Goal: Task Accomplishment & Management: Manage account settings

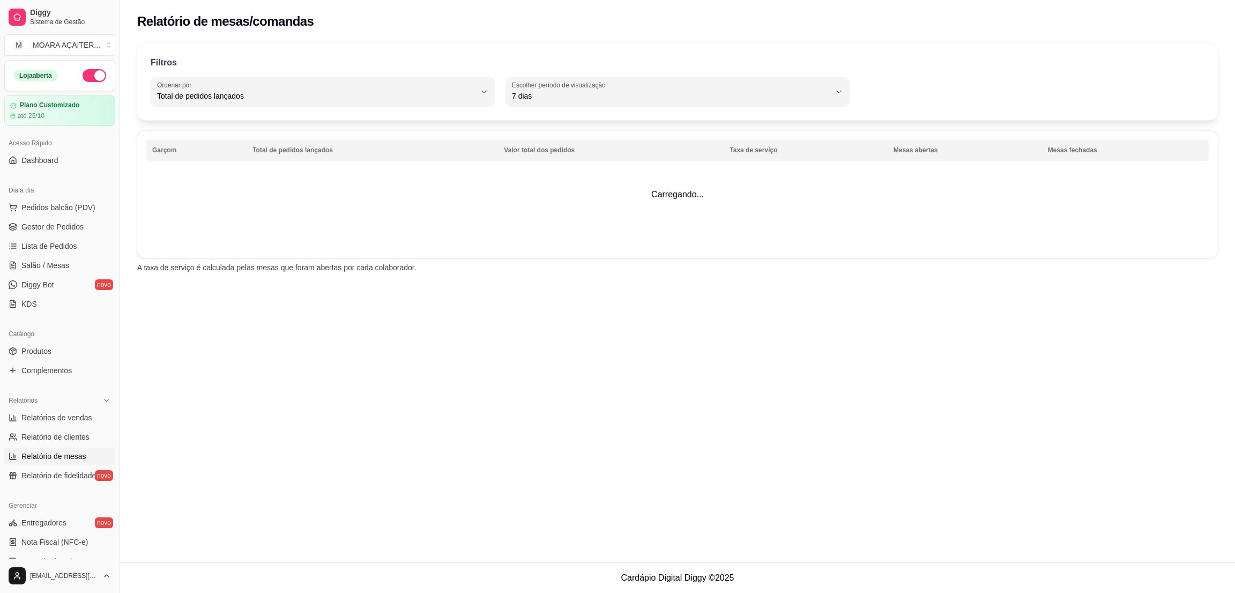
select select "TOTAL_OF_ORDERS"
select select "7"
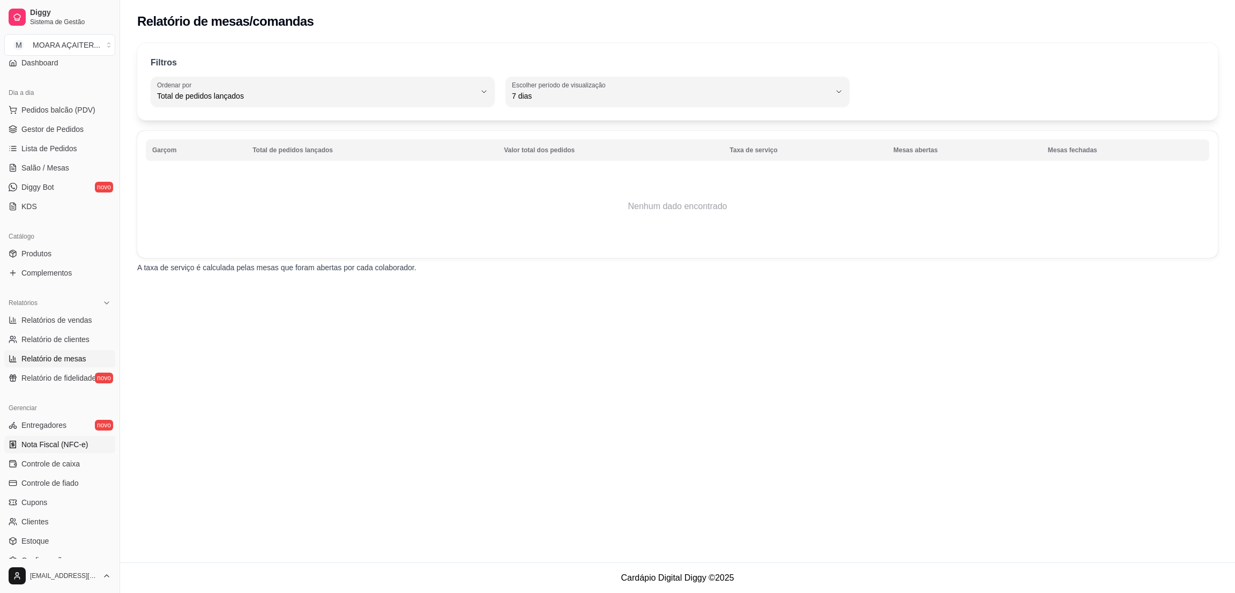
scroll to position [178, 0]
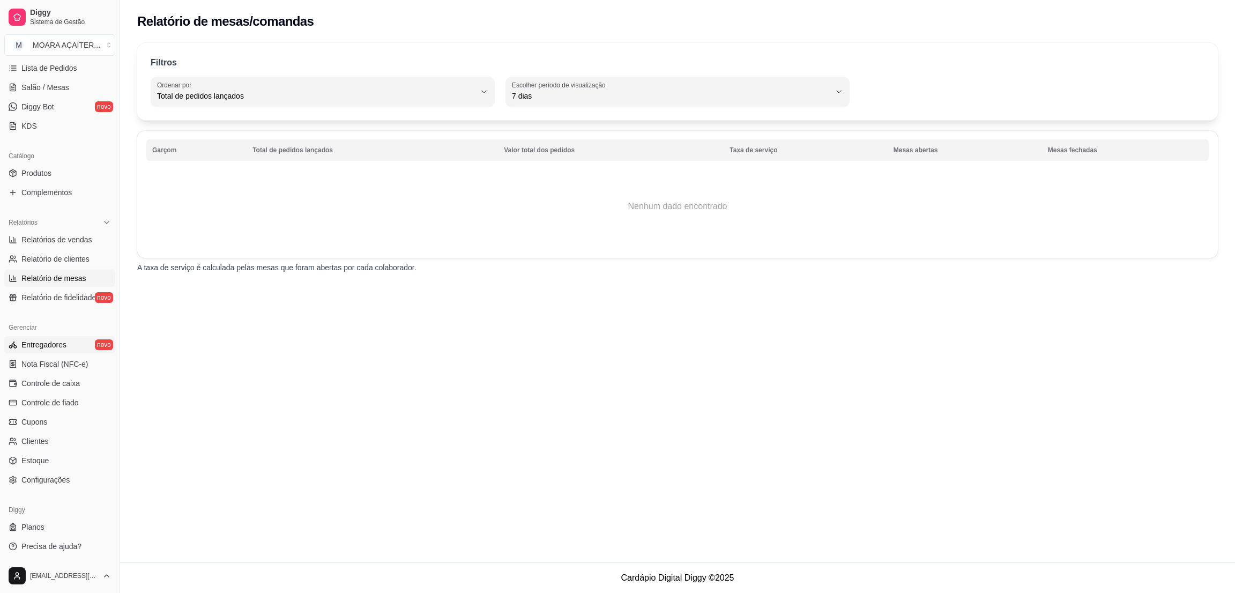
click at [72, 344] on link "Entregadores novo" at bounding box center [59, 344] width 111 height 17
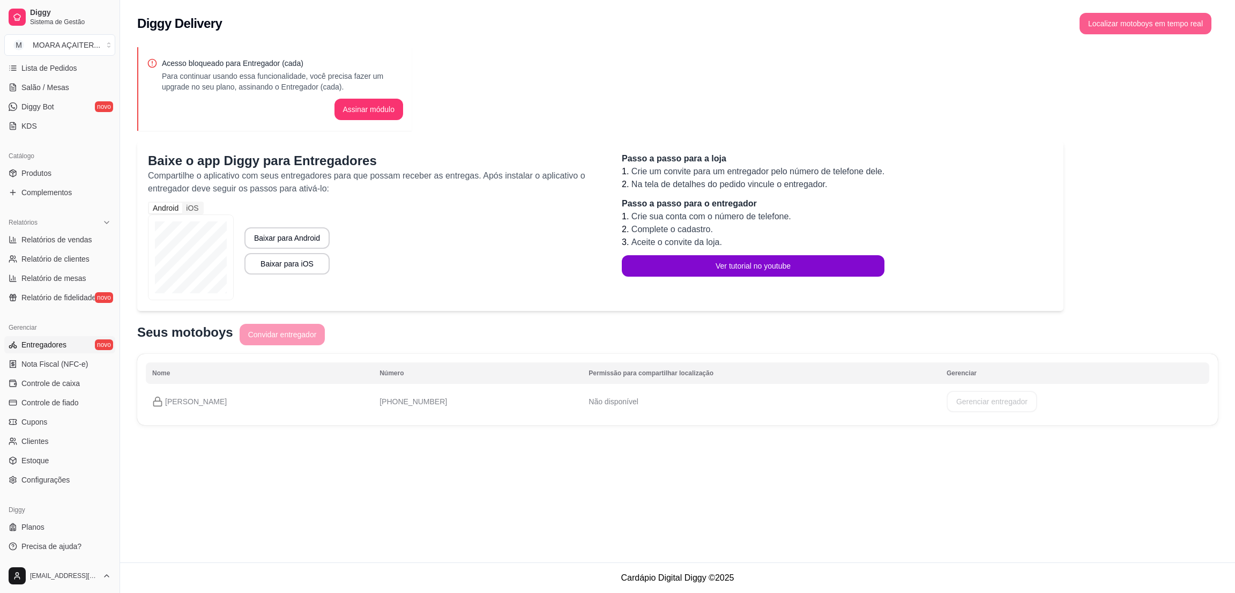
click at [1130, 28] on button "Localizar motoboys em tempo real" at bounding box center [1146, 23] width 132 height 21
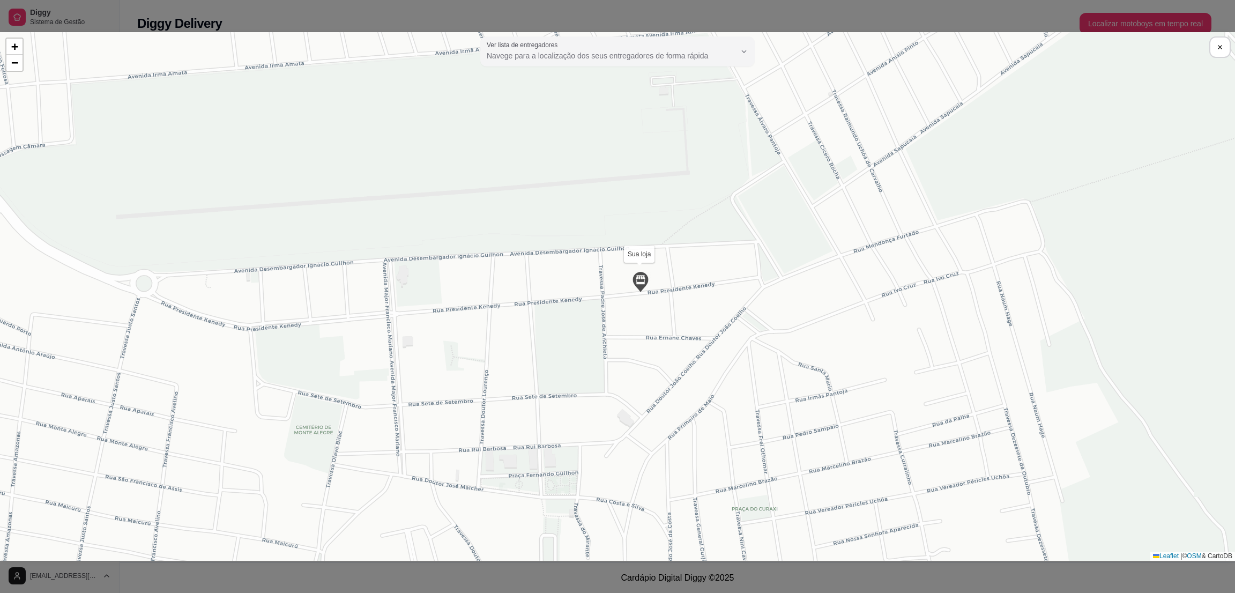
drag, startPoint x: 652, startPoint y: 313, endPoint x: 628, endPoint y: 342, distance: 37.7
click at [629, 342] on div "Sua loja [PERSON_NAME] bentes [DATE] 19:25:43 + − Leaflet | © OSM & CartoDB" at bounding box center [617, 296] width 1235 height 529
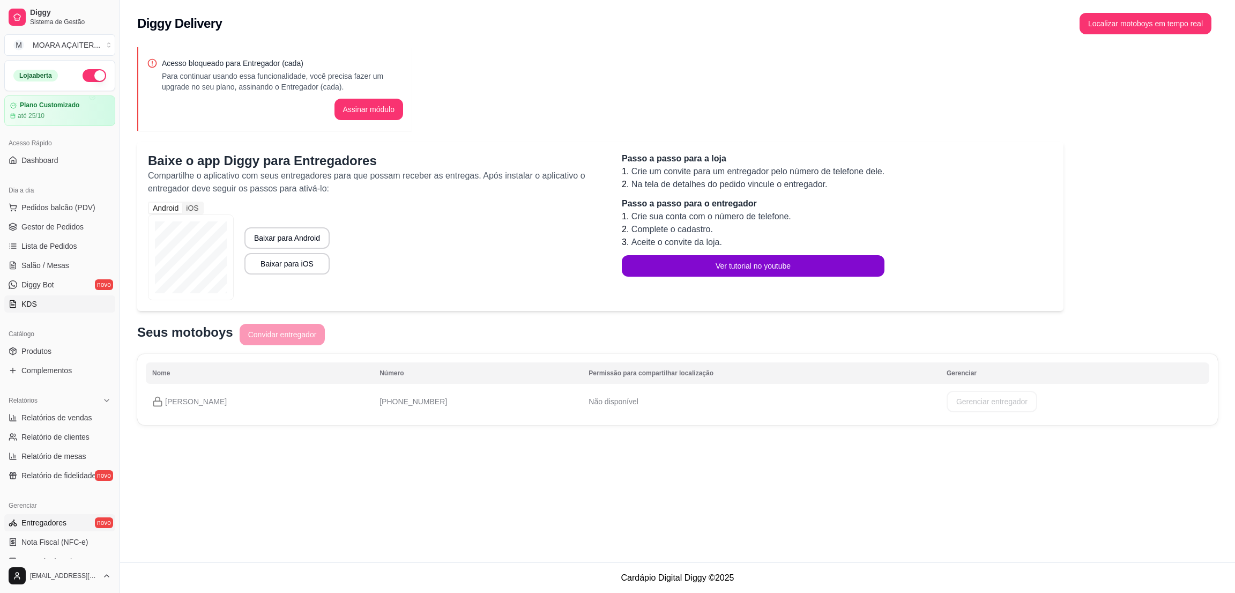
click at [38, 308] on link "KDS" at bounding box center [59, 303] width 111 height 17
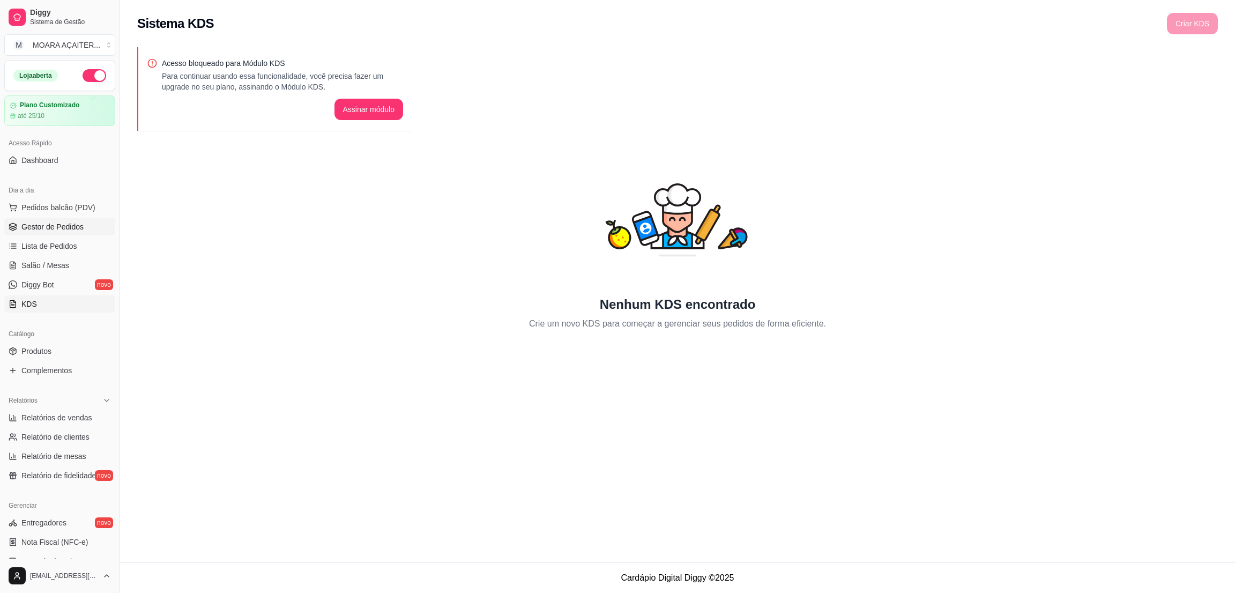
click at [64, 223] on span "Gestor de Pedidos" at bounding box center [52, 226] width 62 height 11
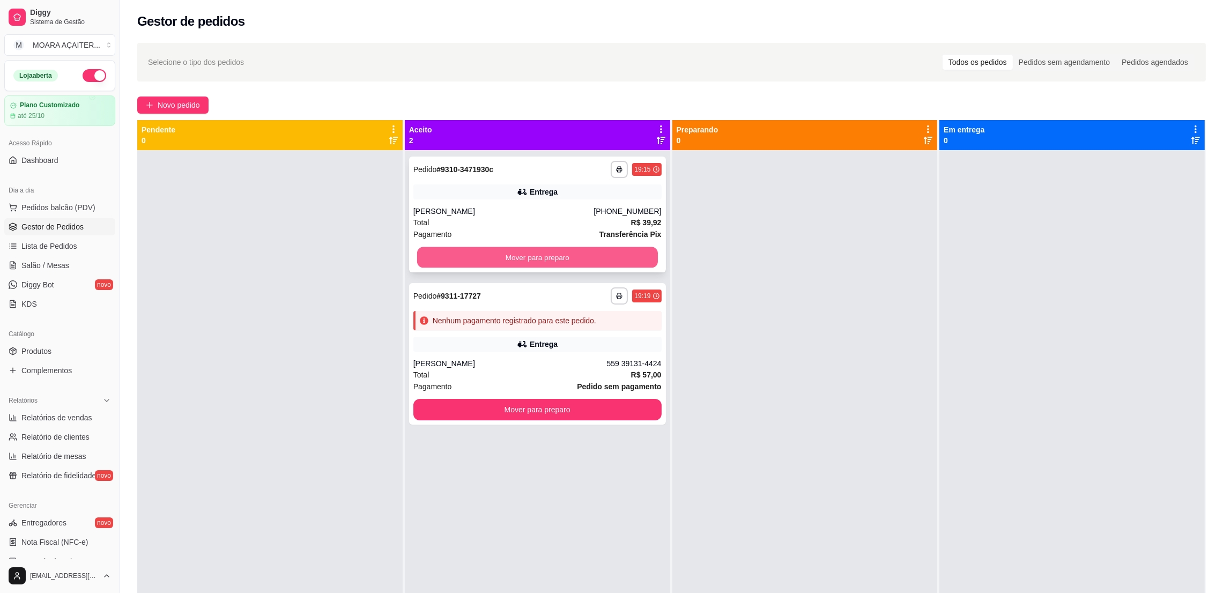
click at [613, 257] on button "Mover para preparo" at bounding box center [537, 257] width 241 height 21
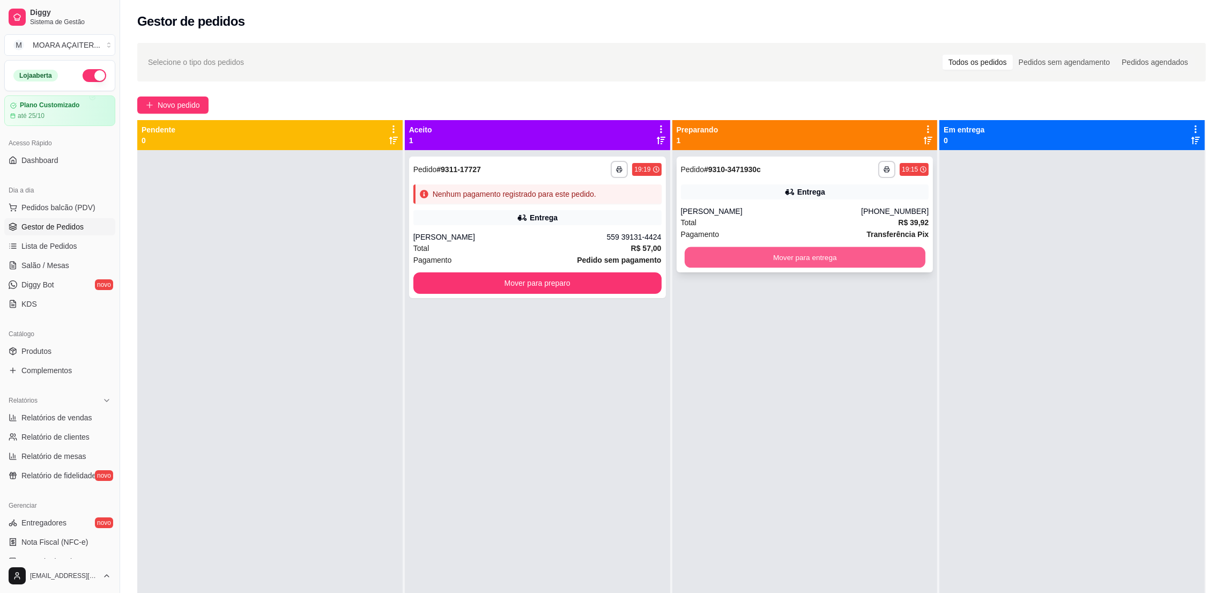
click at [734, 259] on button "Mover para entrega" at bounding box center [804, 257] width 241 height 21
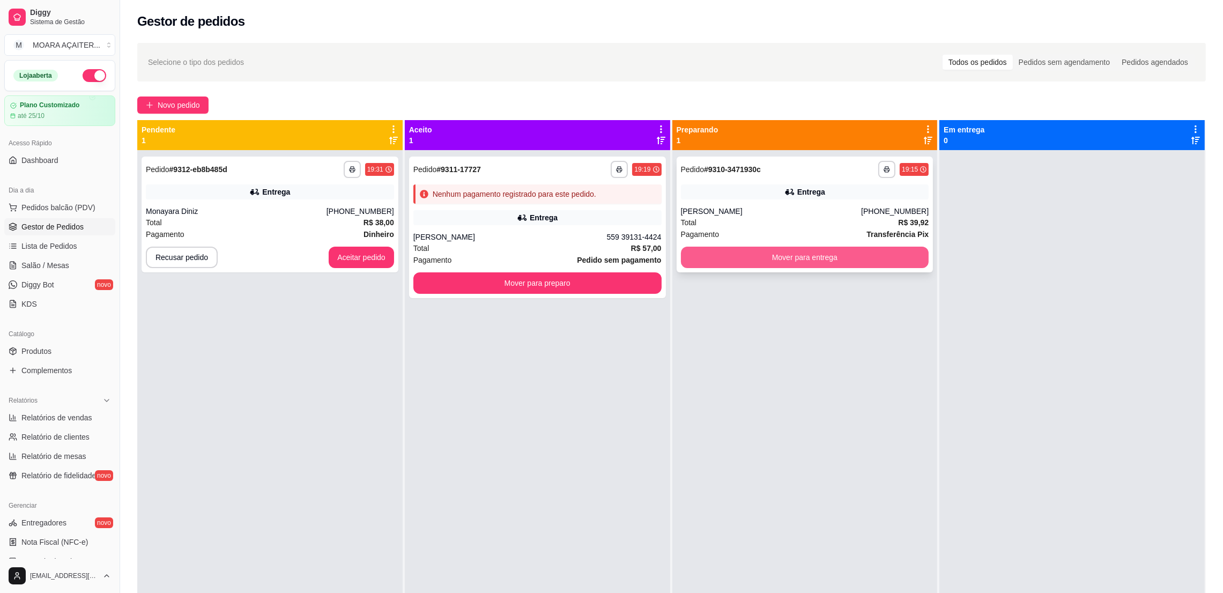
click at [742, 252] on button "Mover para entrega" at bounding box center [805, 257] width 248 height 21
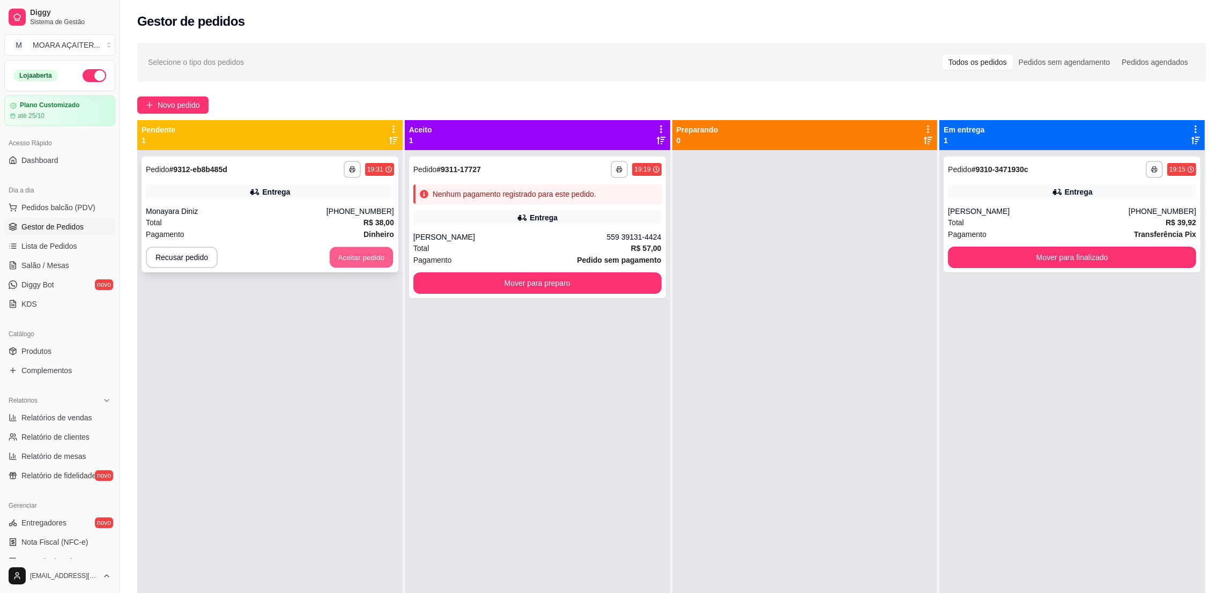
click at [359, 262] on button "Aceitar pedido" at bounding box center [361, 257] width 63 height 21
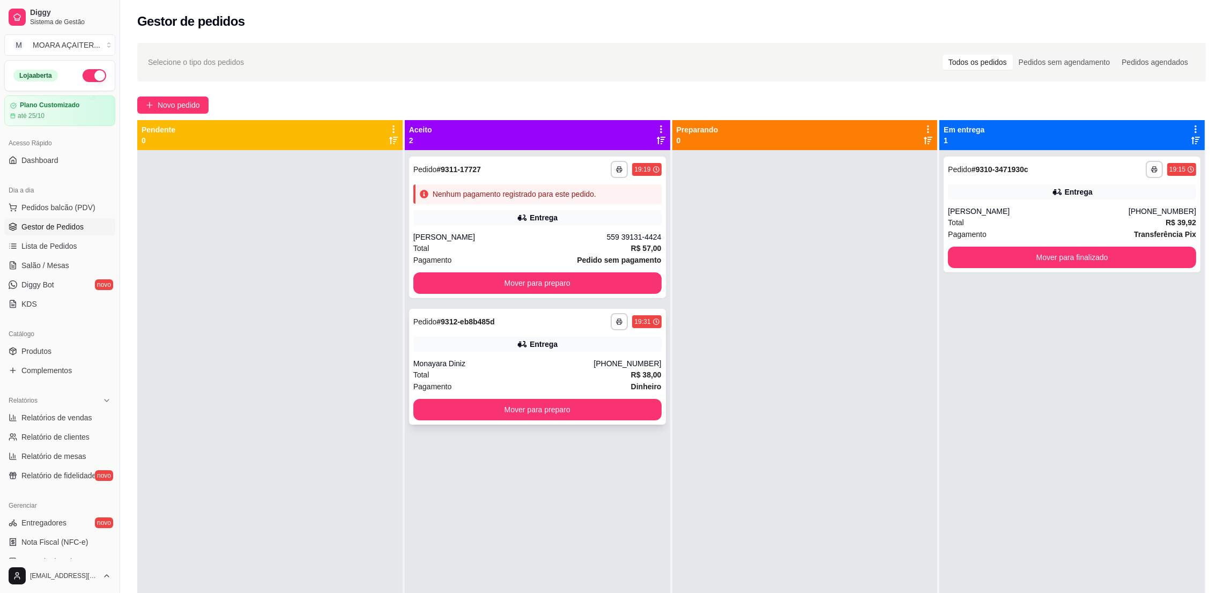
click at [492, 360] on div "Monayara Diniz" at bounding box center [503, 363] width 181 height 11
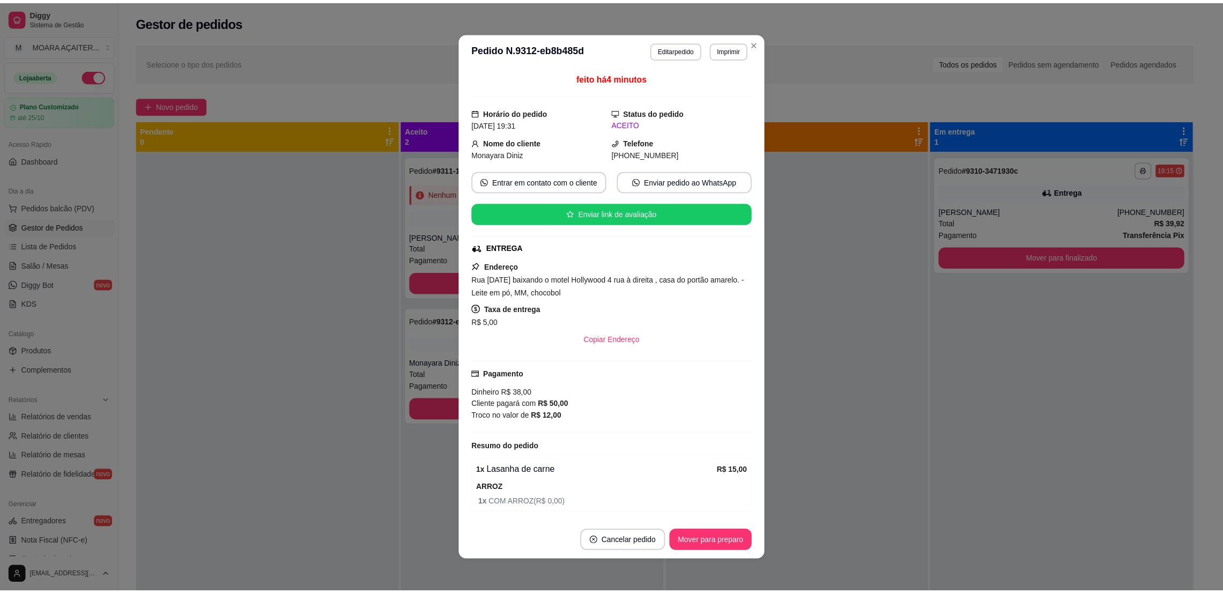
scroll to position [85, 0]
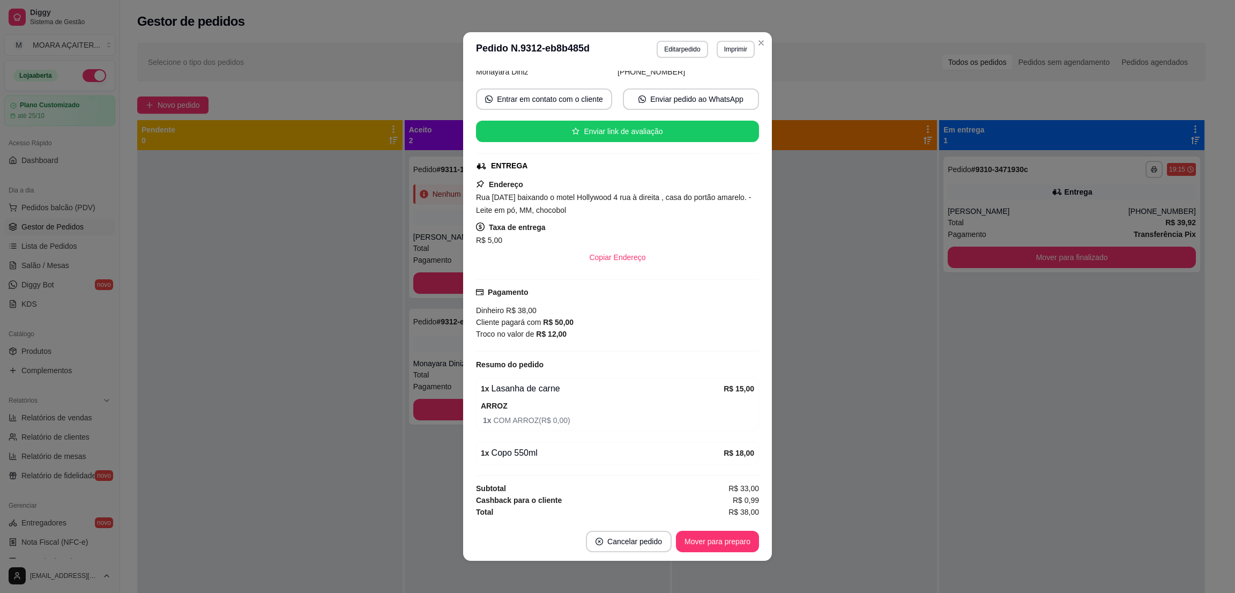
drag, startPoint x: 464, startPoint y: 462, endPoint x: 440, endPoint y: 428, distance: 40.8
click at [434, 443] on div "**********" at bounding box center [617, 296] width 1235 height 593
drag, startPoint x: 597, startPoint y: 207, endPoint x: 506, endPoint y: 209, distance: 90.6
click at [506, 209] on span "Rua [DATE] baixando o motel Hollywood 4 rua à direita , casa do portão amarelo.…" at bounding box center [613, 203] width 275 height 21
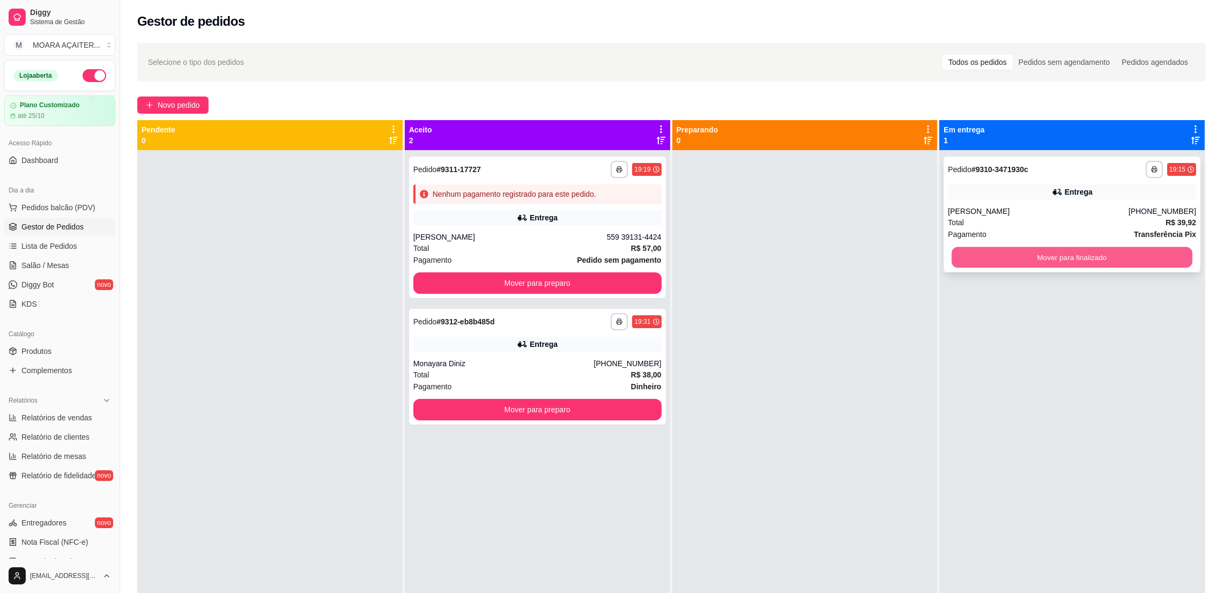
click at [1105, 252] on button "Mover para finalizado" at bounding box center [1071, 257] width 241 height 21
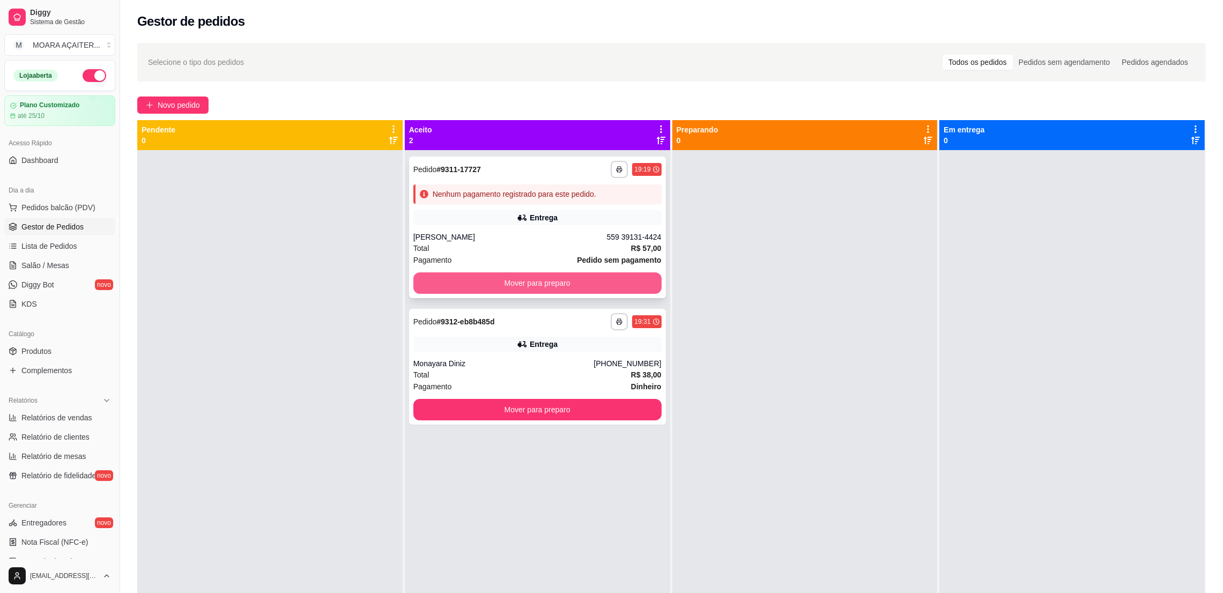
click at [491, 277] on button "Mover para preparo" at bounding box center [537, 282] width 248 height 21
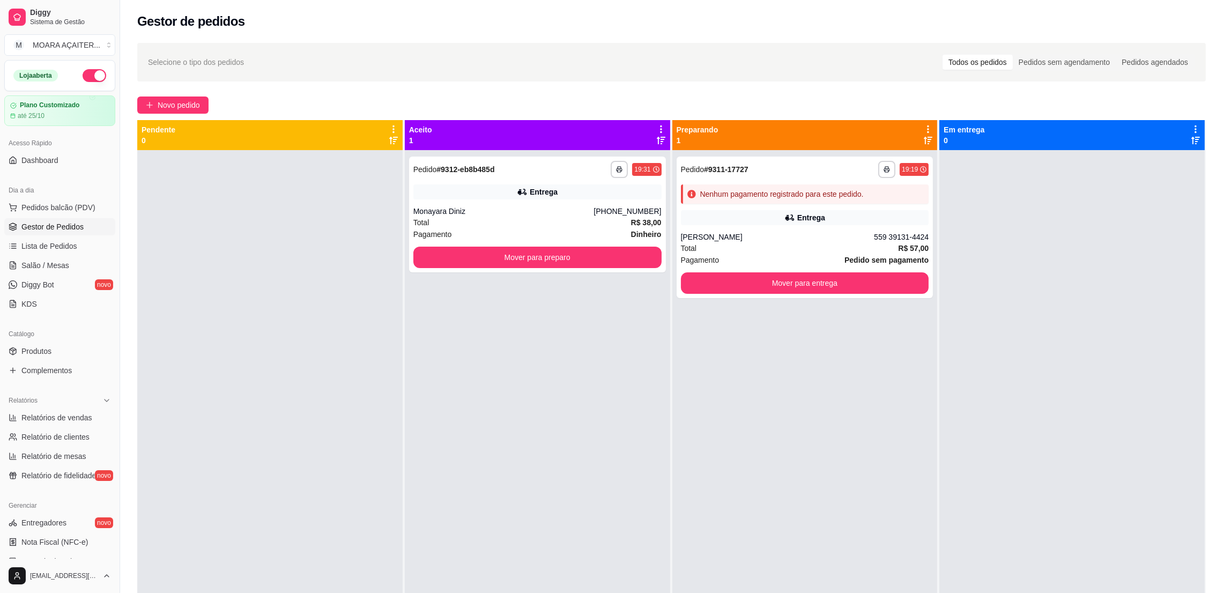
click at [493, 278] on div "**********" at bounding box center [537, 446] width 265 height 593
click at [549, 255] on button "Mover para preparo" at bounding box center [537, 257] width 248 height 21
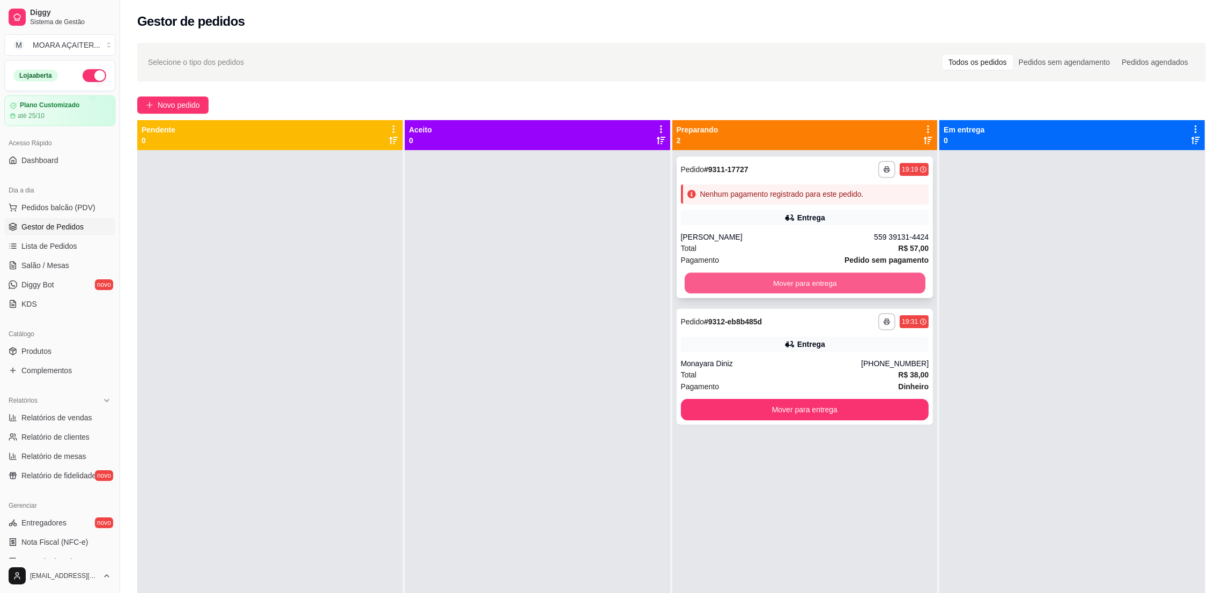
click at [799, 293] on button "Mover para entrega" at bounding box center [804, 283] width 241 height 21
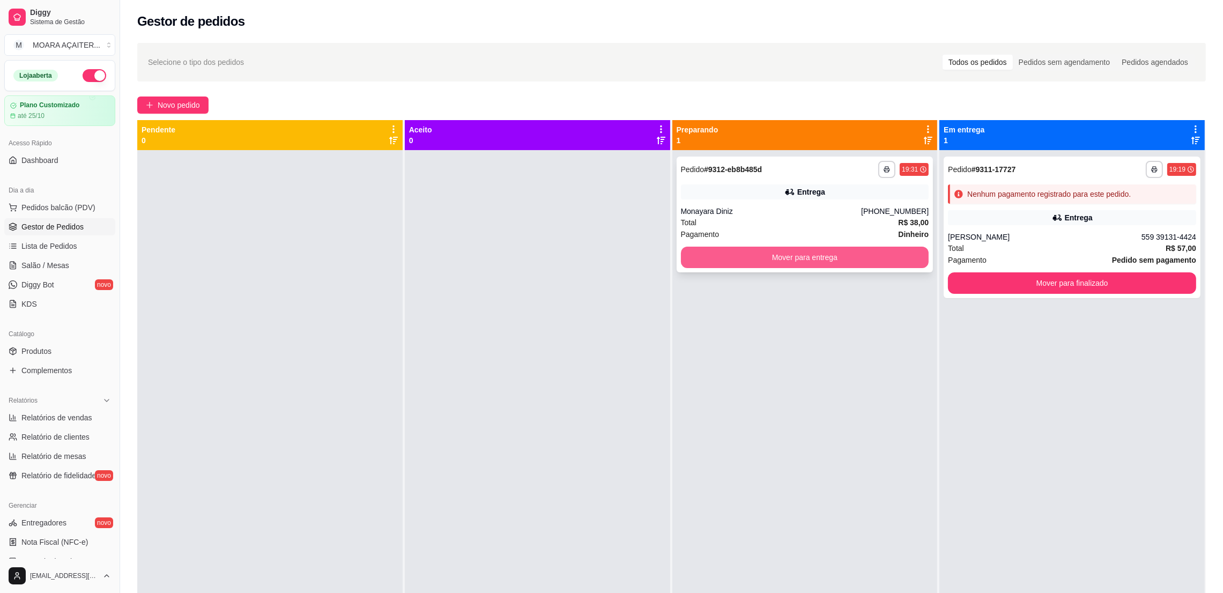
click at [827, 266] on button "Mover para entrega" at bounding box center [805, 257] width 248 height 21
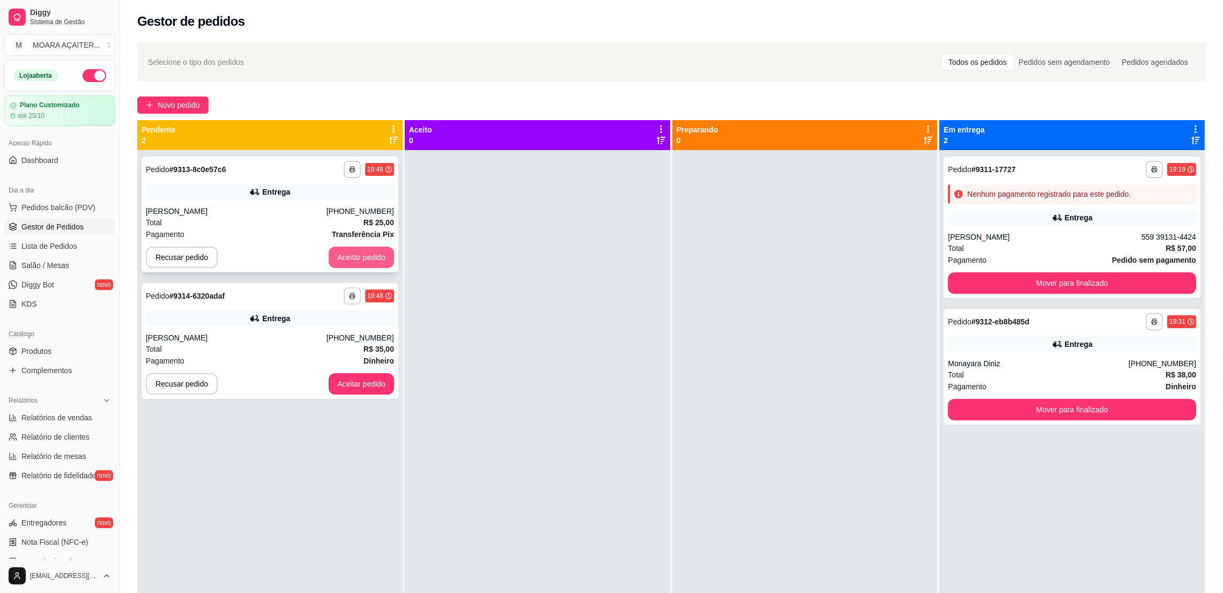
click at [364, 256] on button "Aceitar pedido" at bounding box center [361, 257] width 65 height 21
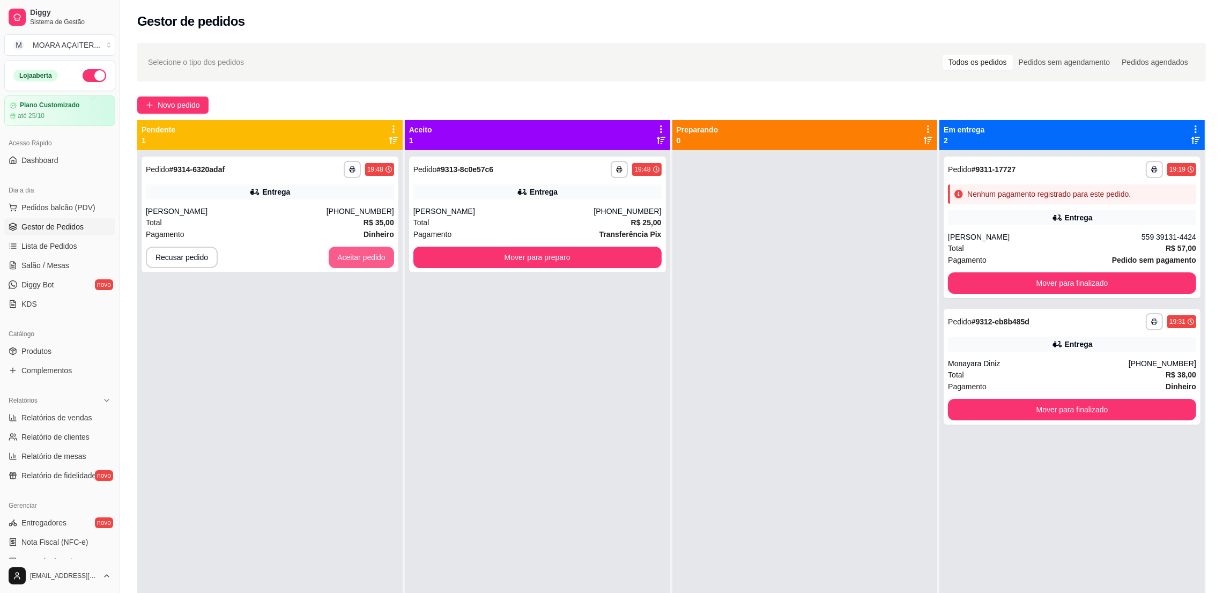
click at [364, 256] on button "Aceitar pedido" at bounding box center [361, 257] width 65 height 21
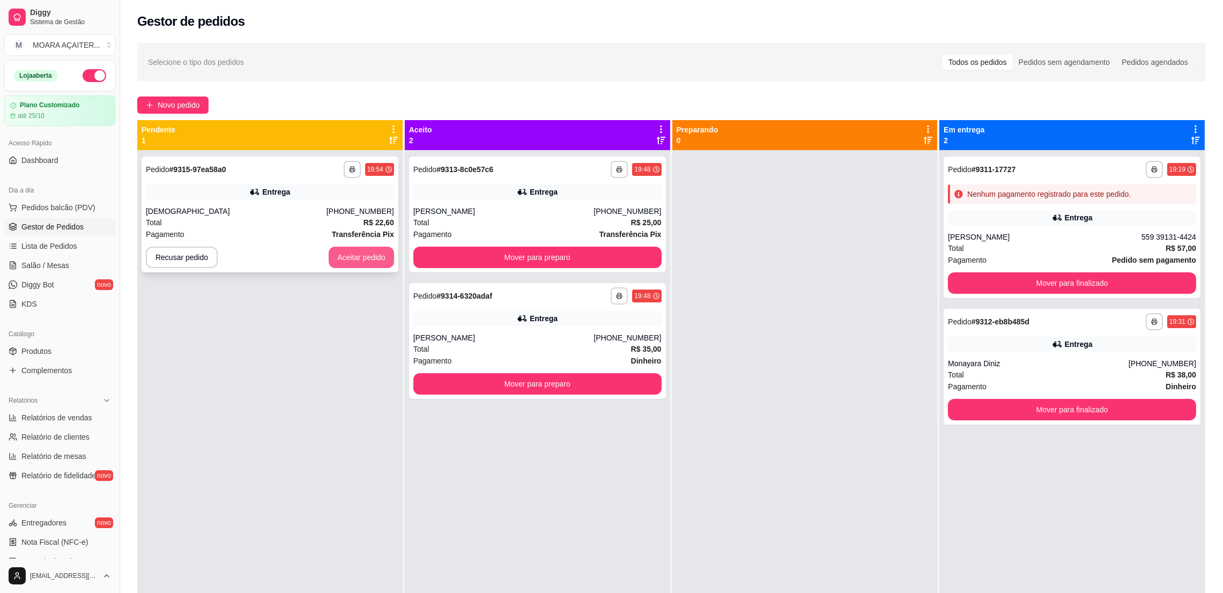
click at [366, 264] on button "Aceitar pedido" at bounding box center [361, 257] width 65 height 21
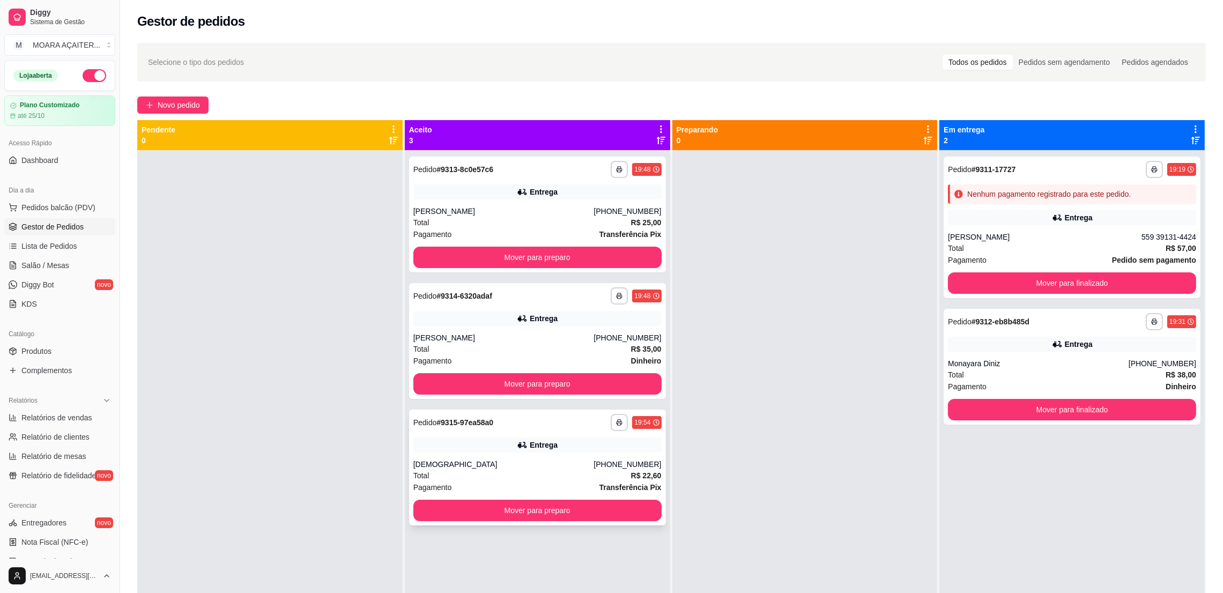
click at [535, 414] on div "**********" at bounding box center [537, 422] width 248 height 17
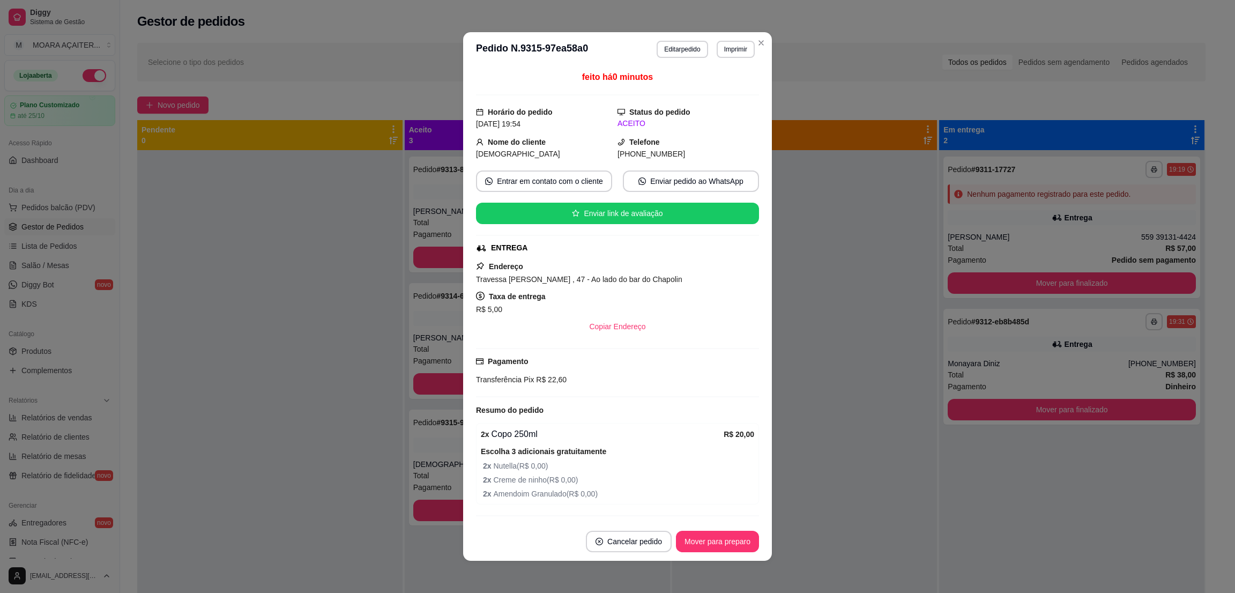
drag, startPoint x: 663, startPoint y: 154, endPoint x: 525, endPoint y: 136, distance: 139.4
click at [450, 152] on div "**********" at bounding box center [617, 296] width 1235 height 593
copy div "Pabliane Telefone [PHONE_NUMBER]"
click at [682, 281] on span "Travessa [PERSON_NAME] , 47 - Ao lado do bar do Chapolin" at bounding box center [579, 279] width 206 height 9
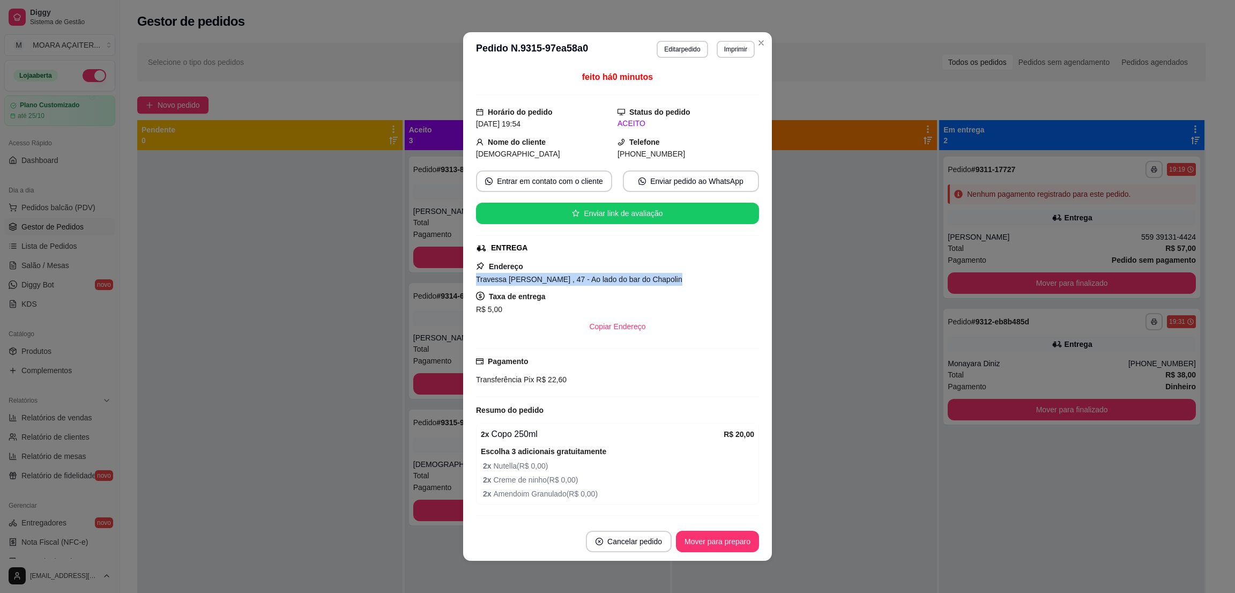
click at [682, 281] on span "Travessa [PERSON_NAME] , 47 - Ao lado do bar do Chapolin" at bounding box center [579, 279] width 206 height 9
copy span "Travessa [PERSON_NAME] , 47 - Ao lado do bar do Chapolin"
click at [547, 381] on span "R$ 22,60" at bounding box center [550, 379] width 33 height 9
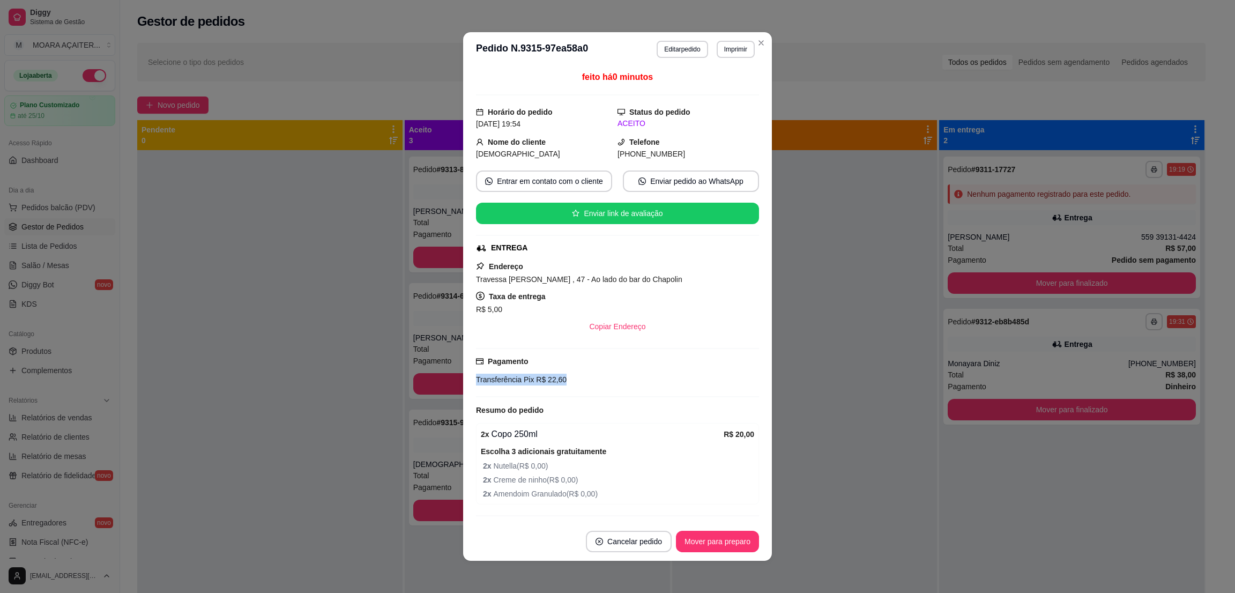
copy div "Transferência Pix R$ 22,60"
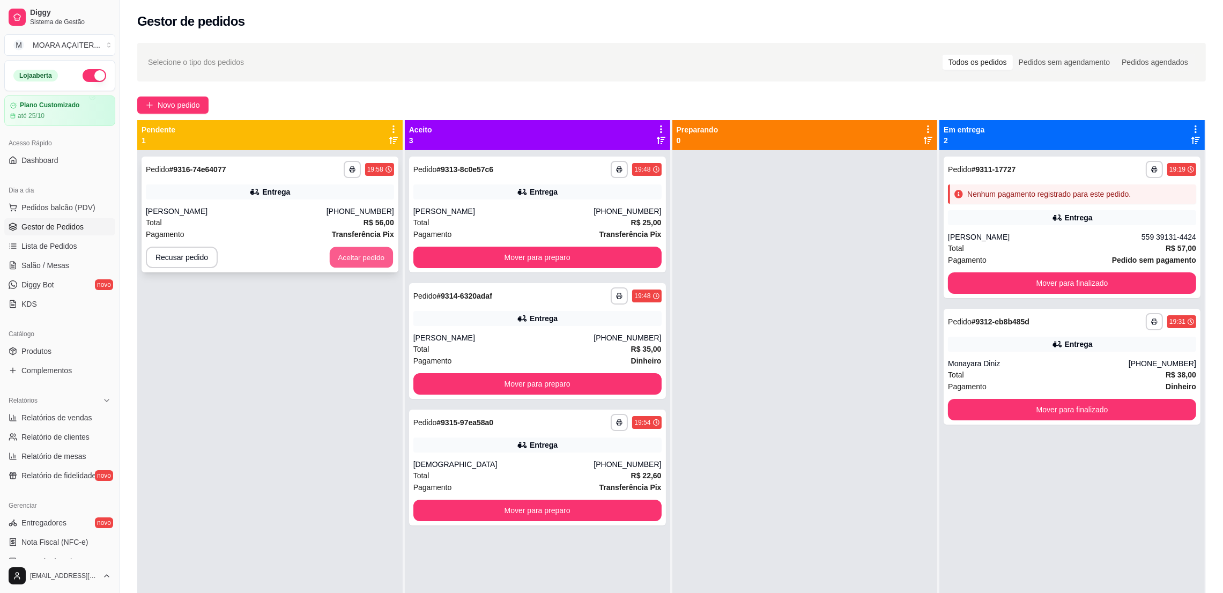
click at [355, 257] on button "Aceitar pedido" at bounding box center [361, 257] width 63 height 21
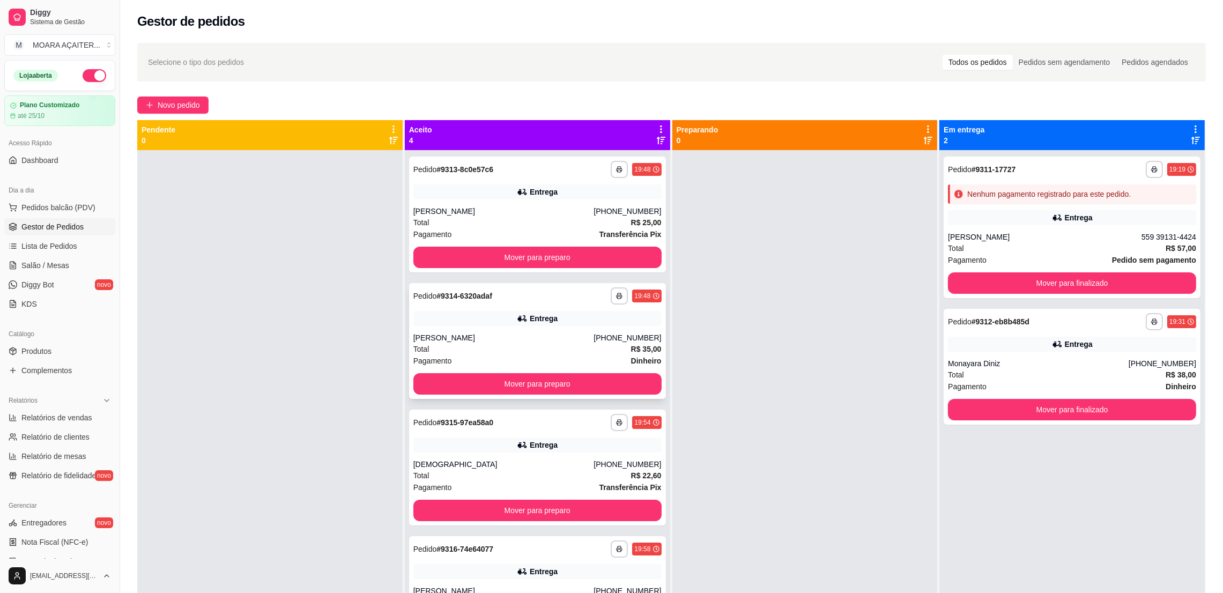
scroll to position [29, 0]
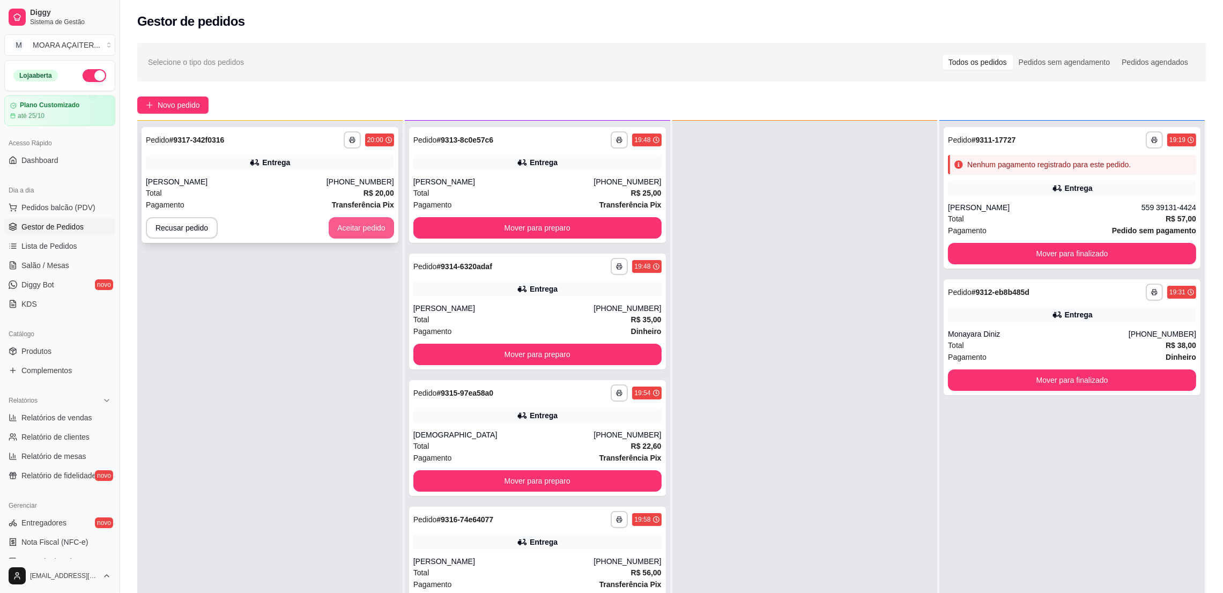
click at [378, 227] on button "Aceitar pedido" at bounding box center [361, 227] width 65 height 21
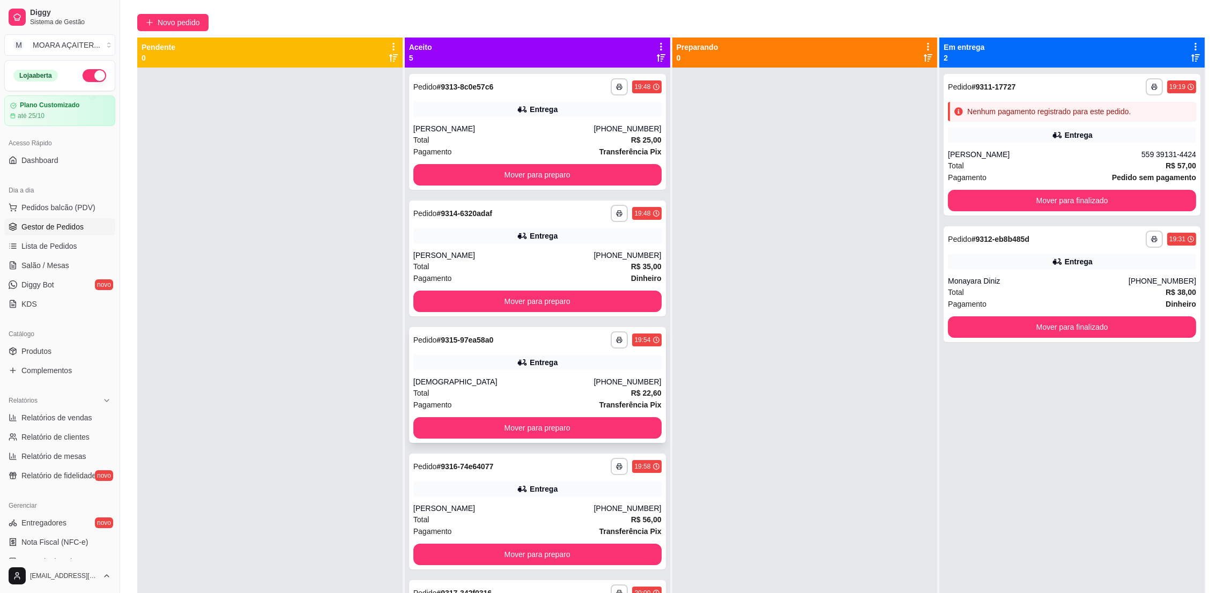
scroll to position [0, 0]
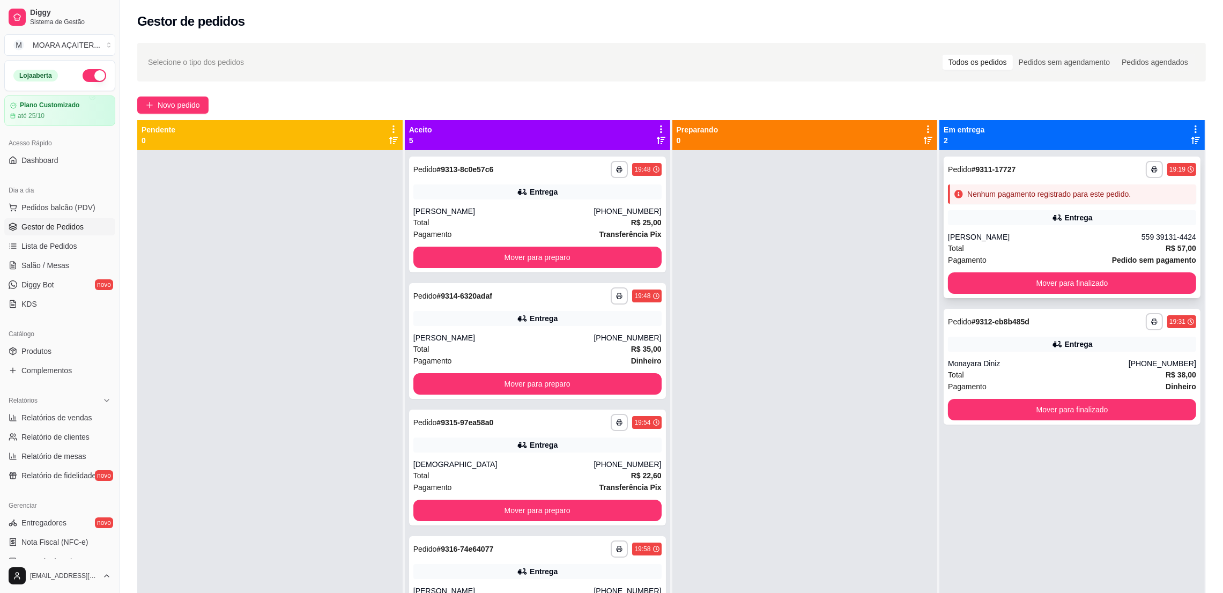
click at [1031, 293] on div "Mover para finalizado" at bounding box center [1072, 282] width 248 height 21
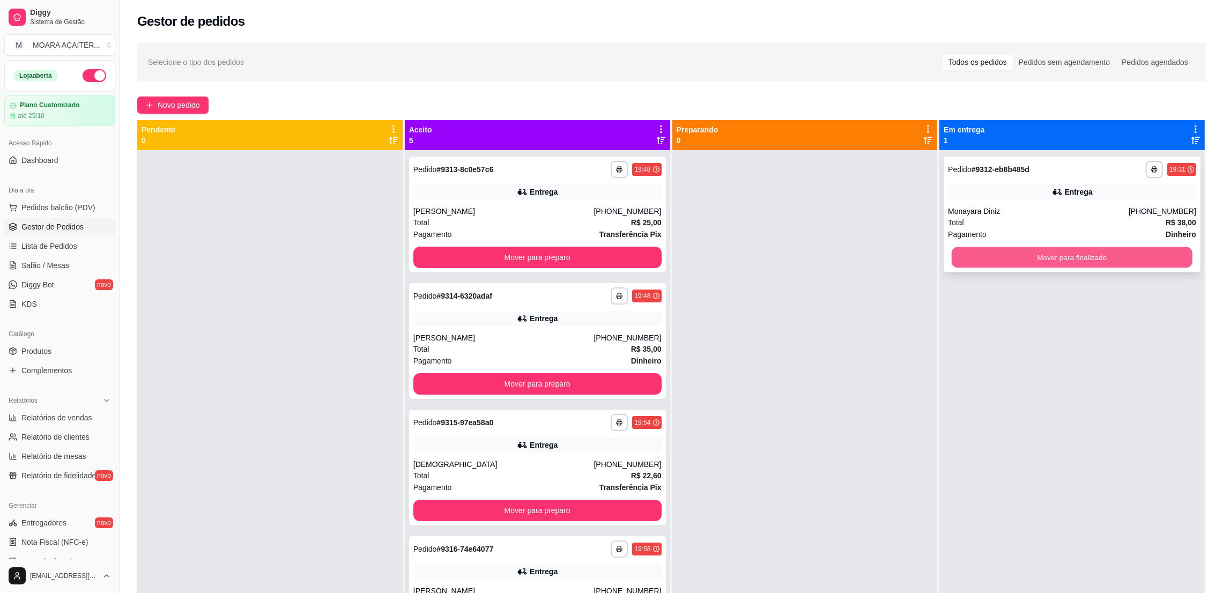
click at [1038, 264] on button "Mover para finalizado" at bounding box center [1071, 257] width 241 height 21
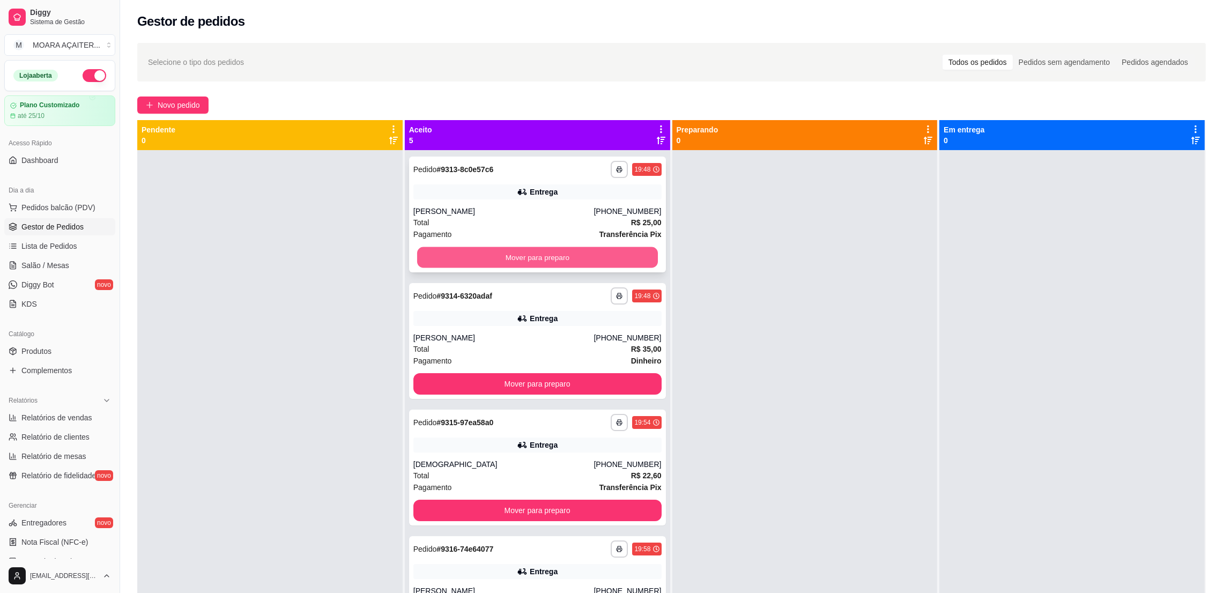
click at [506, 252] on button "Mover para preparo" at bounding box center [537, 257] width 241 height 21
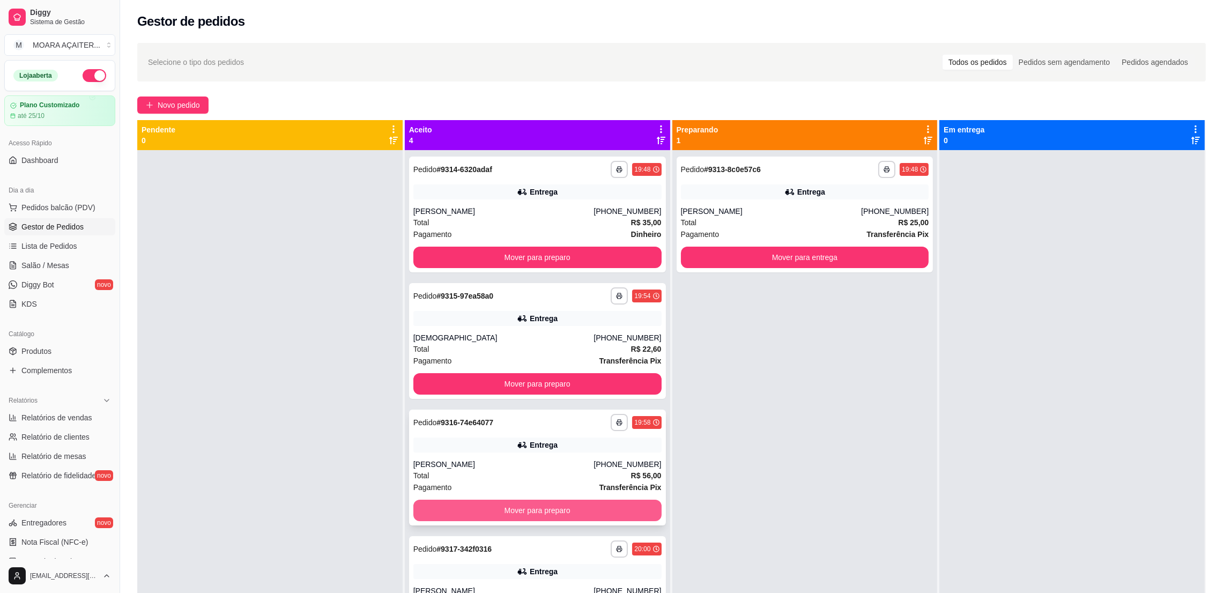
click at [533, 516] on button "Mover para preparo" at bounding box center [537, 510] width 248 height 21
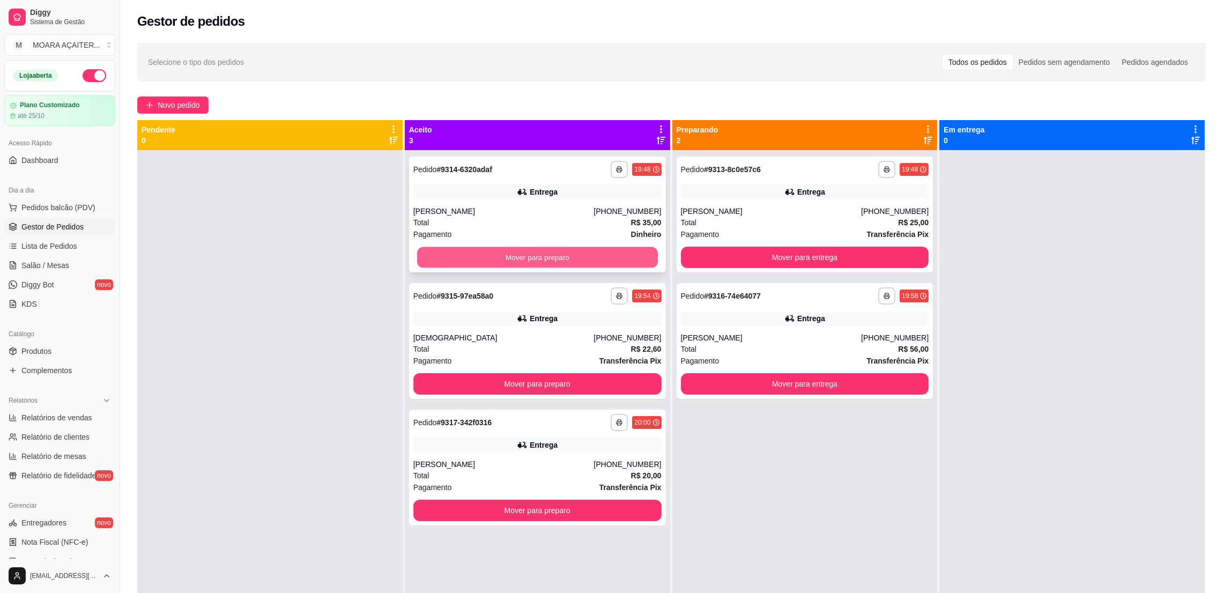
click at [542, 258] on button "Mover para preparo" at bounding box center [537, 257] width 241 height 21
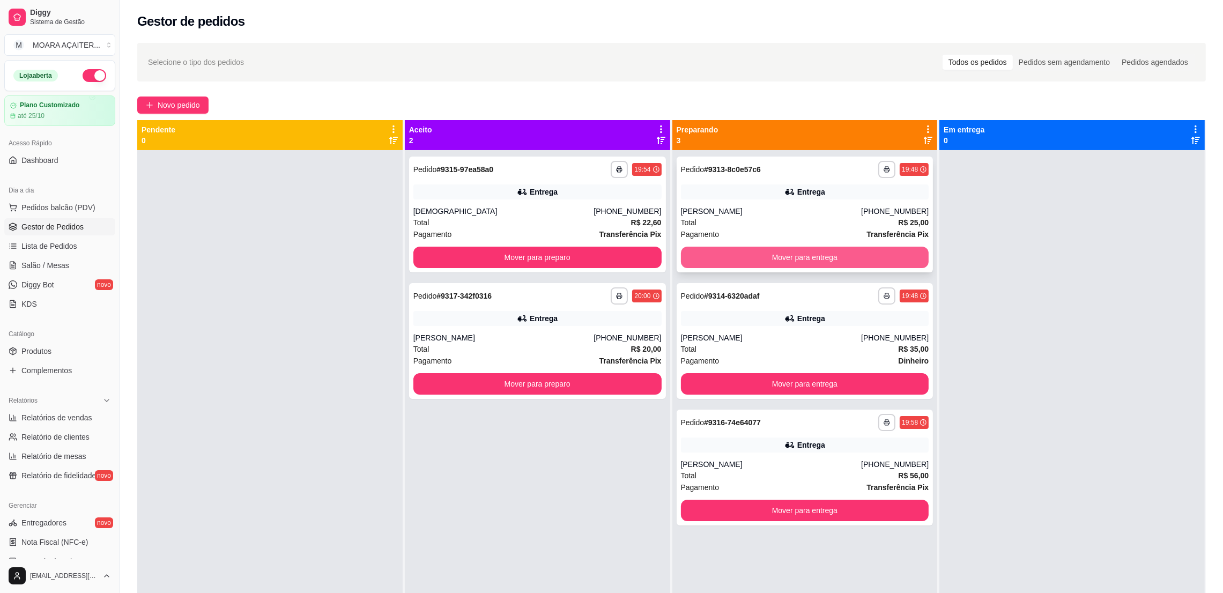
click at [732, 257] on button "Mover para entrega" at bounding box center [805, 257] width 248 height 21
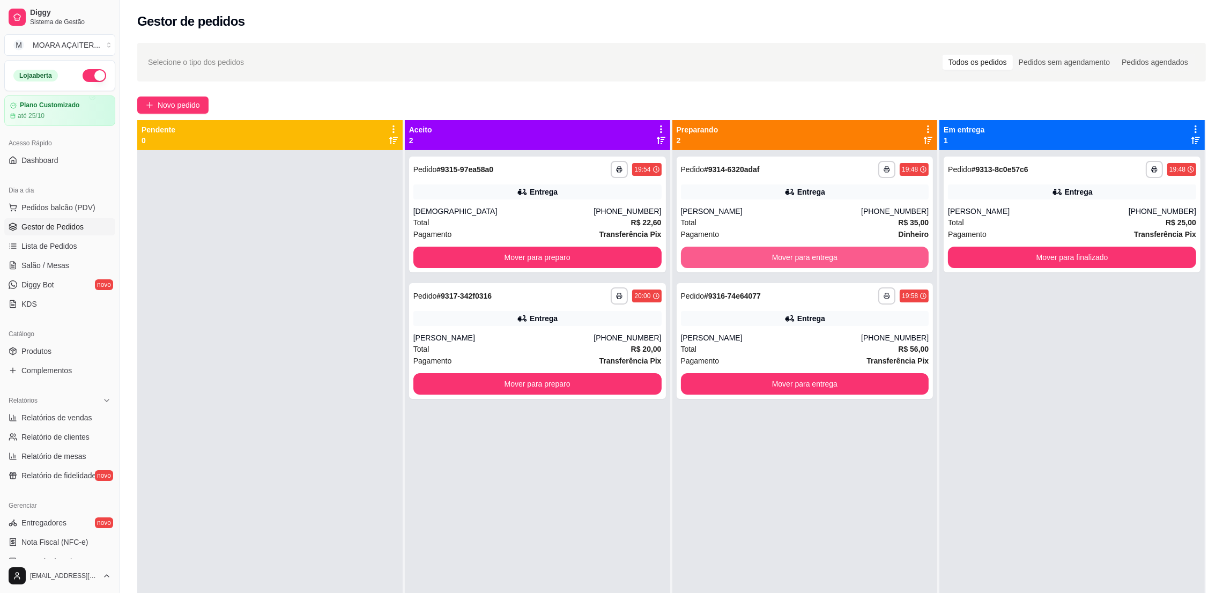
click at [732, 257] on button "Mover para entrega" at bounding box center [805, 257] width 248 height 21
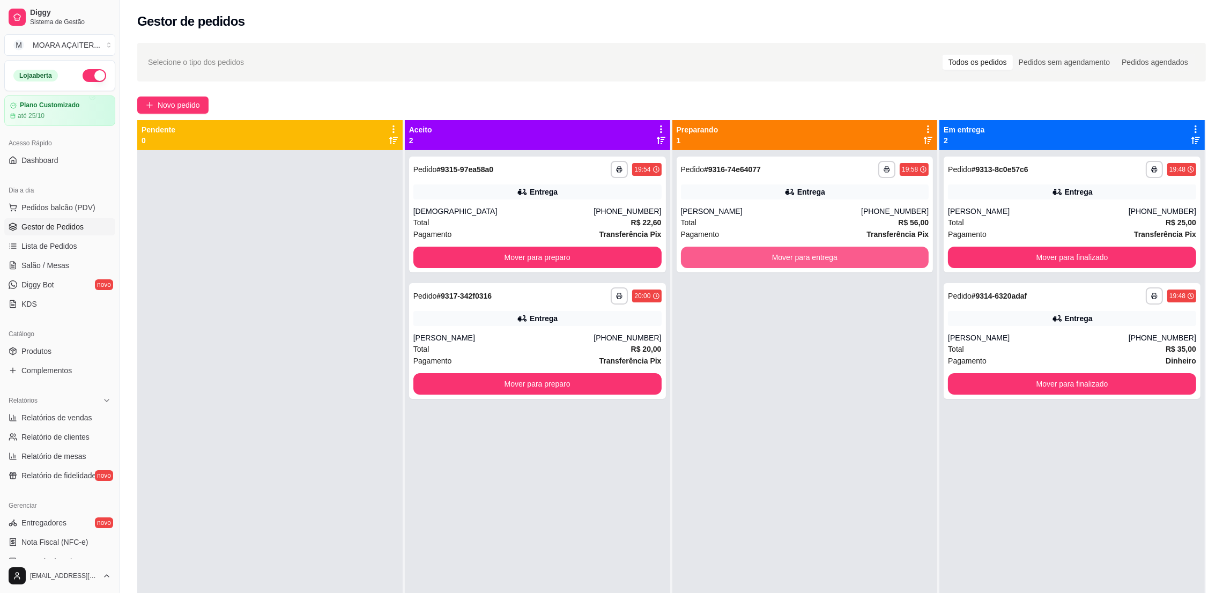
click at [732, 257] on button "Mover para entrega" at bounding box center [805, 257] width 248 height 21
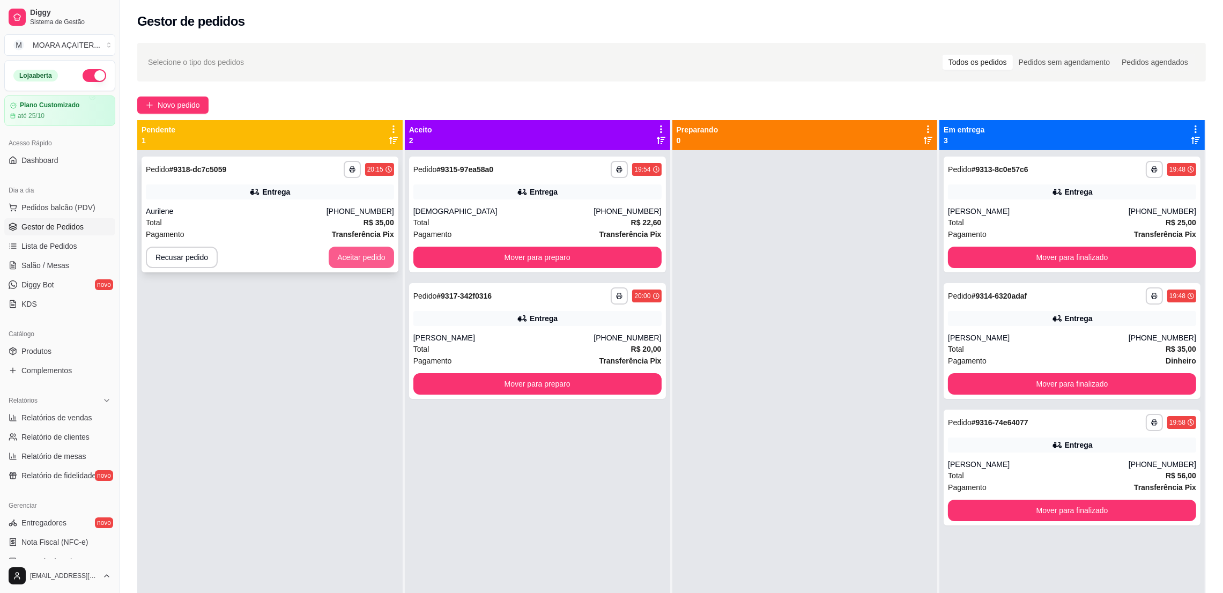
click at [340, 260] on button "Aceitar pedido" at bounding box center [361, 257] width 65 height 21
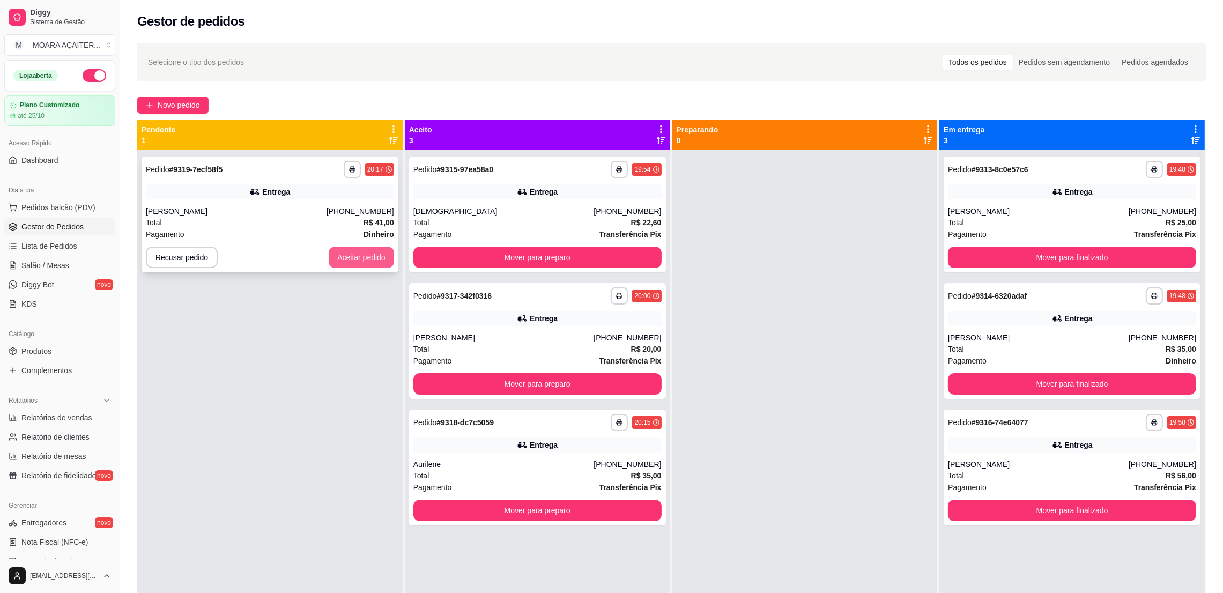
click at [359, 255] on button "Aceitar pedido" at bounding box center [361, 257] width 65 height 21
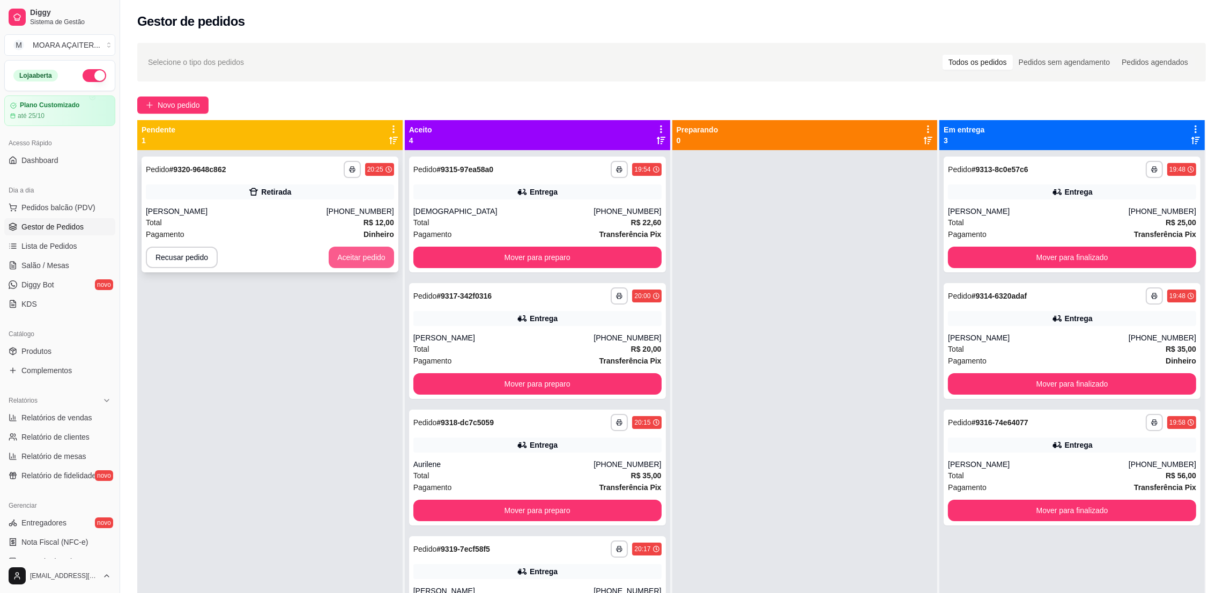
click at [352, 260] on button "Aceitar pedido" at bounding box center [361, 257] width 65 height 21
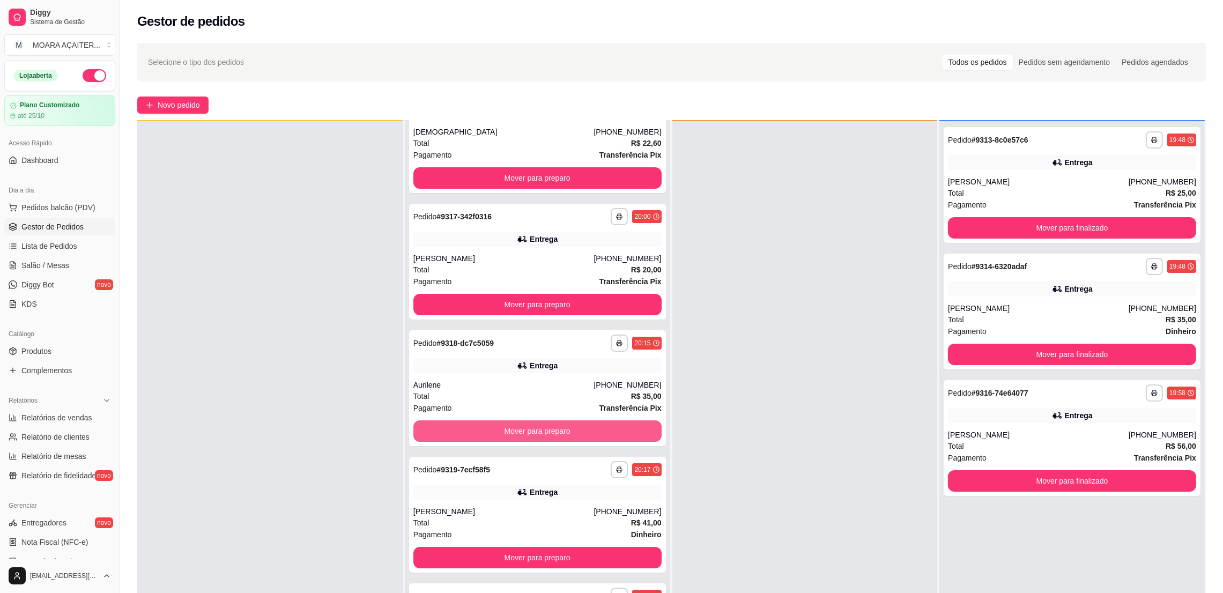
scroll to position [163, 0]
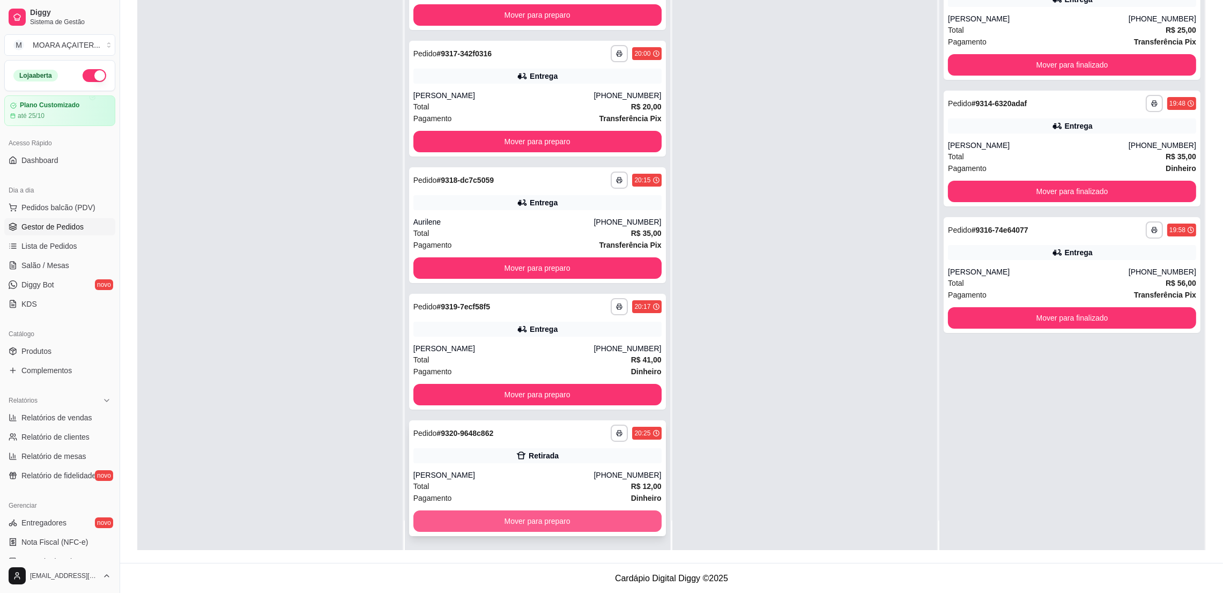
click at [583, 516] on button "Mover para preparo" at bounding box center [537, 520] width 248 height 21
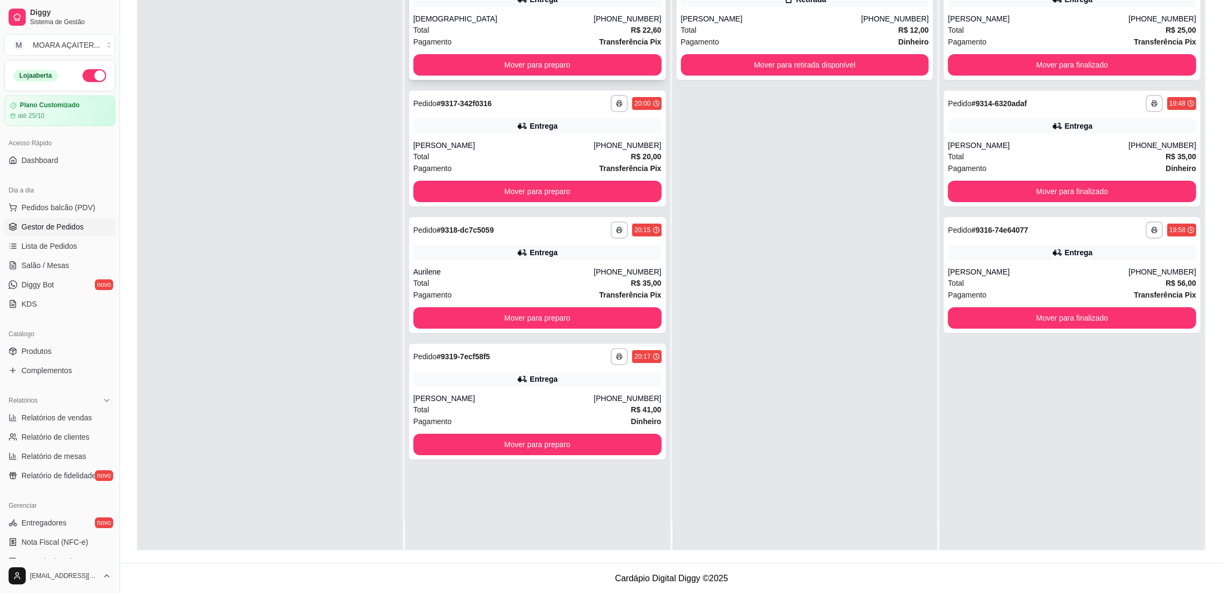
scroll to position [0, 0]
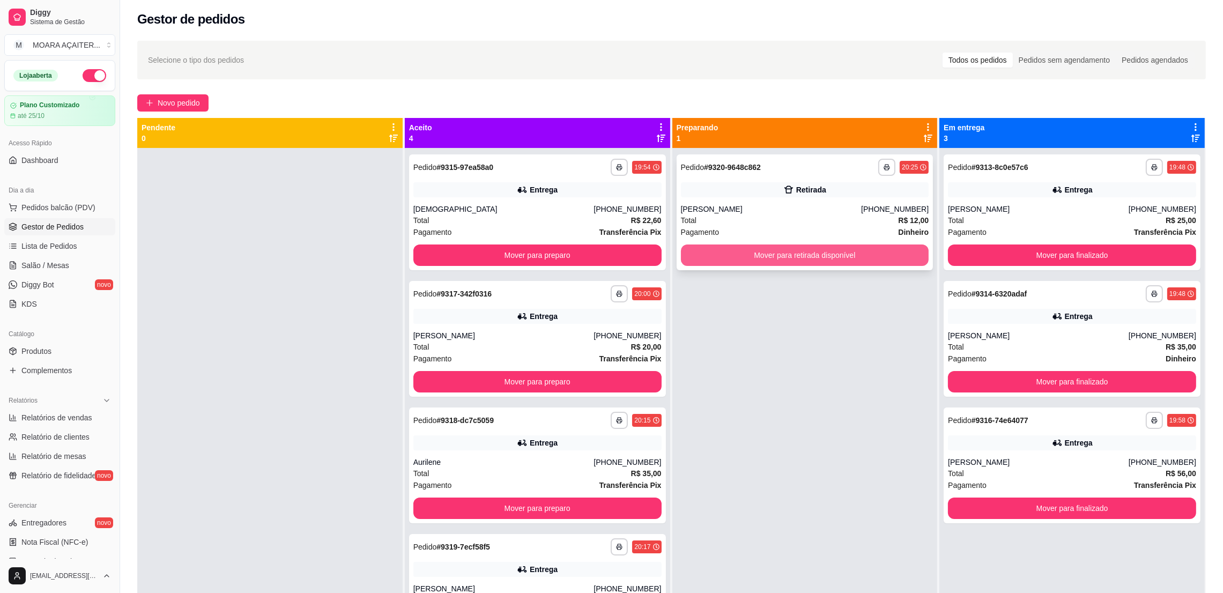
click at [778, 250] on button "Mover para retirada disponível" at bounding box center [805, 254] width 248 height 21
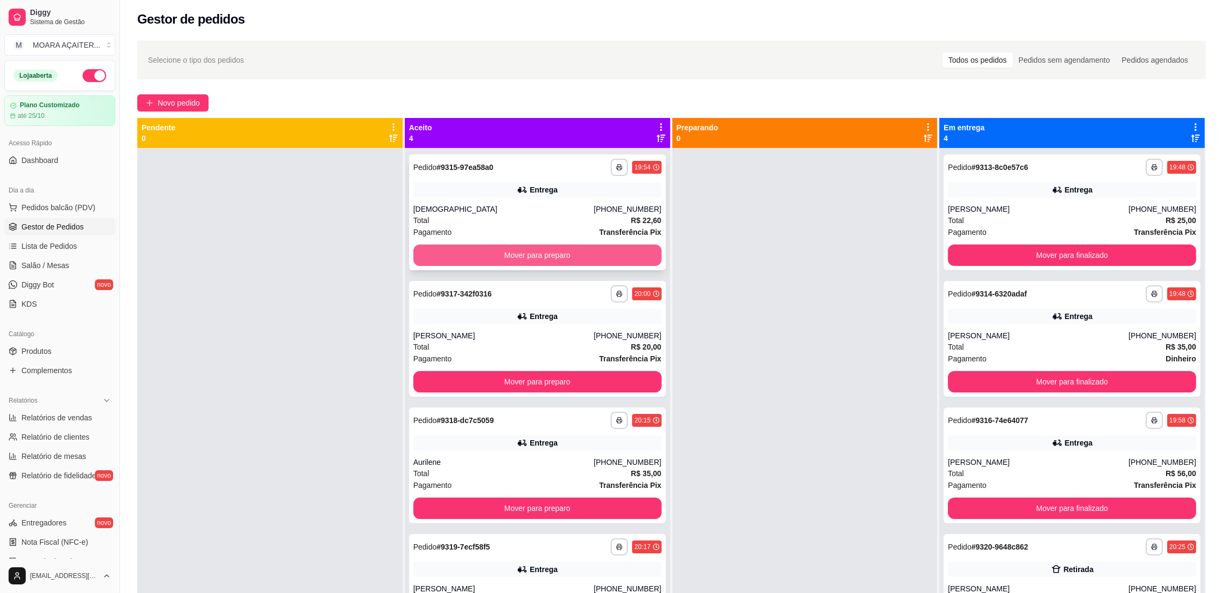
click at [600, 255] on button "Mover para preparo" at bounding box center [537, 254] width 248 height 21
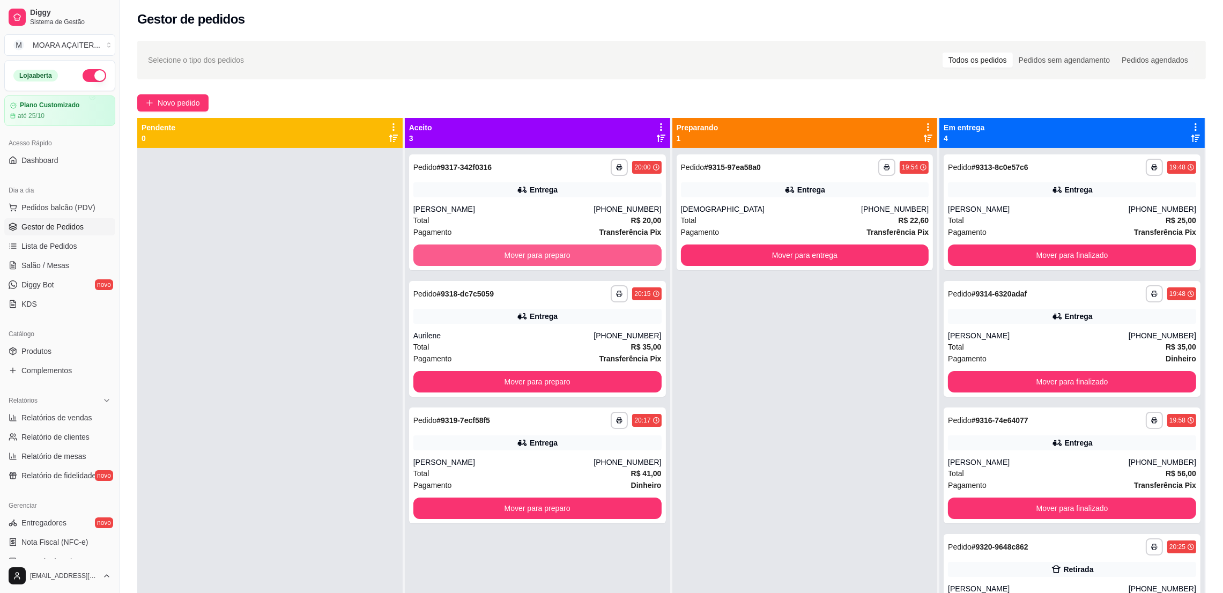
click at [600, 255] on button "Mover para preparo" at bounding box center [537, 254] width 248 height 21
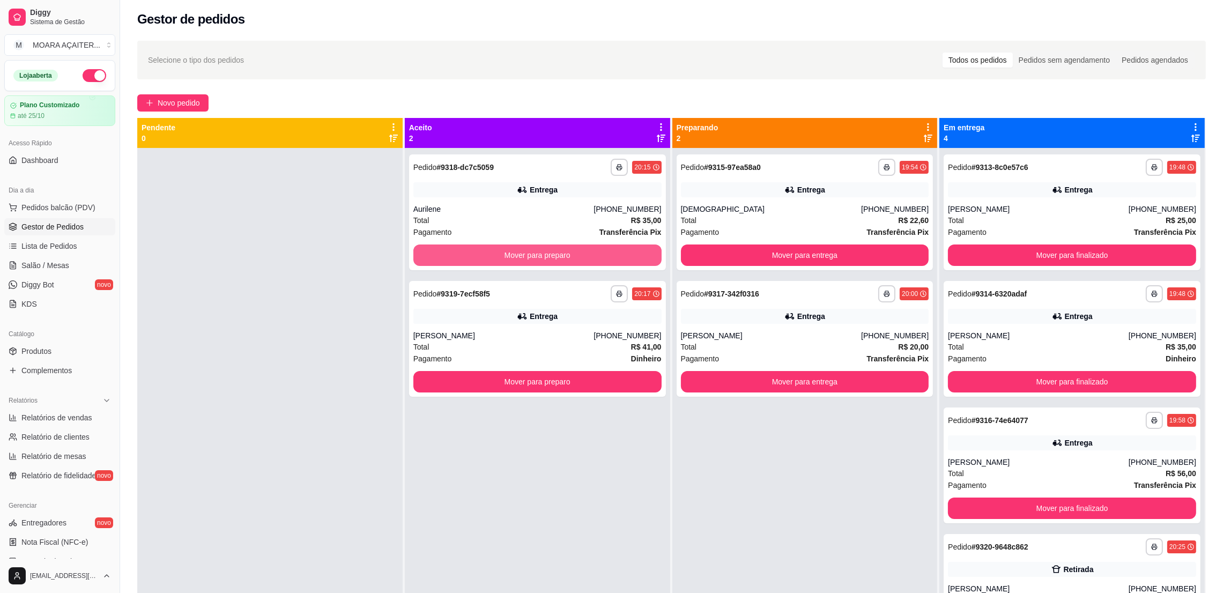
click at [600, 255] on button "Mover para preparo" at bounding box center [537, 254] width 248 height 21
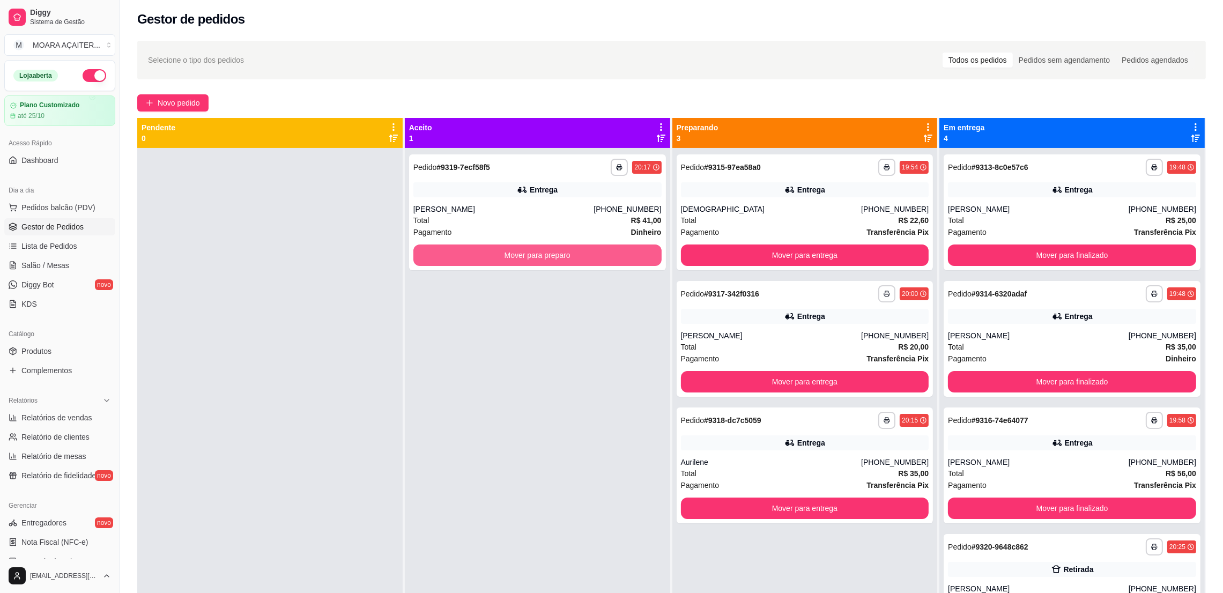
click at [600, 255] on button "Mover para preparo" at bounding box center [537, 254] width 248 height 21
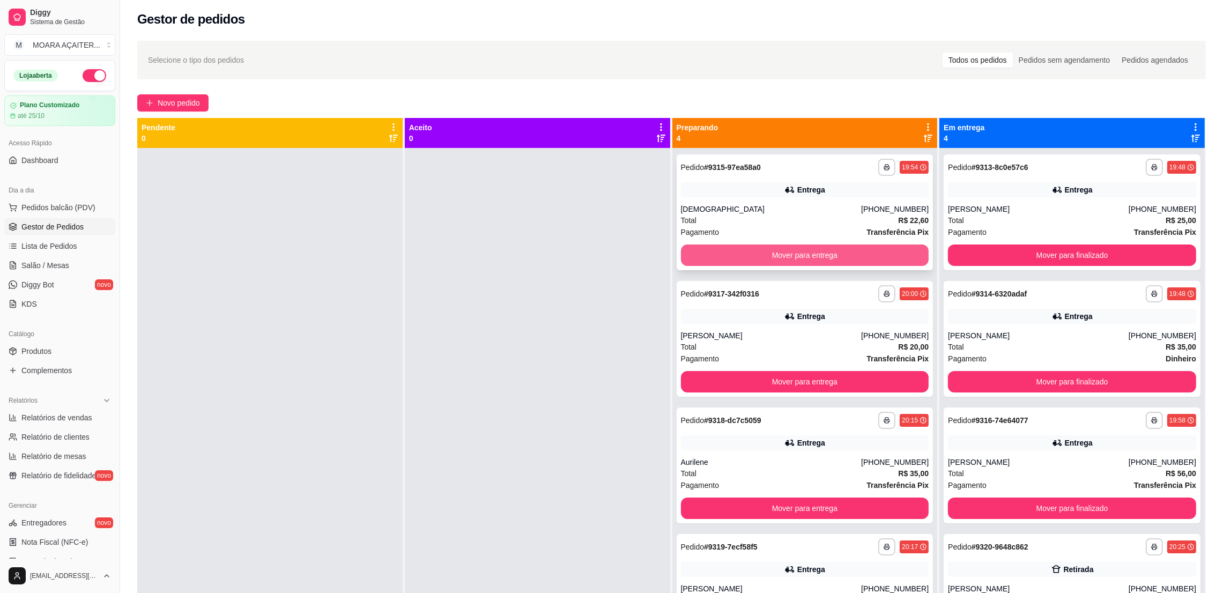
click at [820, 251] on button "Mover para entrega" at bounding box center [805, 254] width 248 height 21
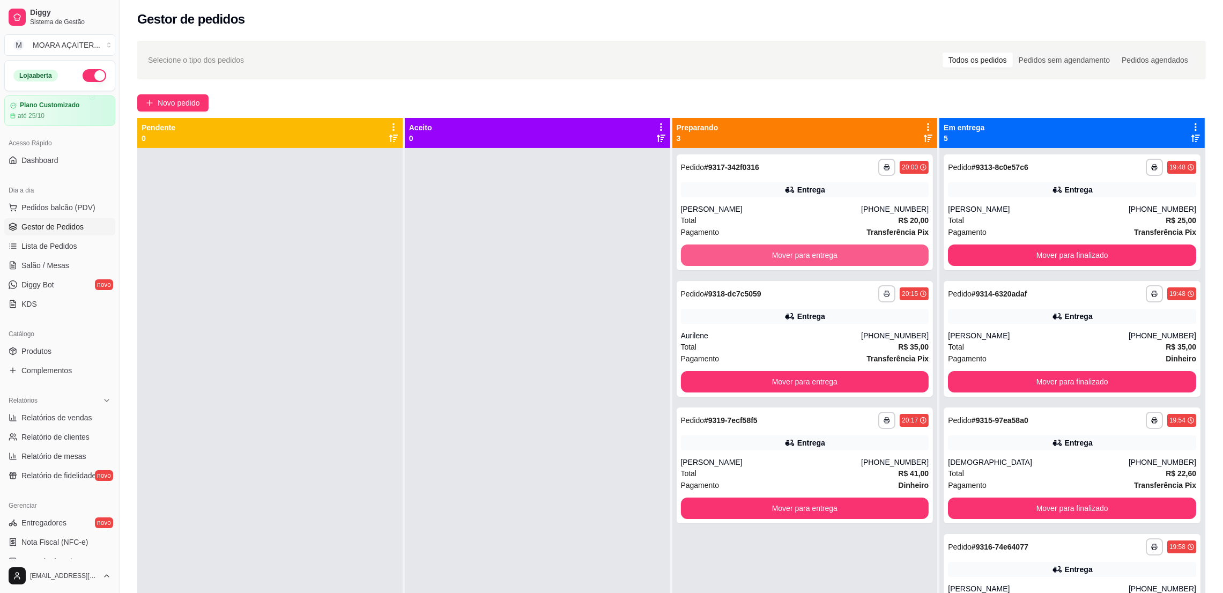
click at [820, 251] on button "Mover para entrega" at bounding box center [805, 254] width 248 height 21
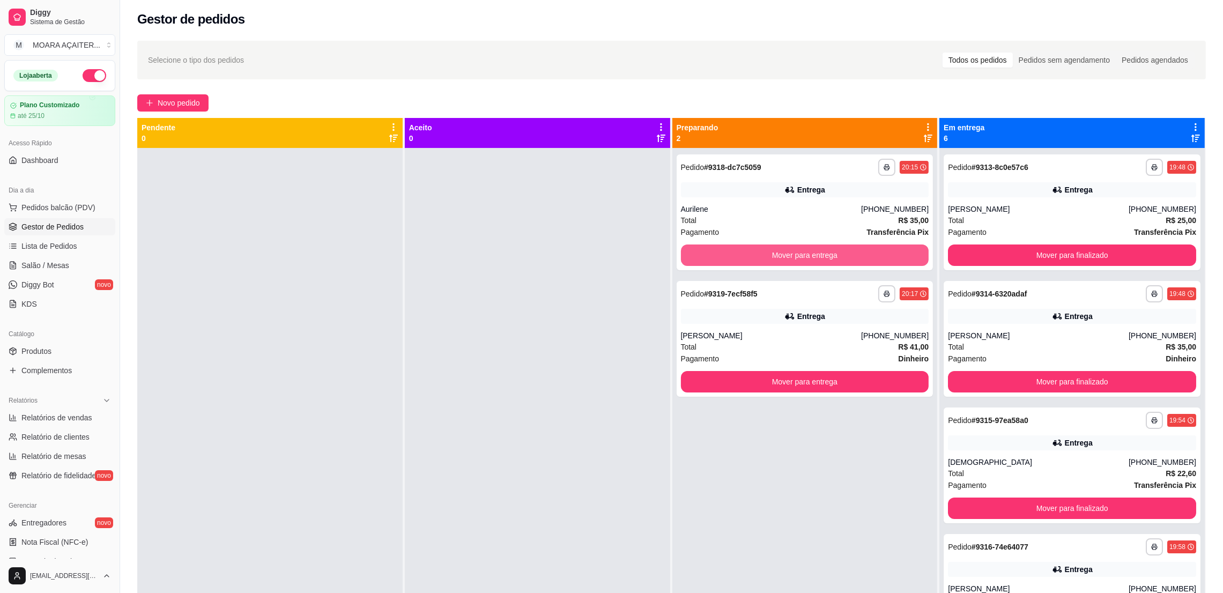
click at [820, 251] on button "Mover para entrega" at bounding box center [805, 254] width 248 height 21
click at [818, 250] on button "Mover para entrega" at bounding box center [805, 254] width 248 height 21
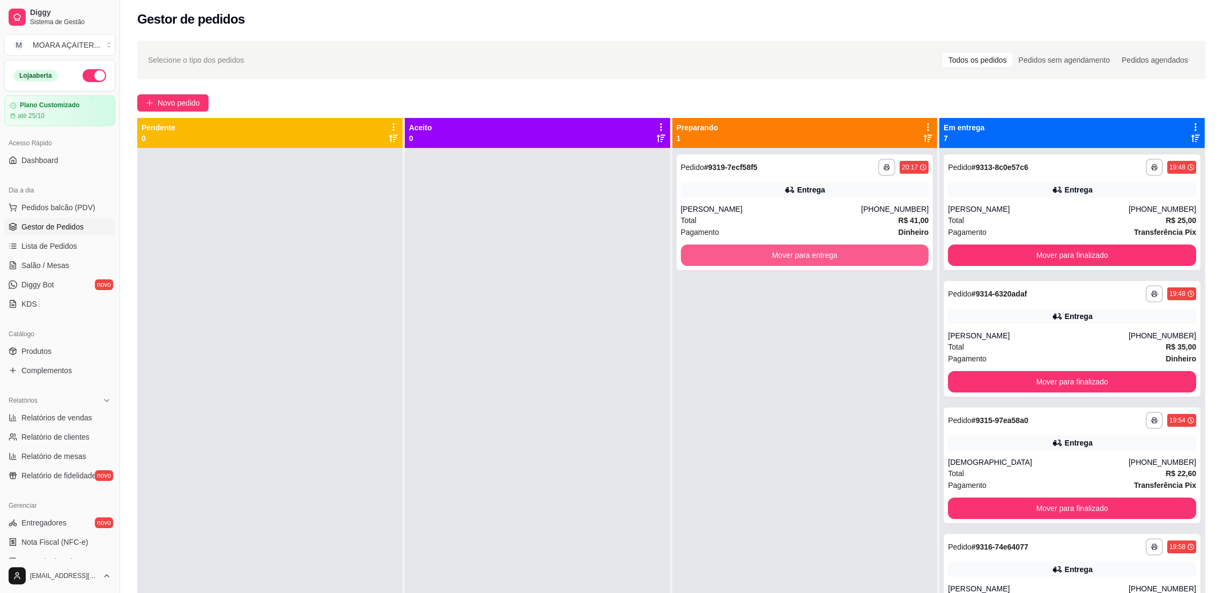
click at [818, 250] on button "Mover para entrega" at bounding box center [805, 254] width 248 height 21
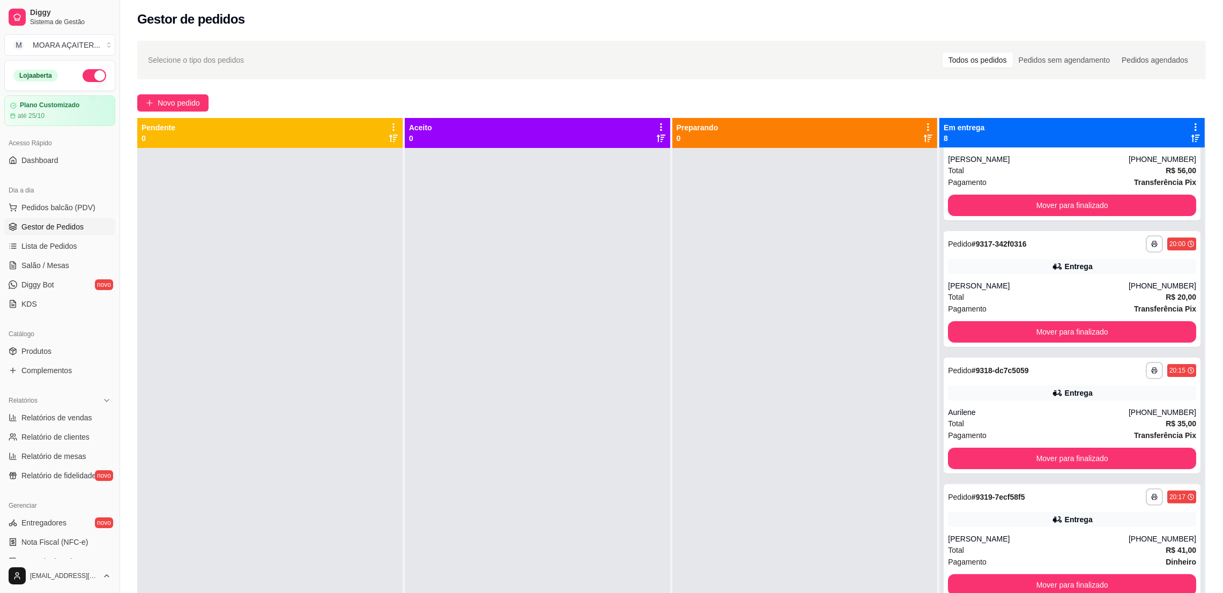
scroll to position [29, 0]
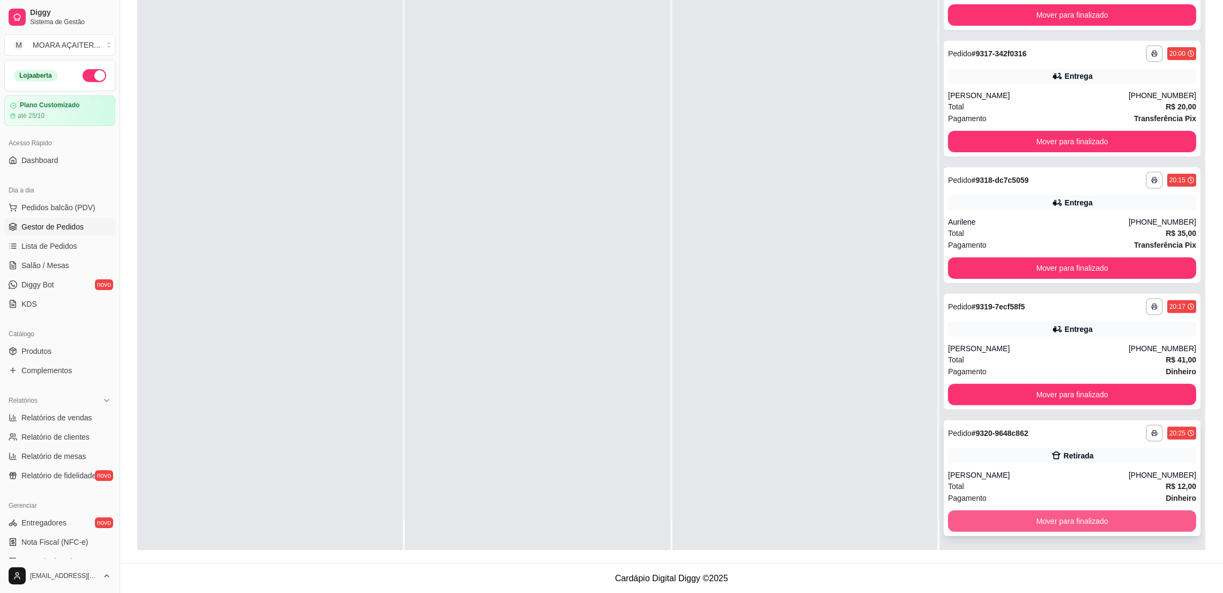
click at [1053, 514] on button "Mover para finalizado" at bounding box center [1072, 520] width 248 height 21
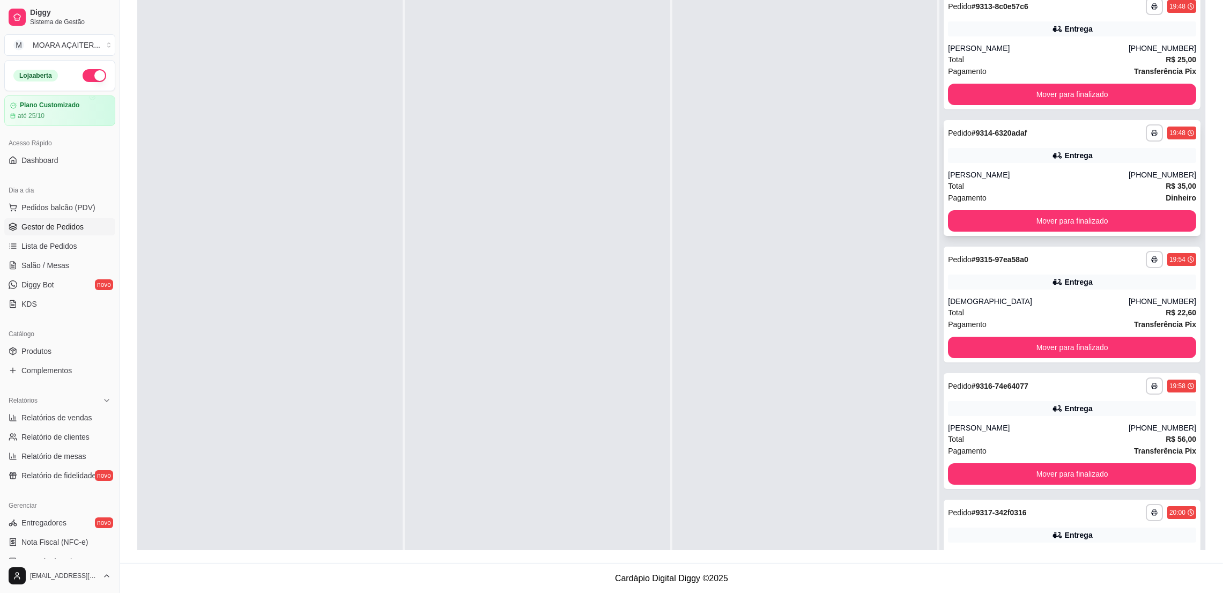
scroll to position [0, 0]
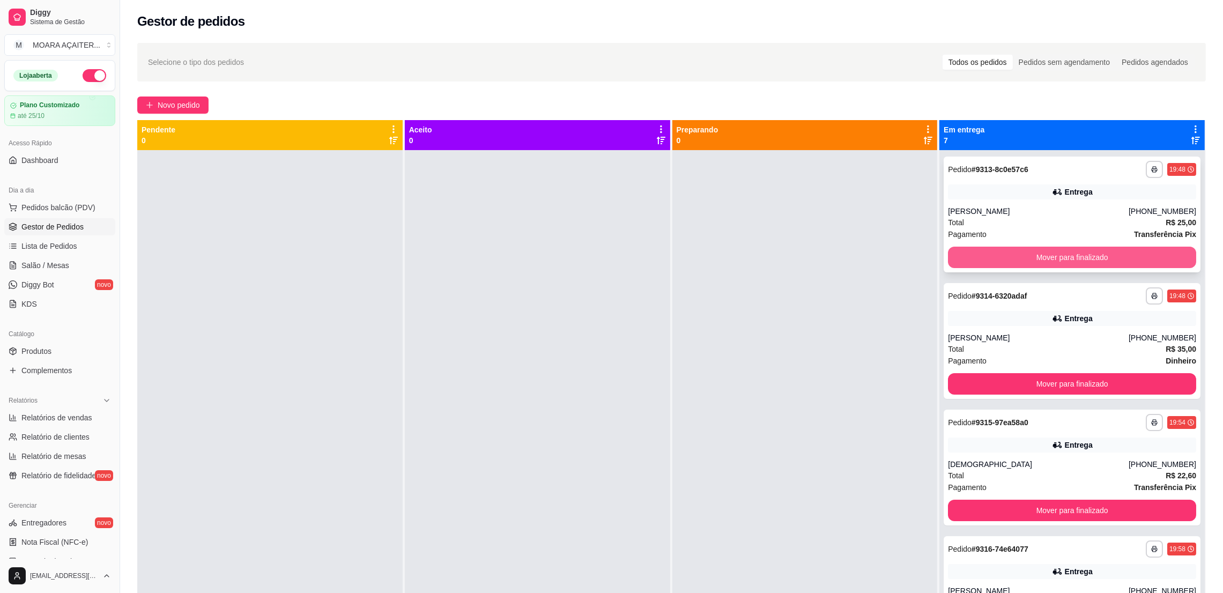
click at [1078, 256] on button "Mover para finalizado" at bounding box center [1072, 257] width 248 height 21
click at [1078, 255] on button "Mover para finalizado" at bounding box center [1071, 257] width 241 height 21
click at [1078, 257] on button "Mover para finalizado" at bounding box center [1072, 257] width 248 height 21
click at [1080, 259] on button "Mover para finalizado" at bounding box center [1072, 257] width 248 height 21
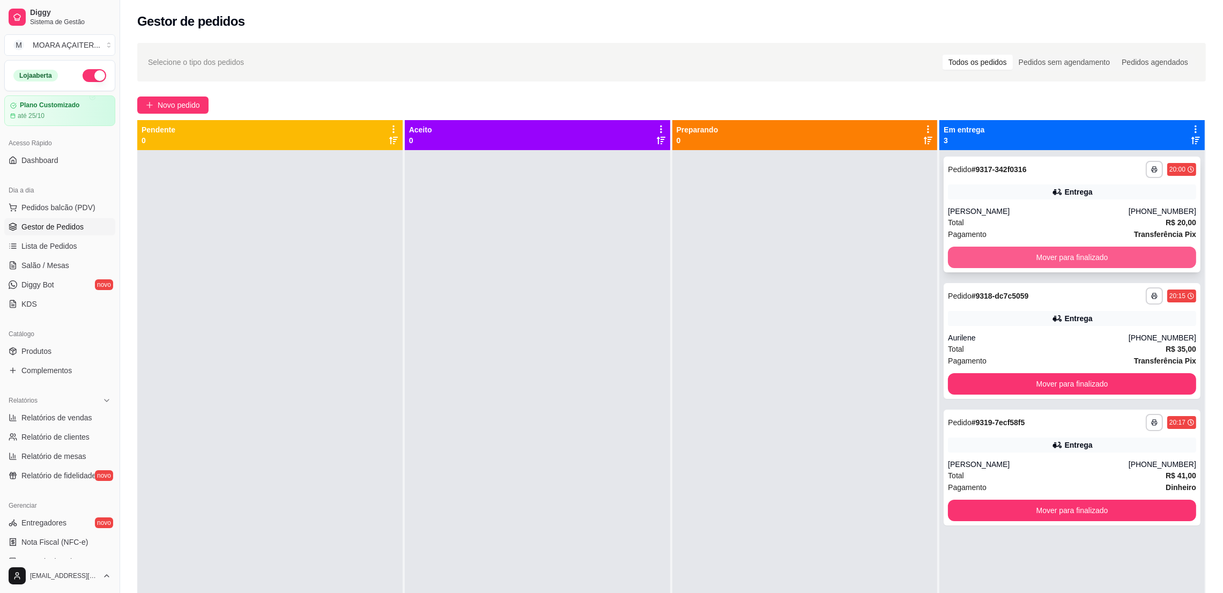
click at [1079, 261] on button "Mover para finalizado" at bounding box center [1072, 257] width 248 height 21
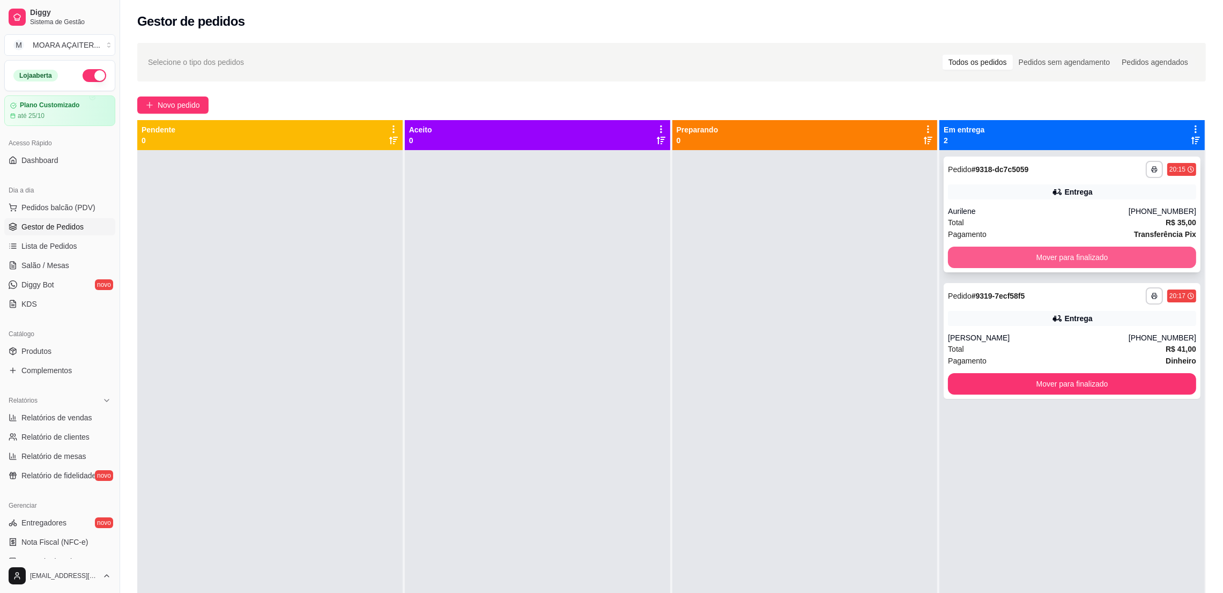
click at [1075, 252] on button "Mover para finalizado" at bounding box center [1072, 257] width 248 height 21
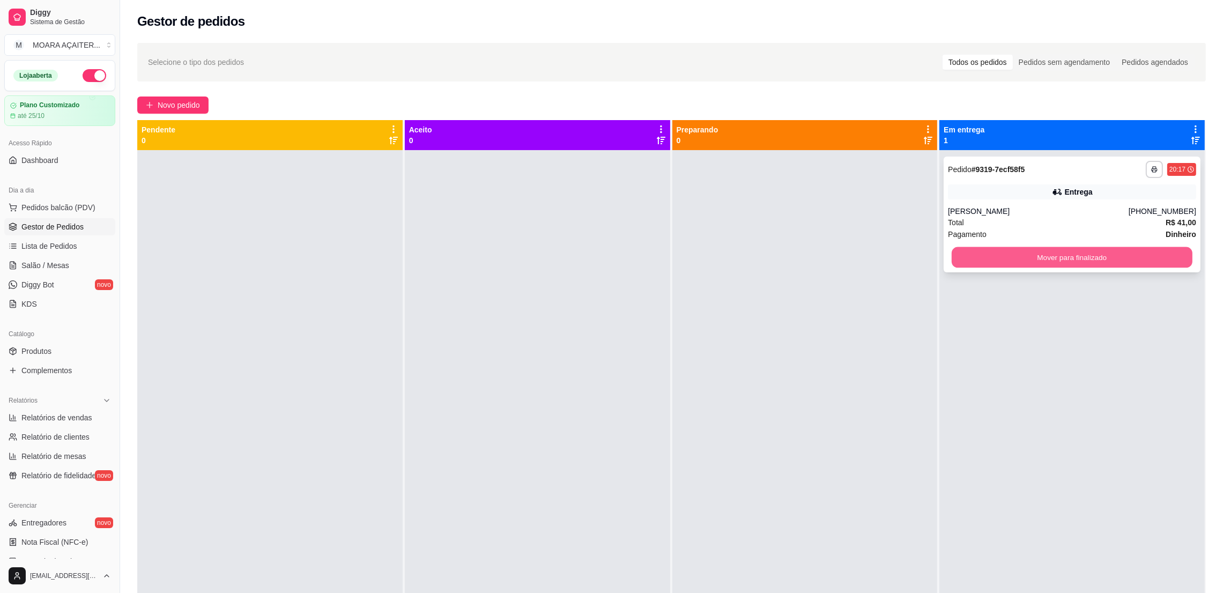
click at [1072, 257] on button "Mover para finalizado" at bounding box center [1071, 257] width 241 height 21
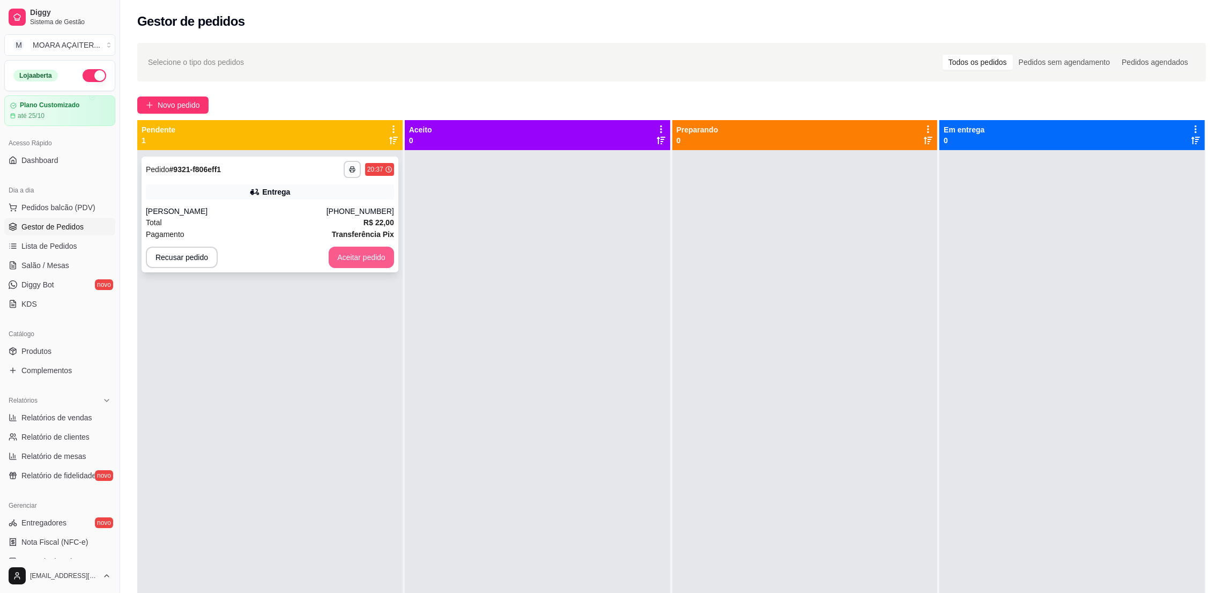
click at [342, 259] on button "Aceitar pedido" at bounding box center [361, 257] width 65 height 21
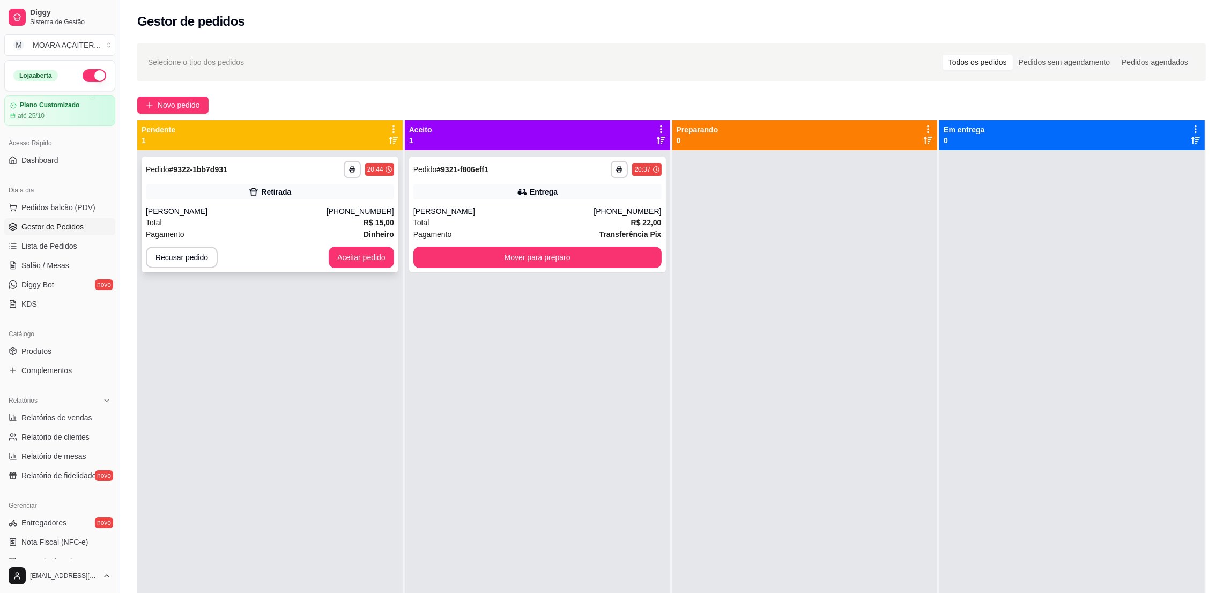
drag, startPoint x: 359, startPoint y: 271, endPoint x: 356, endPoint y: 265, distance: 7.0
click at [356, 265] on div "**********" at bounding box center [270, 215] width 257 height 116
click at [355, 258] on button "Aceitar pedido" at bounding box center [361, 257] width 63 height 21
click at [351, 251] on button "Aceitar pedido" at bounding box center [361, 257] width 65 height 21
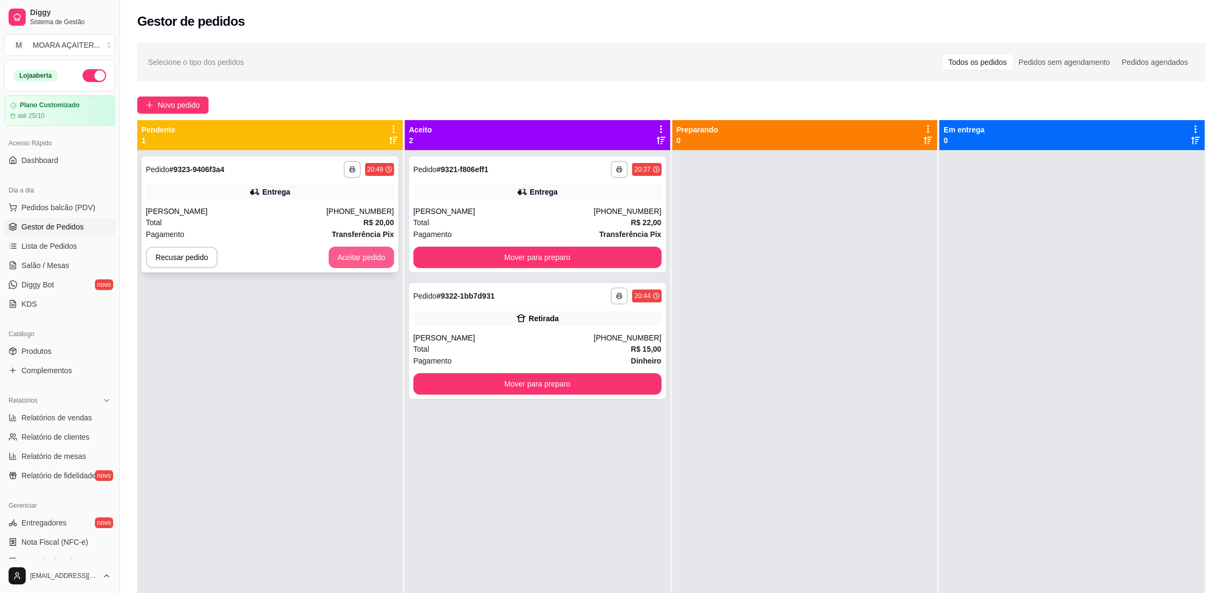
click at [352, 255] on button "Aceitar pedido" at bounding box center [361, 257] width 65 height 21
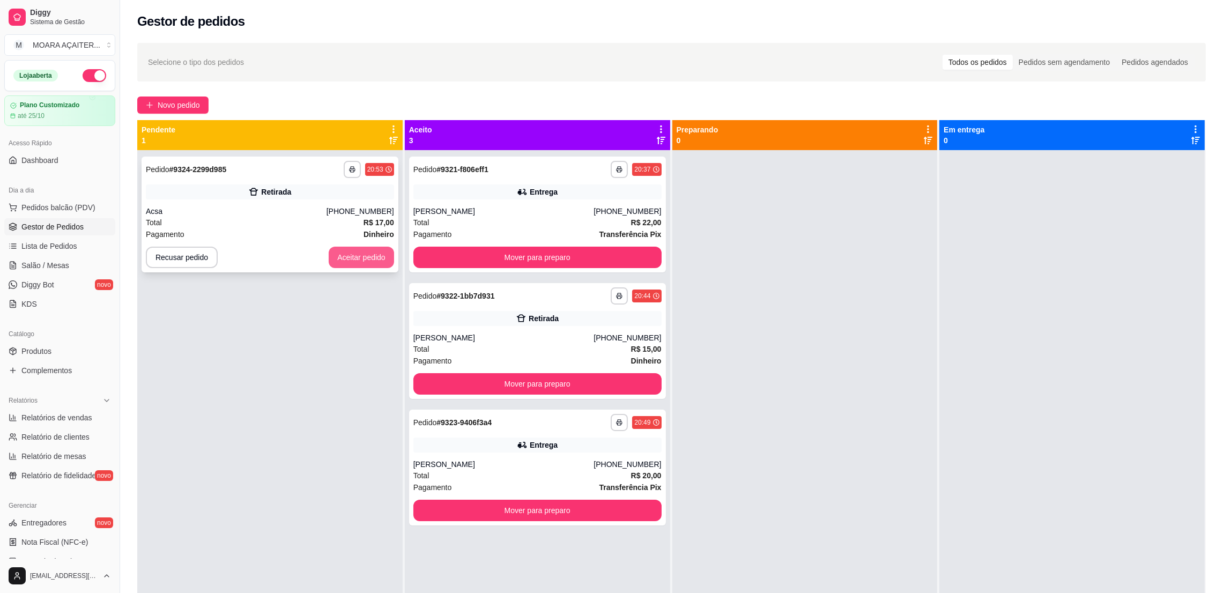
click at [366, 257] on button "Aceitar pedido" at bounding box center [361, 257] width 65 height 21
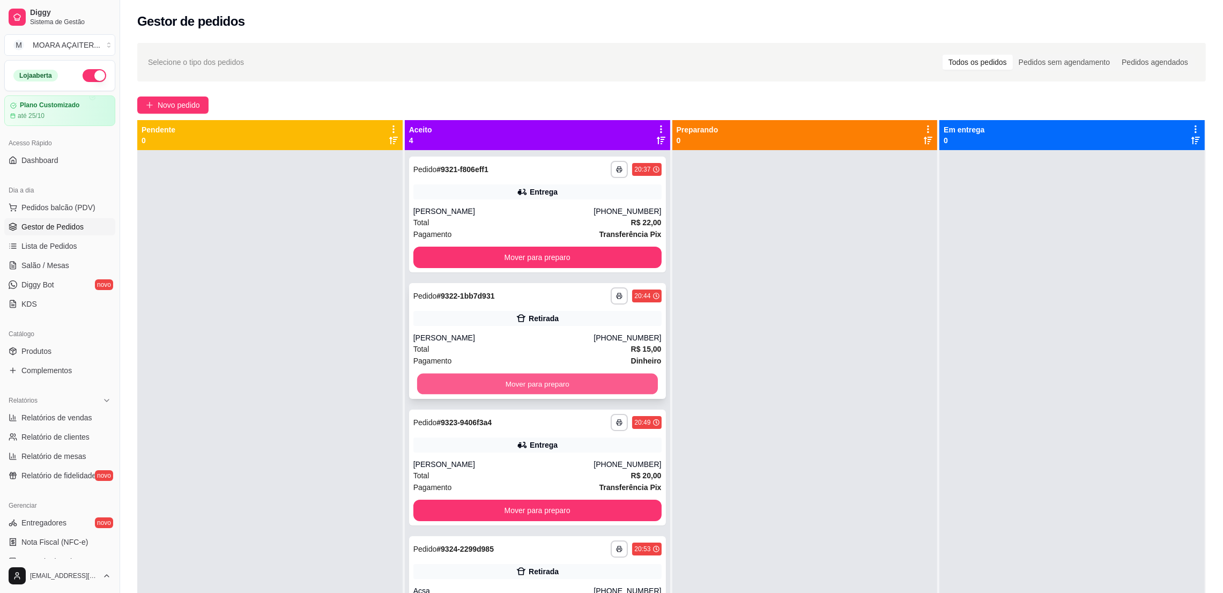
click at [600, 387] on button "Mover para preparo" at bounding box center [537, 384] width 241 height 21
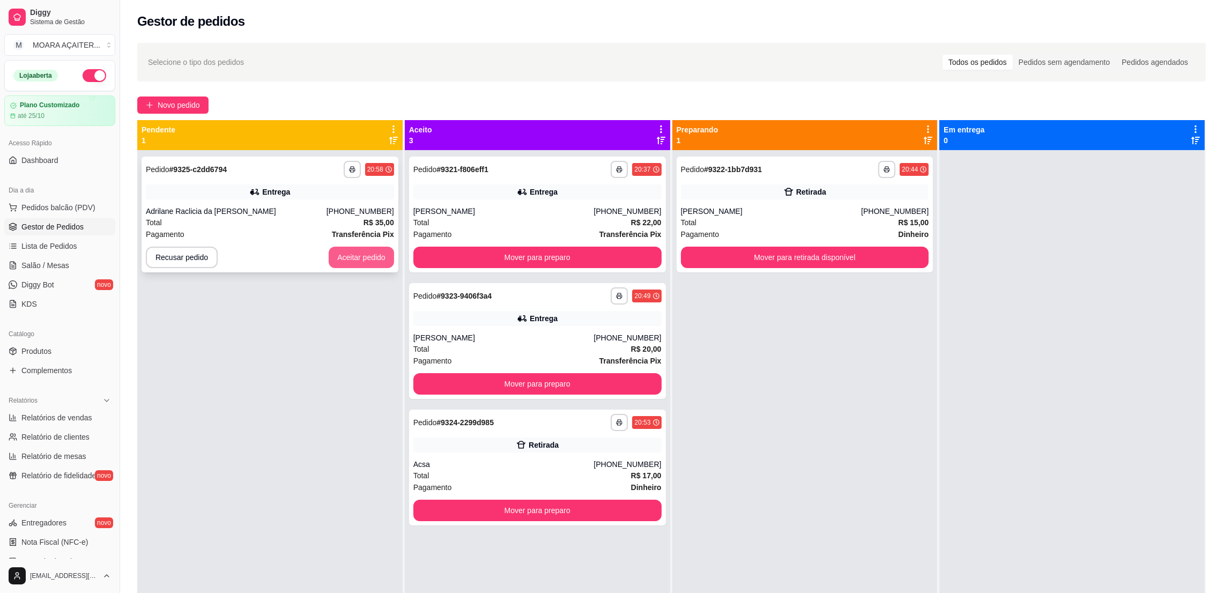
click at [352, 263] on button "Aceitar pedido" at bounding box center [361, 257] width 65 height 21
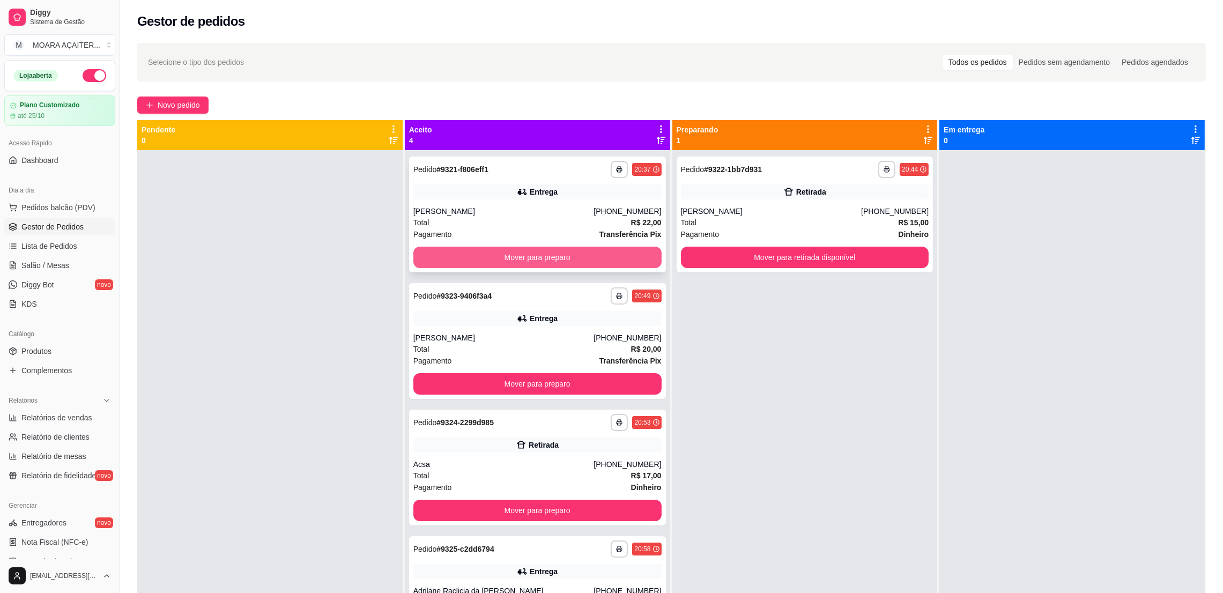
click at [561, 254] on button "Mover para preparo" at bounding box center [537, 257] width 248 height 21
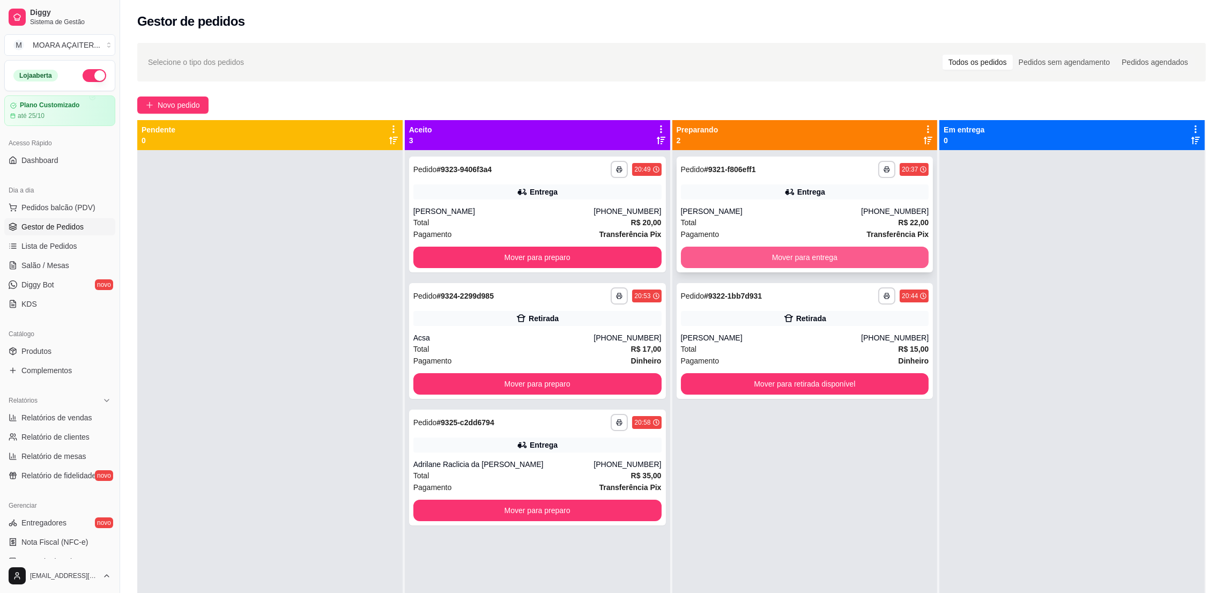
click at [873, 259] on button "Mover para entrega" at bounding box center [805, 257] width 248 height 21
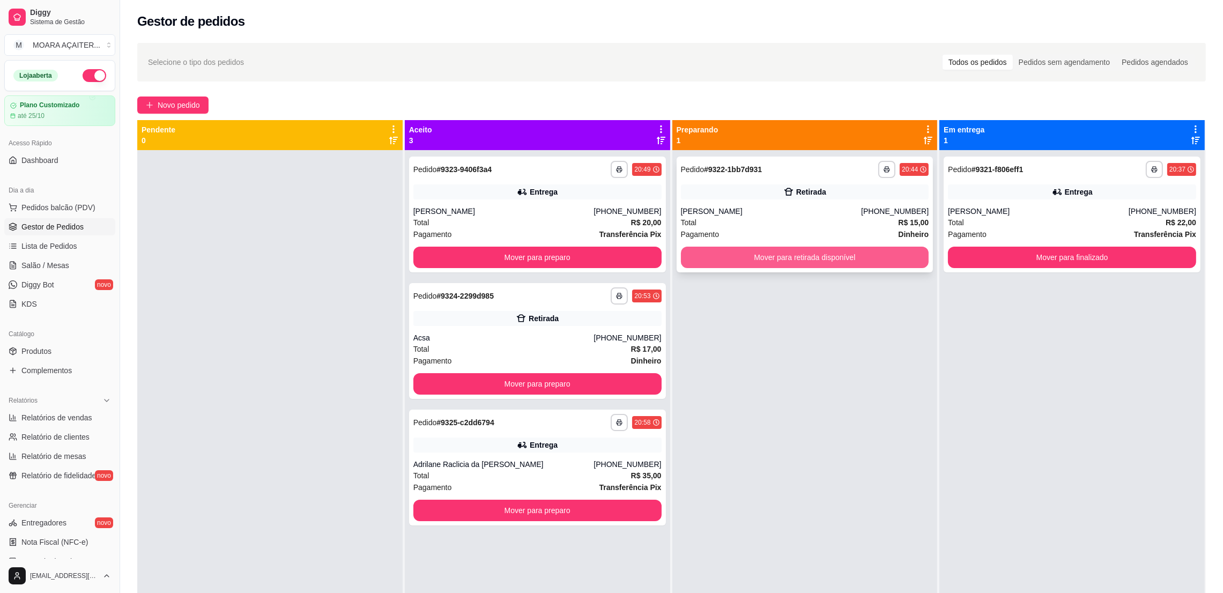
click at [885, 260] on button "Mover para retirada disponível" at bounding box center [805, 257] width 248 height 21
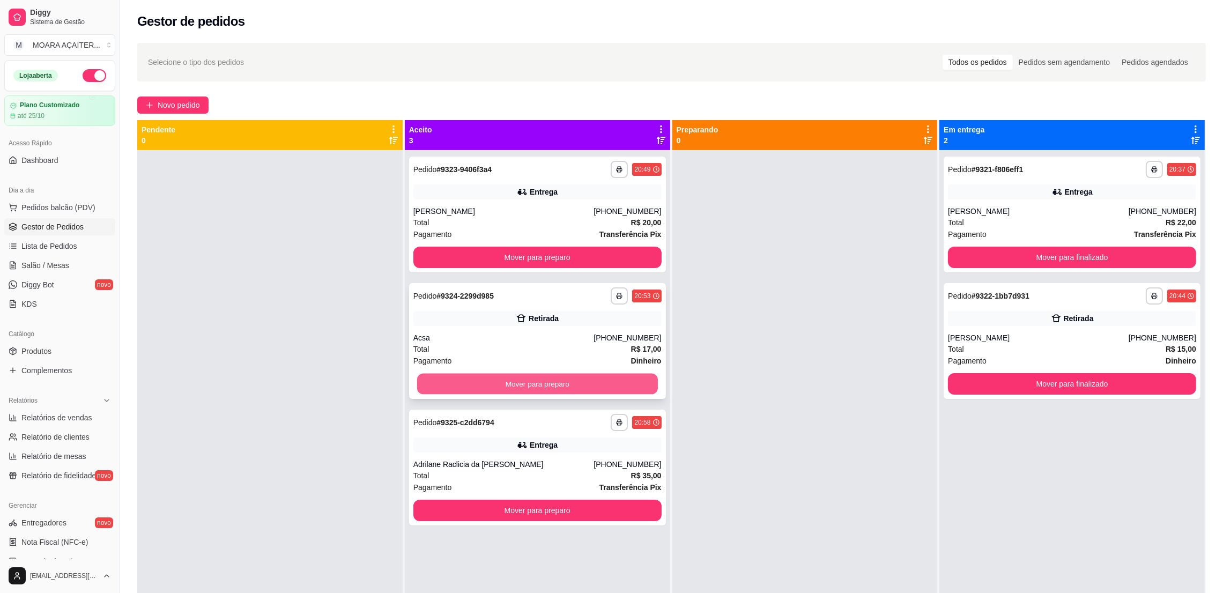
click at [540, 391] on button "Mover para preparo" at bounding box center [537, 384] width 241 height 21
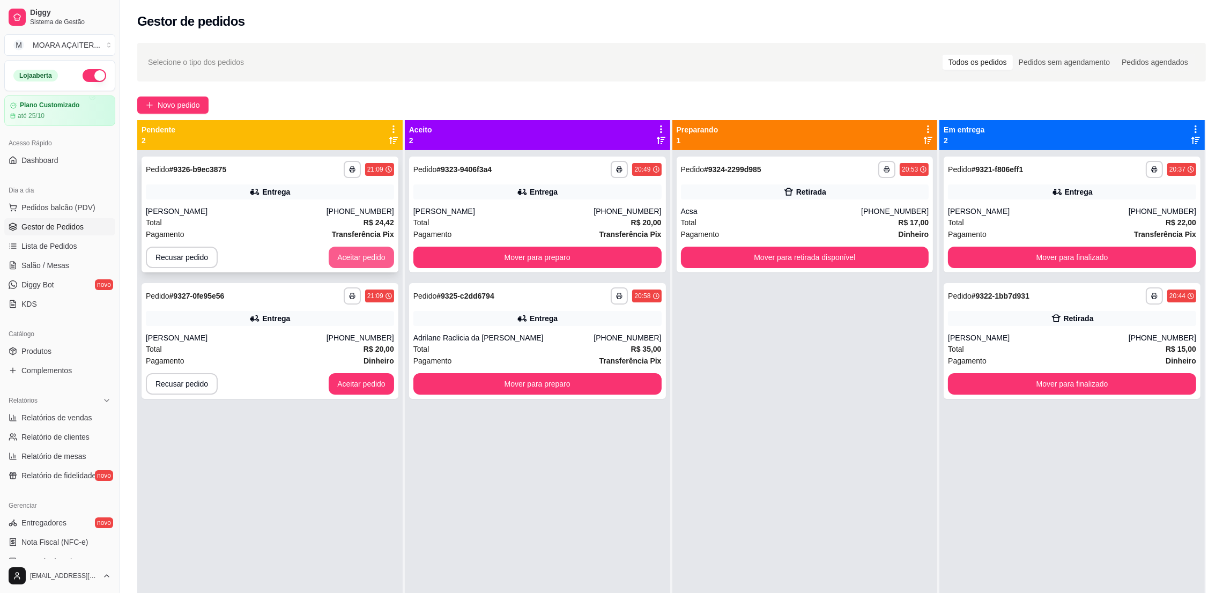
click at [361, 251] on button "Aceitar pedido" at bounding box center [361, 257] width 65 height 21
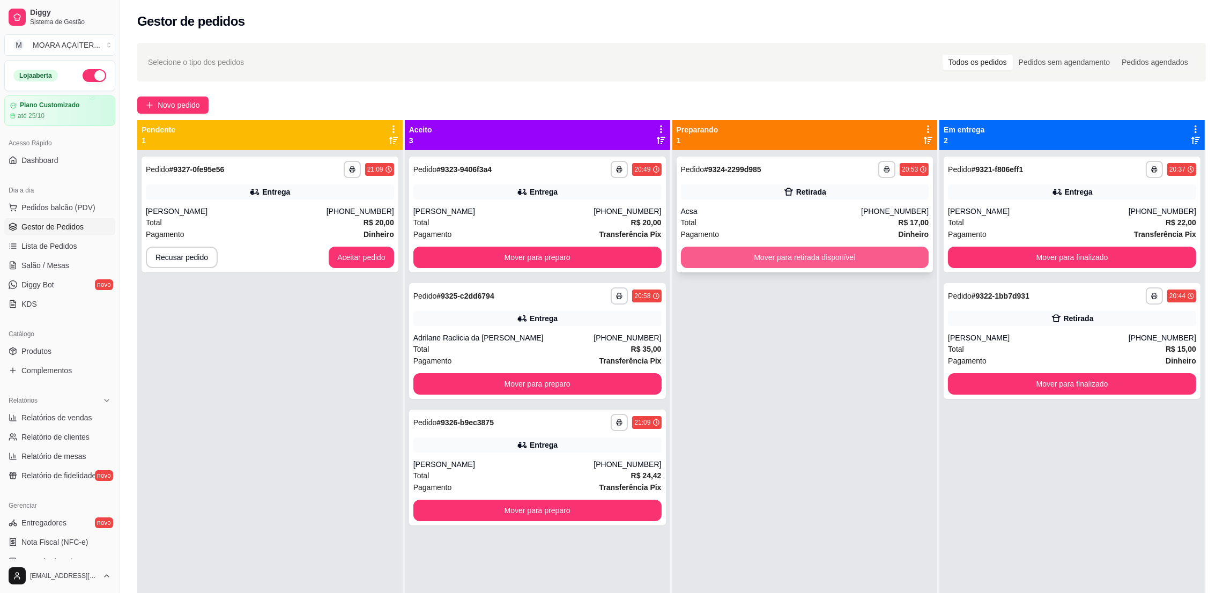
click at [815, 257] on button "Mover para retirada disponível" at bounding box center [805, 257] width 248 height 21
click at [349, 252] on button "Aceitar pedido" at bounding box center [361, 257] width 65 height 21
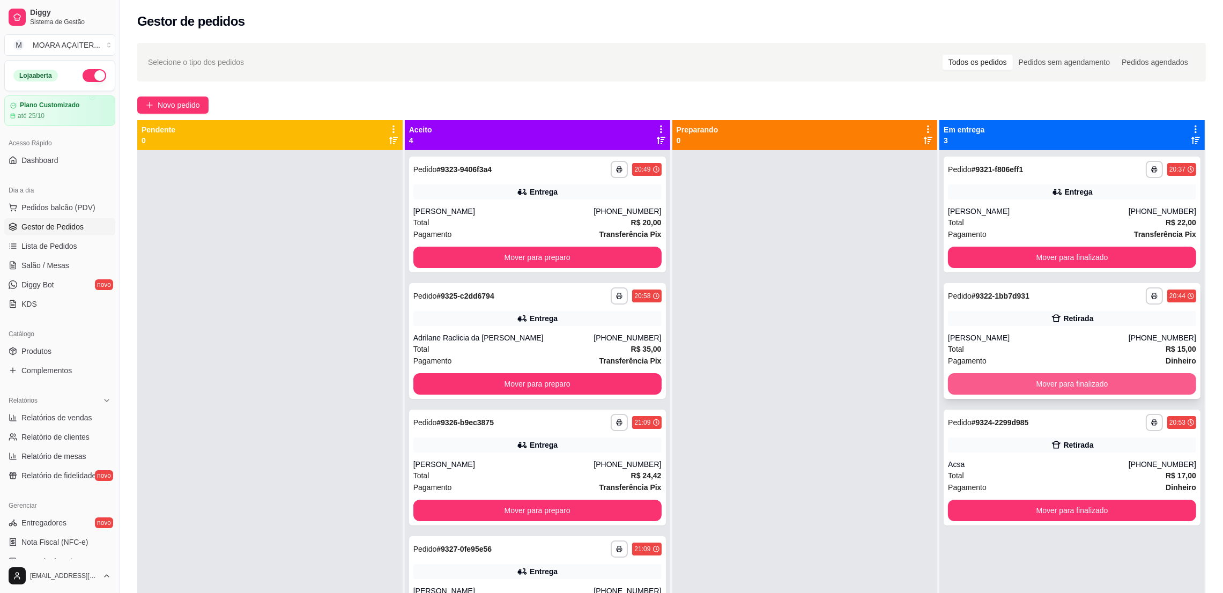
click at [963, 381] on button "Mover para finalizado" at bounding box center [1072, 383] width 248 height 21
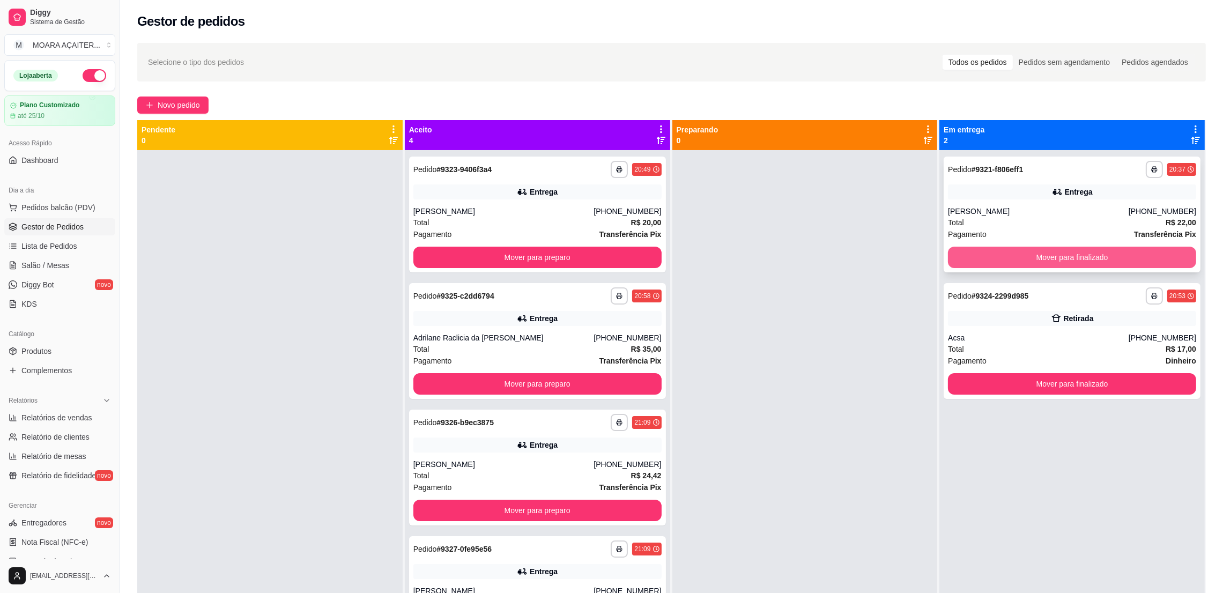
click at [1007, 255] on button "Mover para finalizado" at bounding box center [1072, 257] width 248 height 21
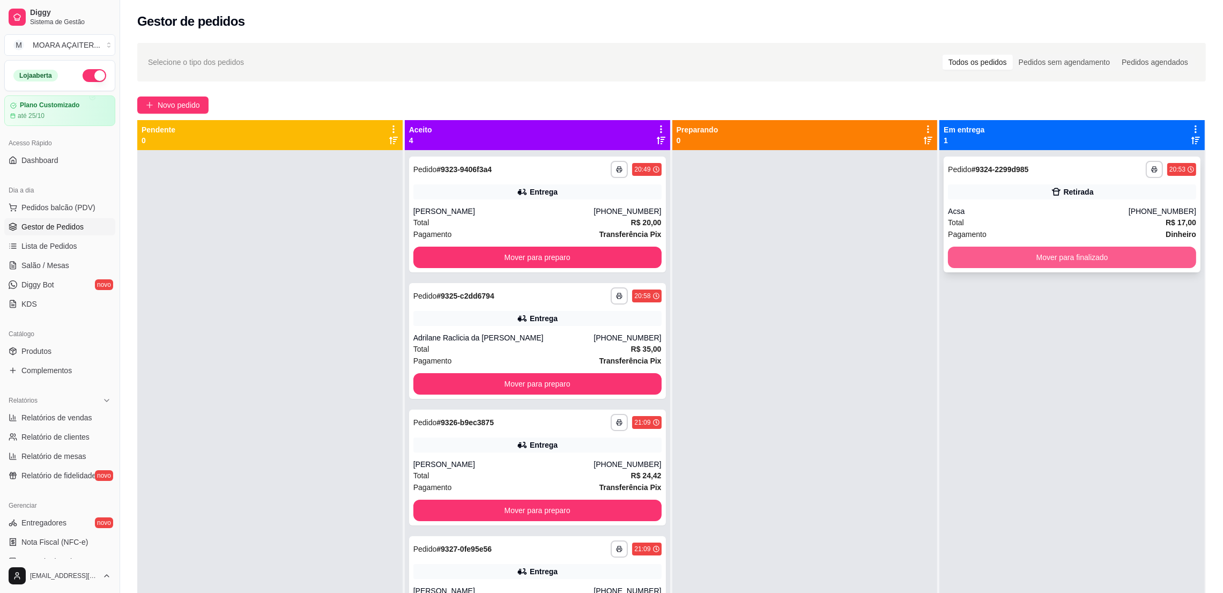
click at [1121, 255] on button "Mover para finalizado" at bounding box center [1072, 257] width 248 height 21
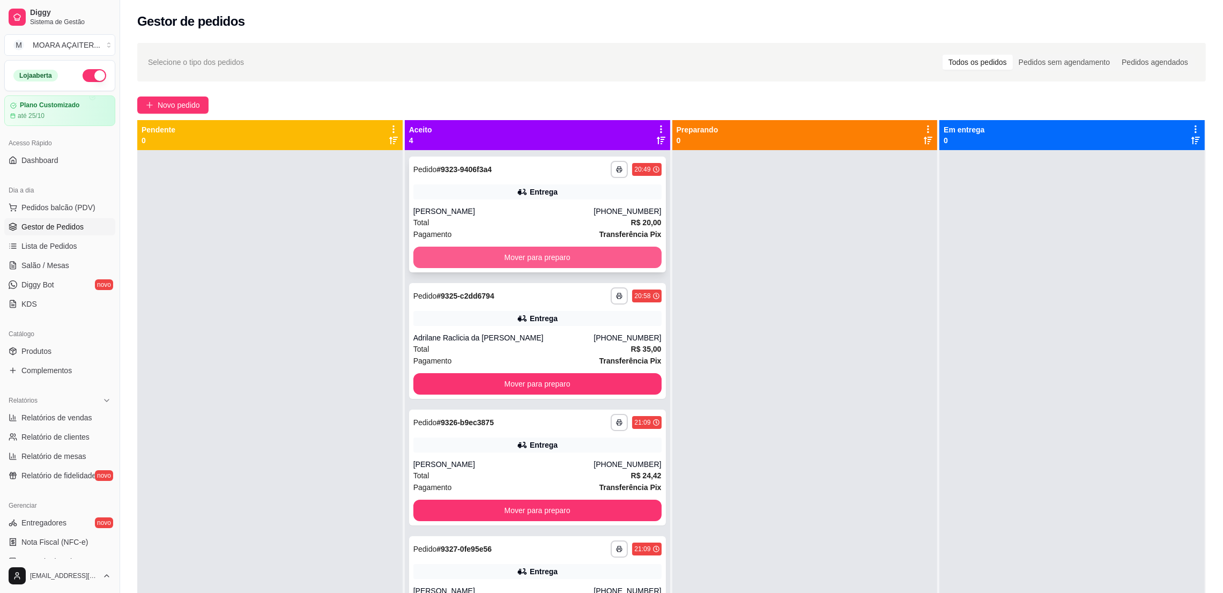
click at [628, 247] on button "Mover para preparo" at bounding box center [537, 257] width 248 height 21
click at [720, 249] on div at bounding box center [804, 446] width 265 height 593
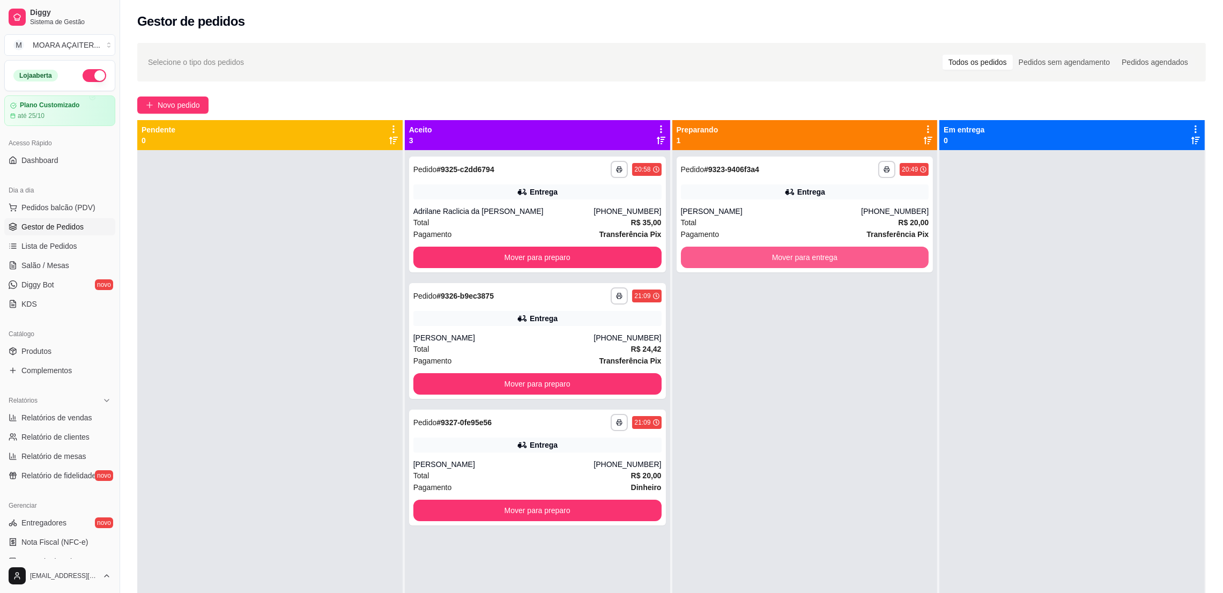
click at [720, 249] on button "Mover para entrega" at bounding box center [805, 257] width 248 height 21
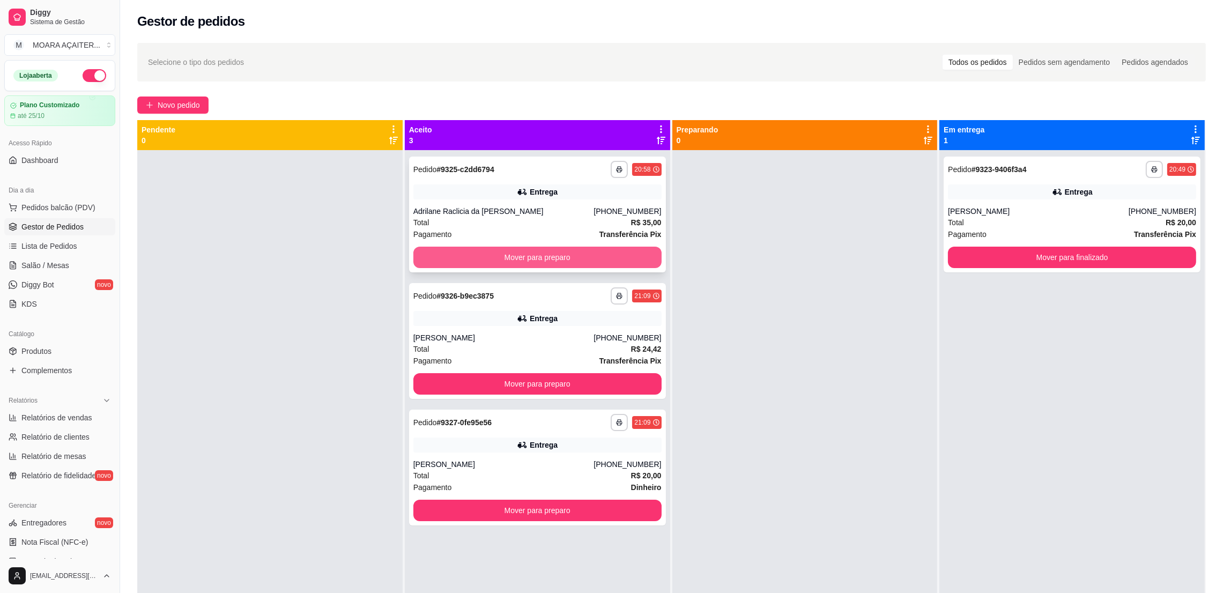
click at [546, 264] on button "Mover para preparo" at bounding box center [537, 257] width 248 height 21
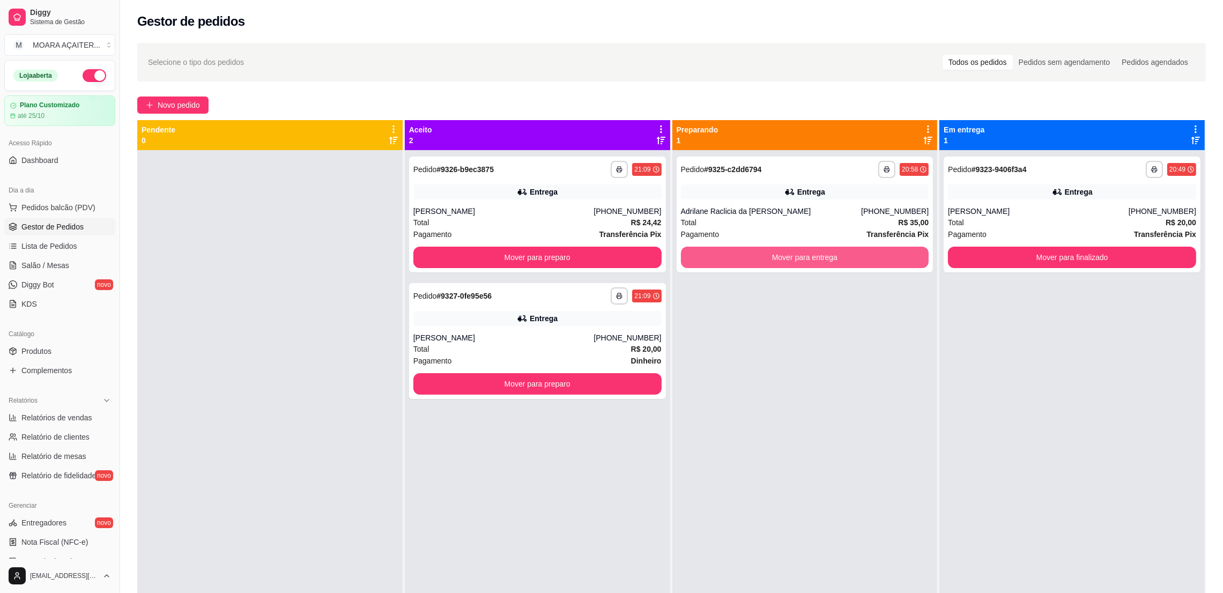
click at [767, 251] on div "**********" at bounding box center [804, 446] width 265 height 593
click at [763, 252] on button "Mover para entrega" at bounding box center [805, 257] width 248 height 21
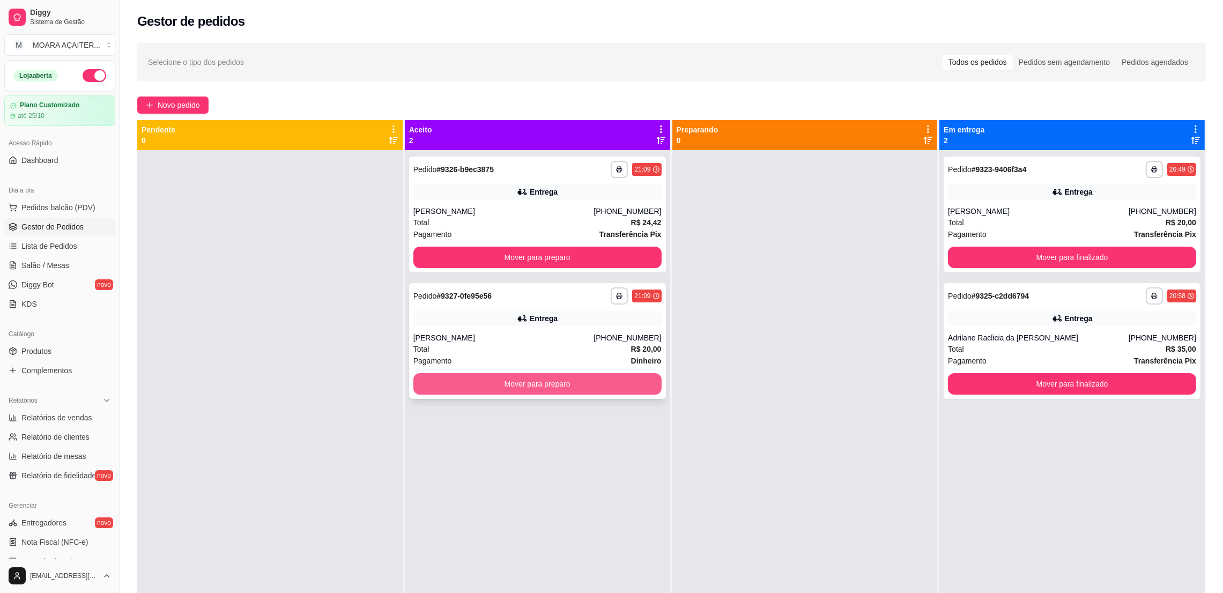
click at [571, 381] on button "Mover para preparo" at bounding box center [537, 383] width 248 height 21
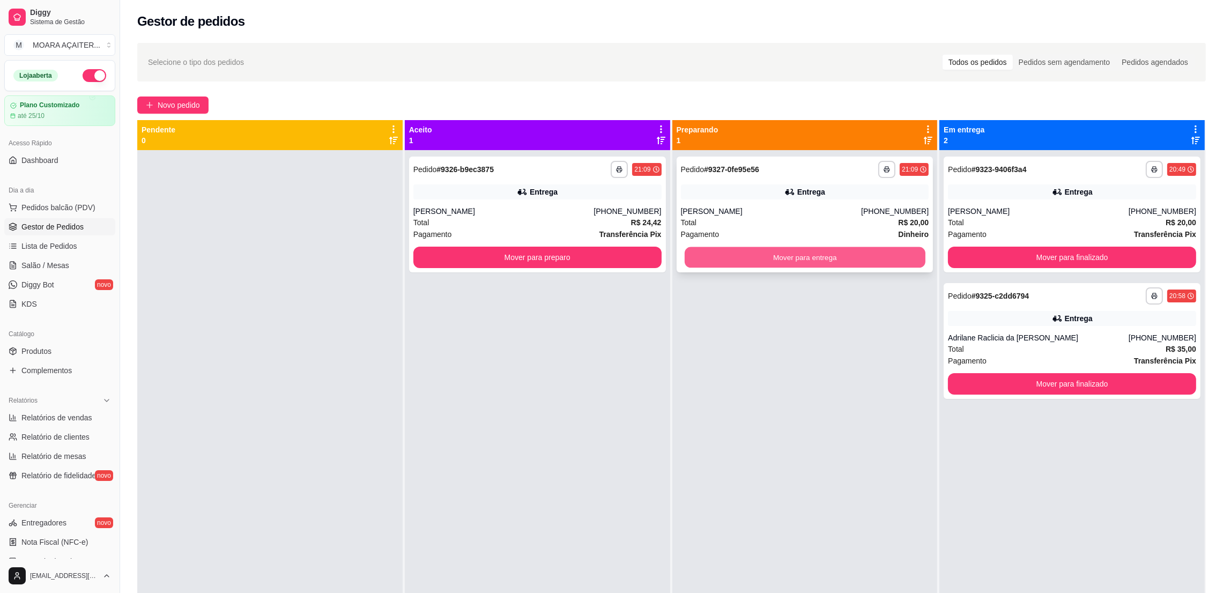
click at [819, 257] on button "Mover para entrega" at bounding box center [804, 257] width 241 height 21
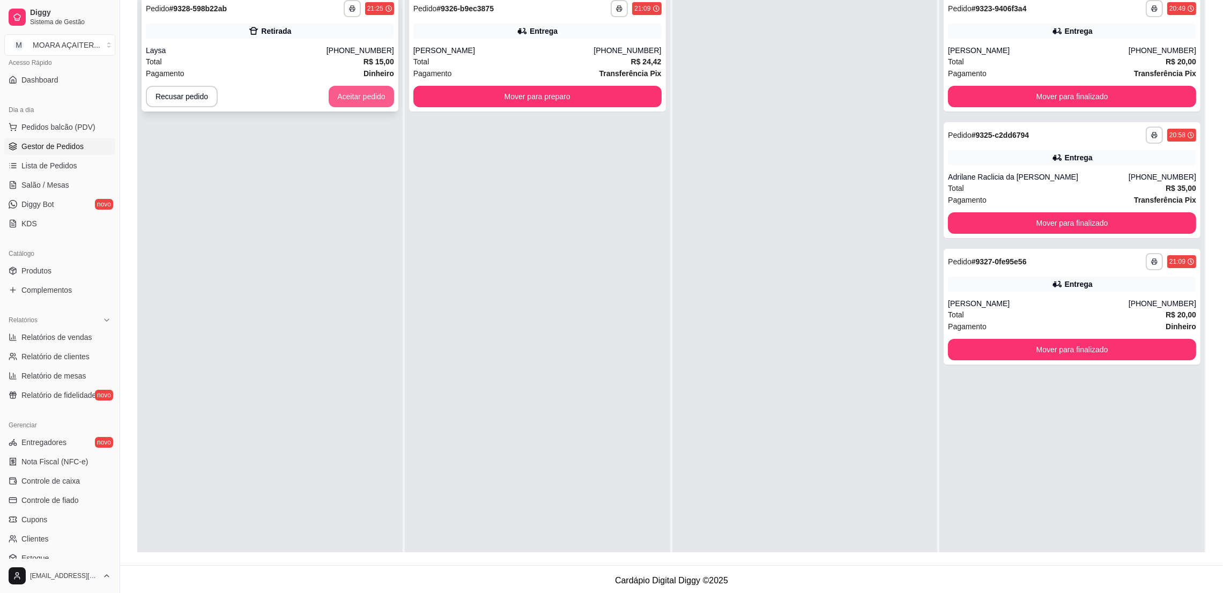
click at [352, 99] on button "Aceitar pedido" at bounding box center [361, 96] width 65 height 21
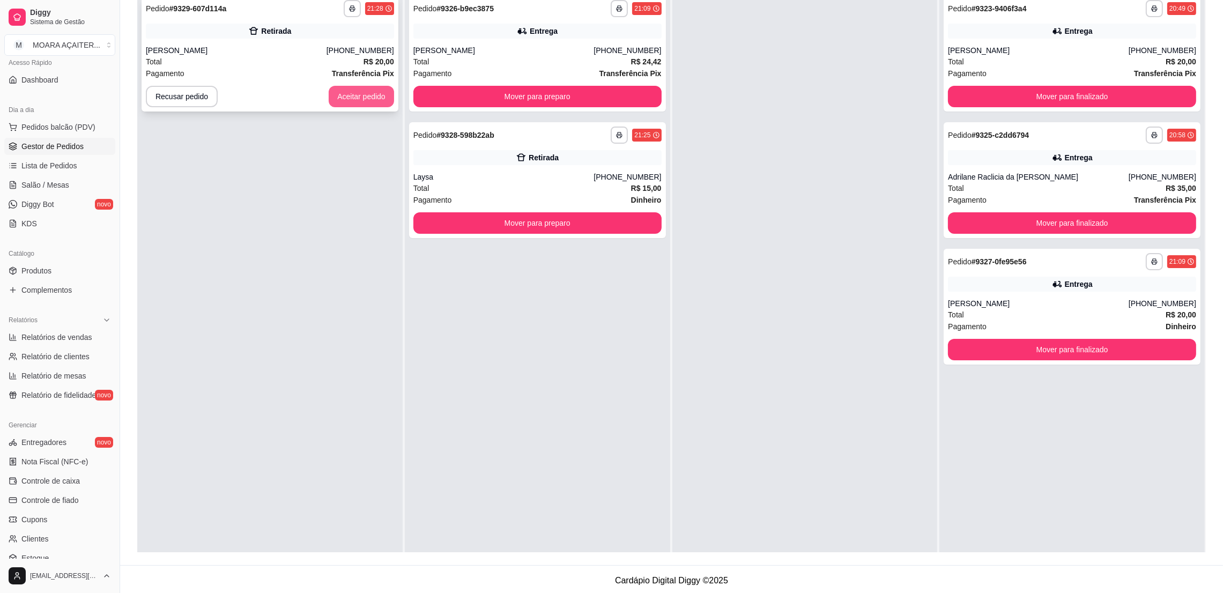
click at [339, 101] on button "Aceitar pedido" at bounding box center [361, 96] width 65 height 21
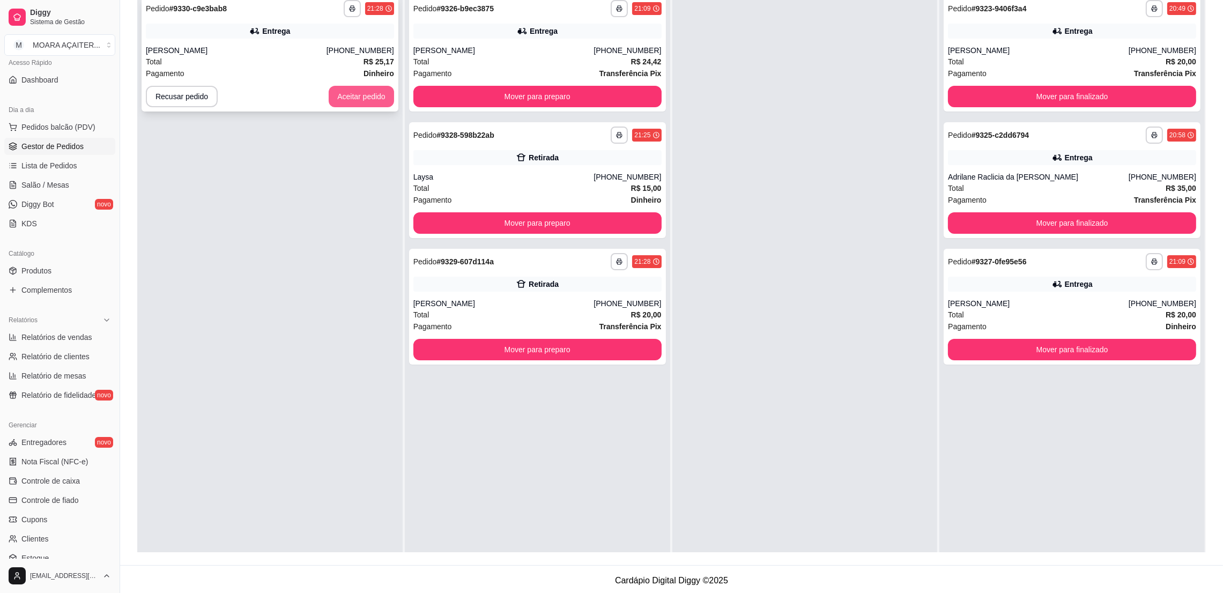
click at [344, 98] on button "Aceitar pedido" at bounding box center [361, 96] width 65 height 21
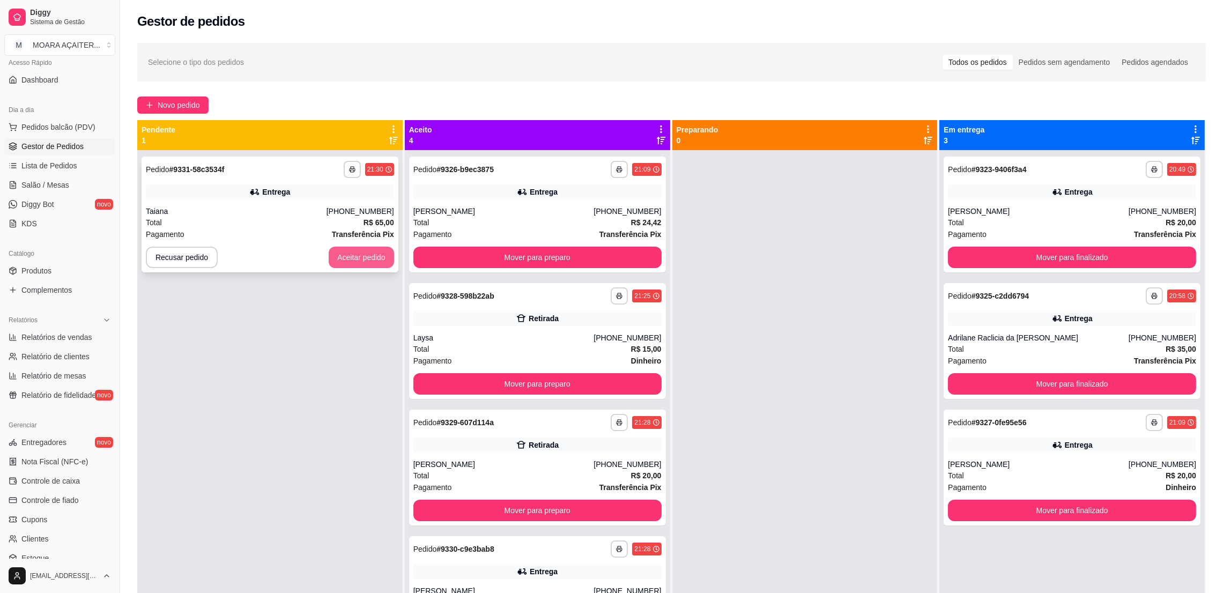
click at [358, 261] on button "Aceitar pedido" at bounding box center [361, 257] width 65 height 21
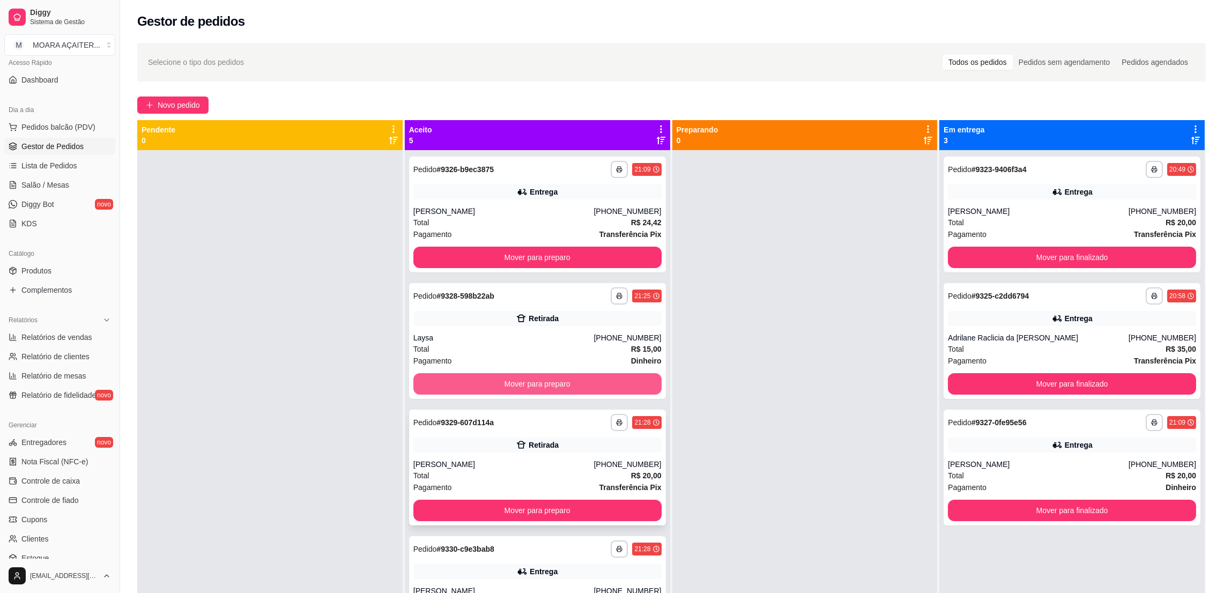
scroll to position [50, 0]
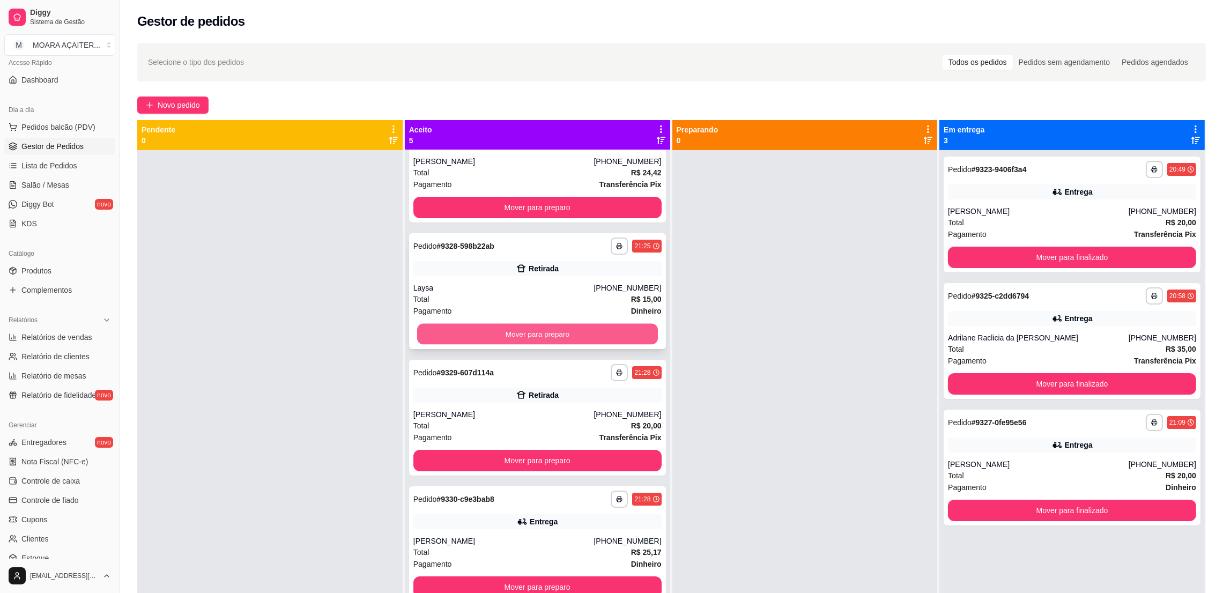
click at [561, 335] on button "Mover para preparo" at bounding box center [537, 334] width 241 height 21
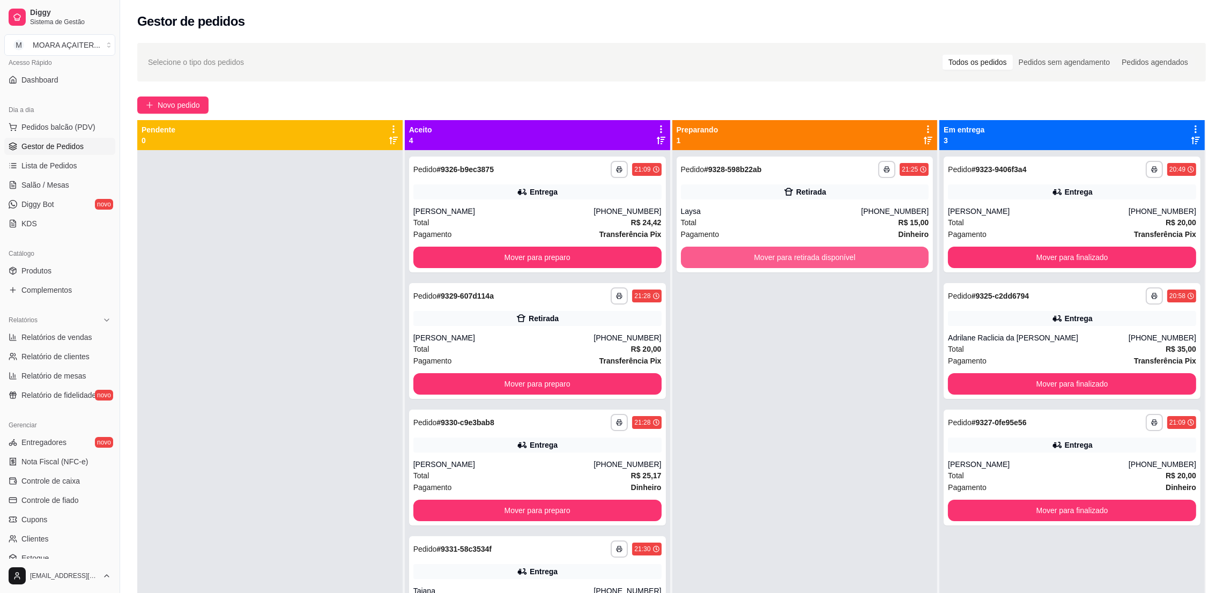
scroll to position [0, 0]
click at [793, 251] on button "Mover para retirada disponível" at bounding box center [804, 257] width 241 height 21
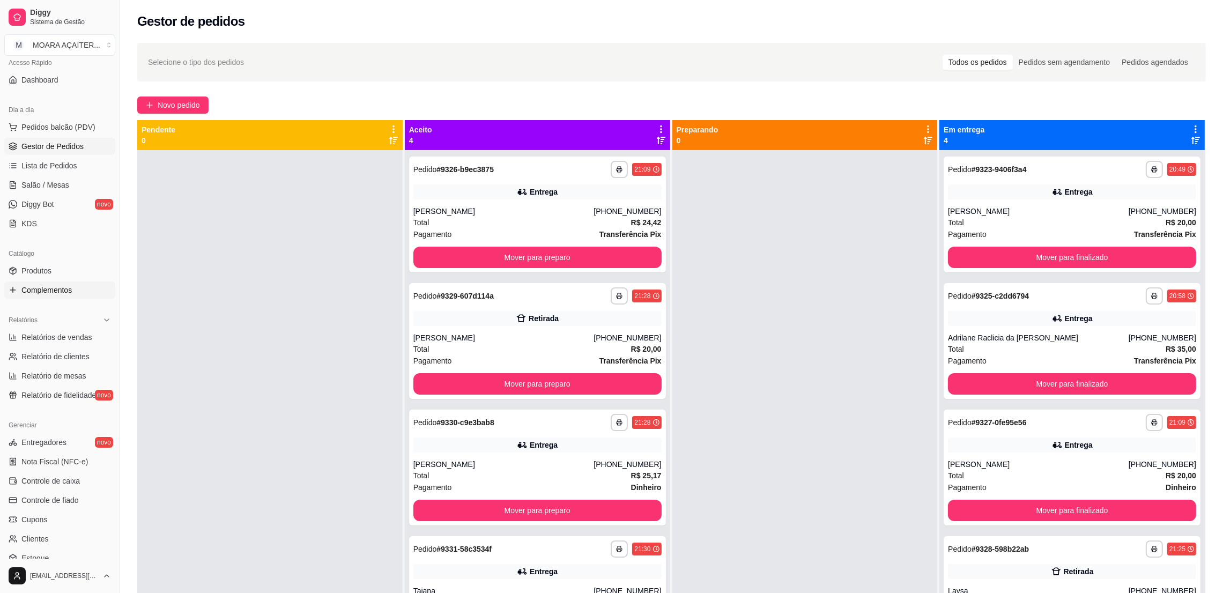
click at [56, 288] on span "Complementos" at bounding box center [46, 290] width 50 height 11
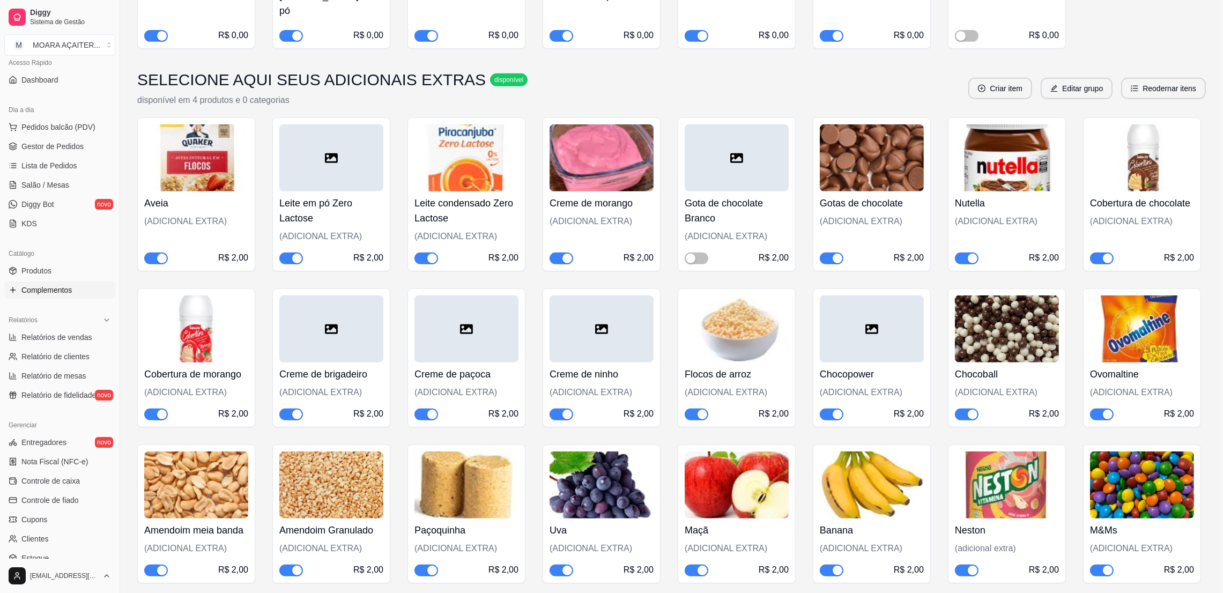
scroll to position [643, 0]
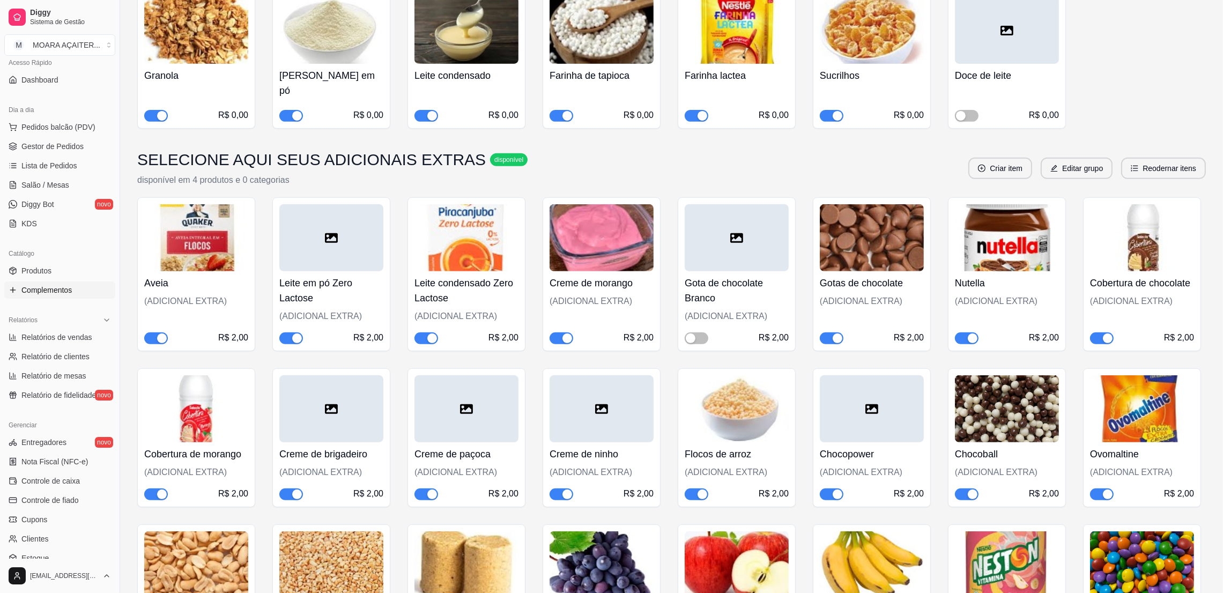
click at [972, 333] on div "button" at bounding box center [973, 338] width 10 height 10
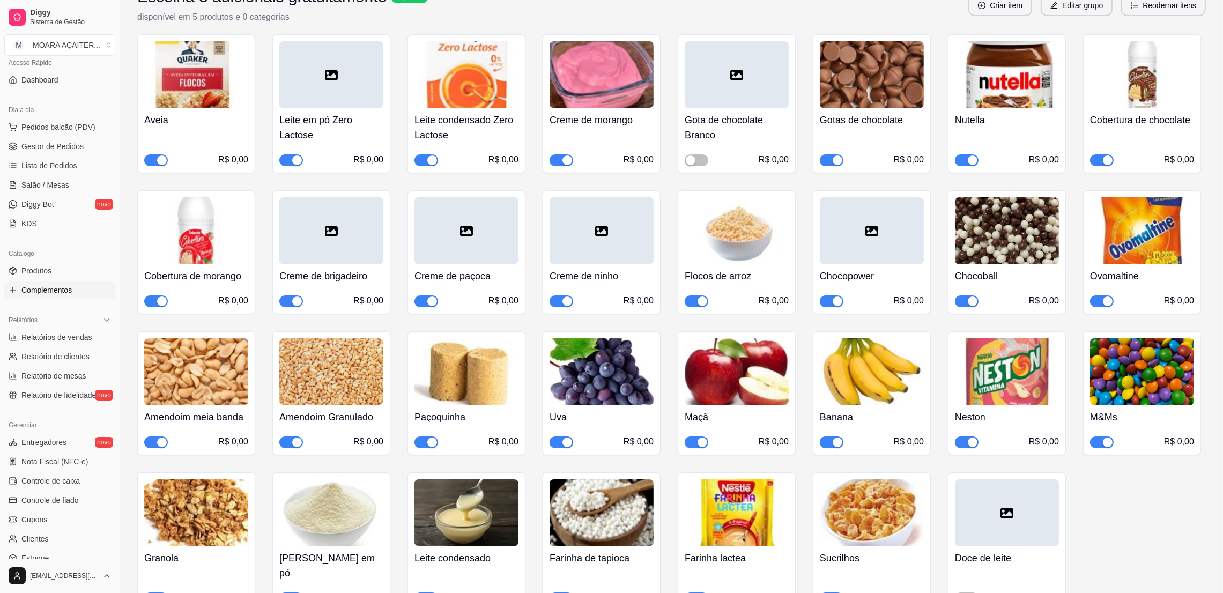
scroll to position [0, 0]
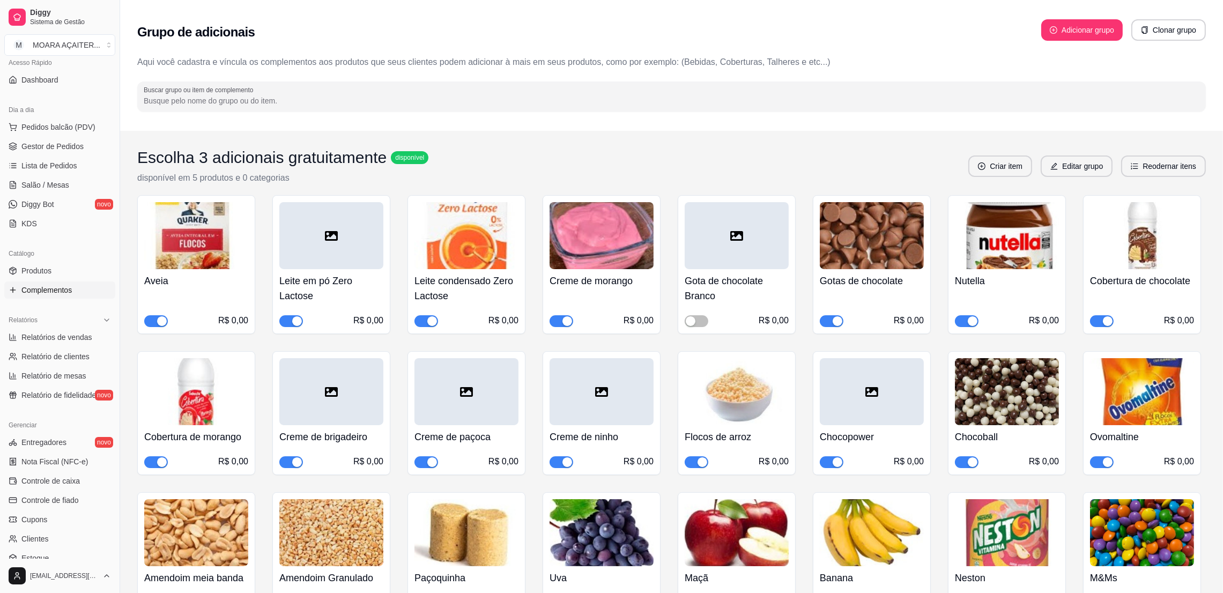
click at [977, 323] on div "button" at bounding box center [973, 321] width 10 height 10
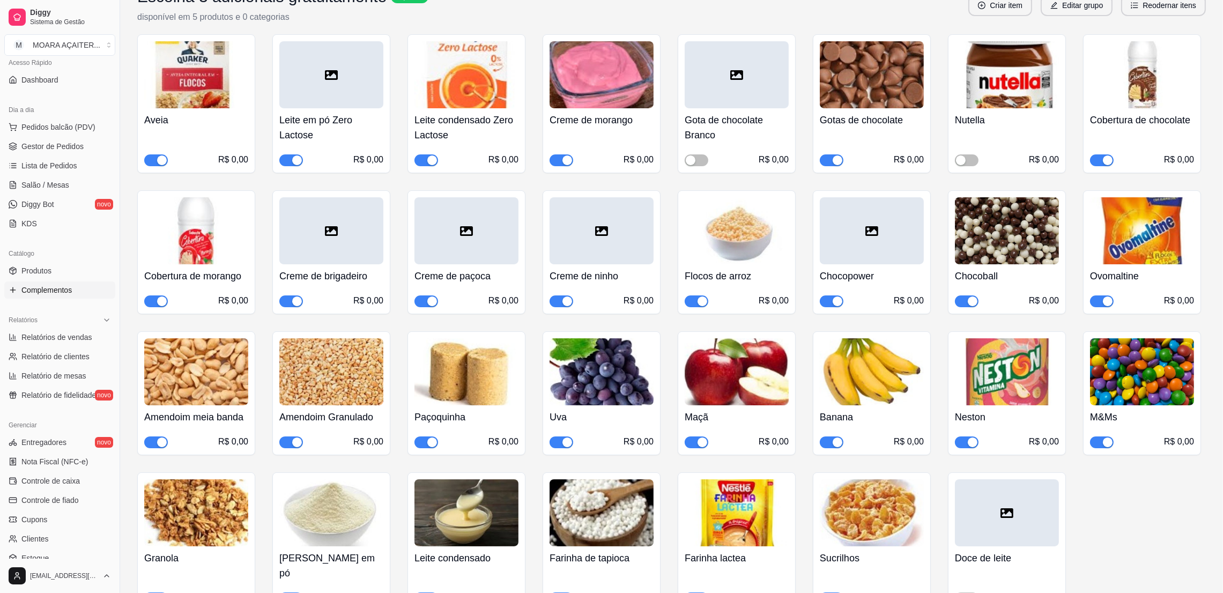
scroll to position [643, 0]
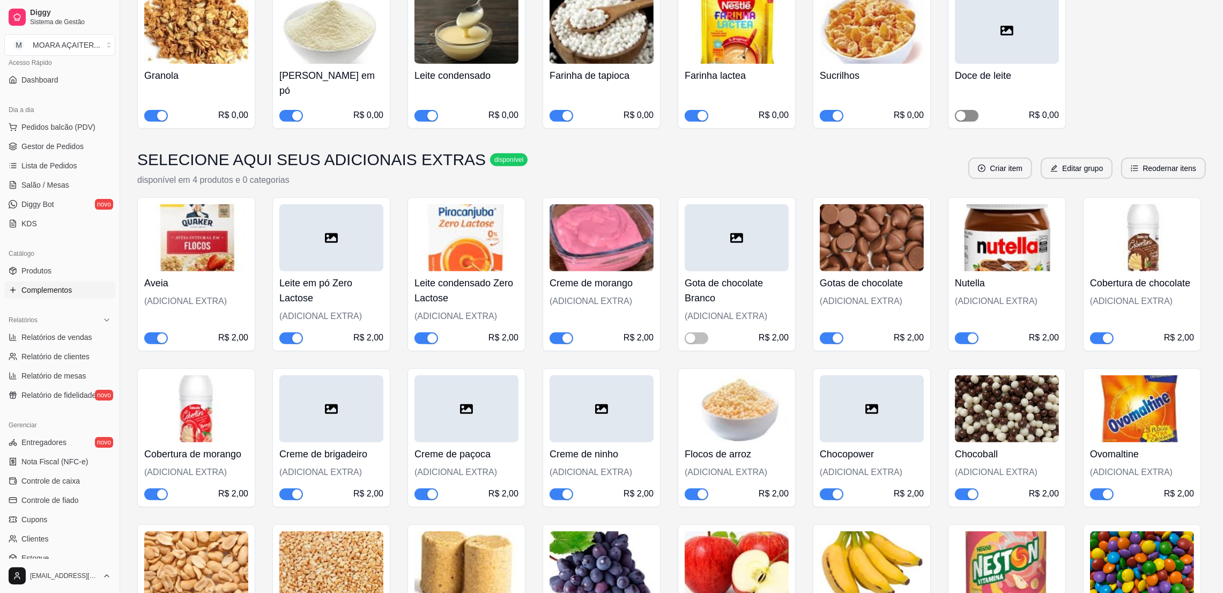
click at [964, 111] on div "button" at bounding box center [961, 116] width 10 height 10
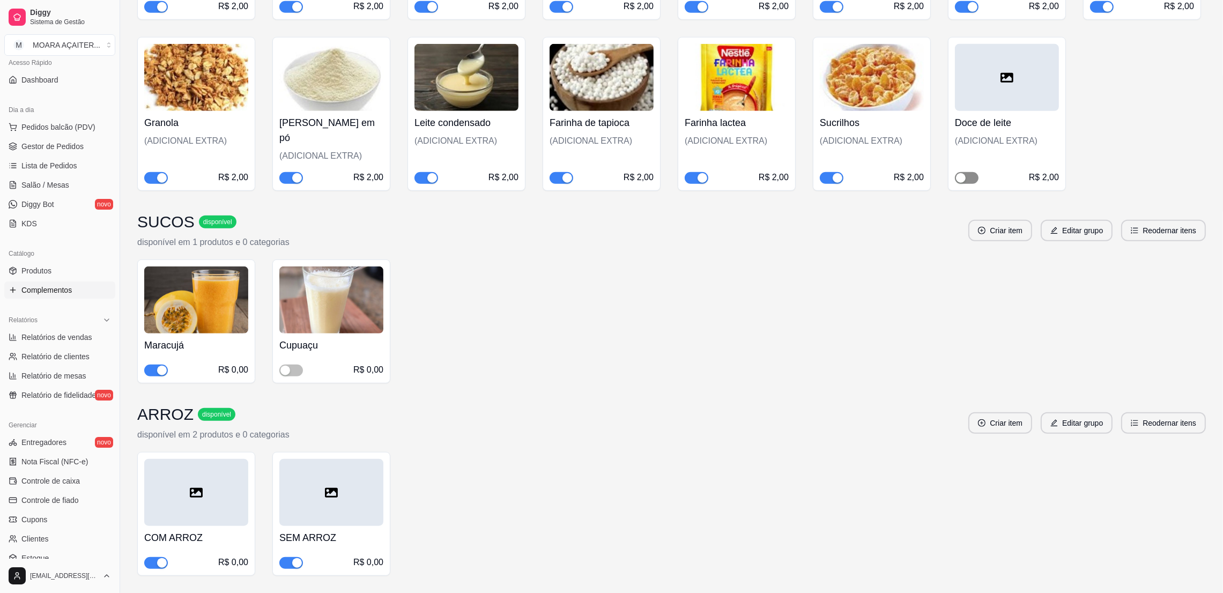
click at [959, 173] on div "button" at bounding box center [961, 178] width 10 height 10
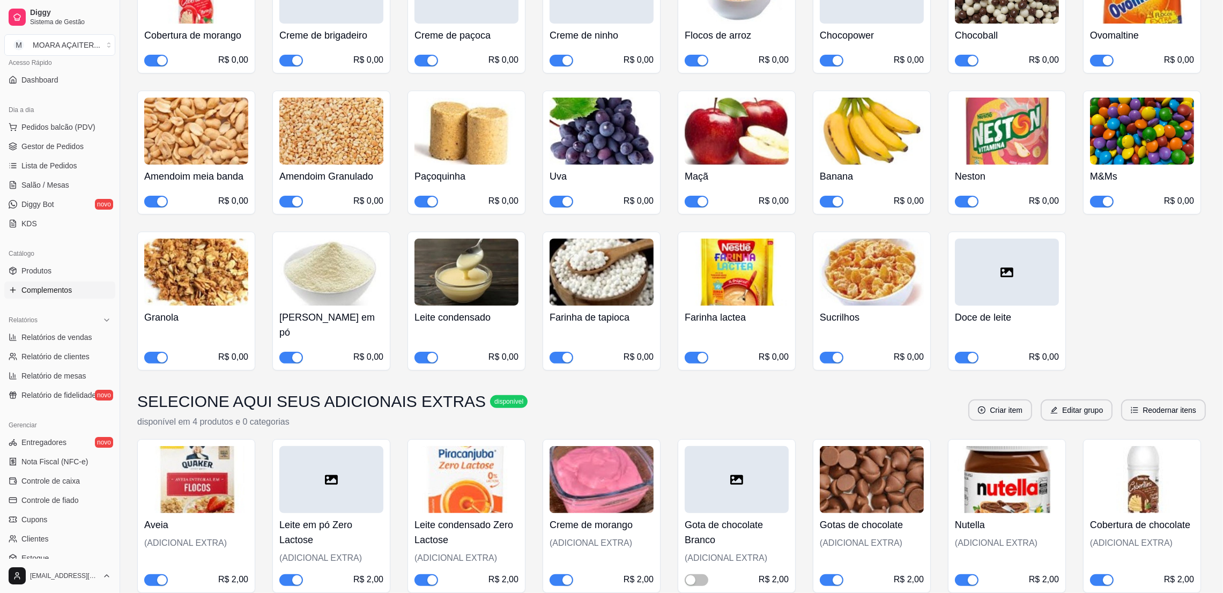
scroll to position [0, 0]
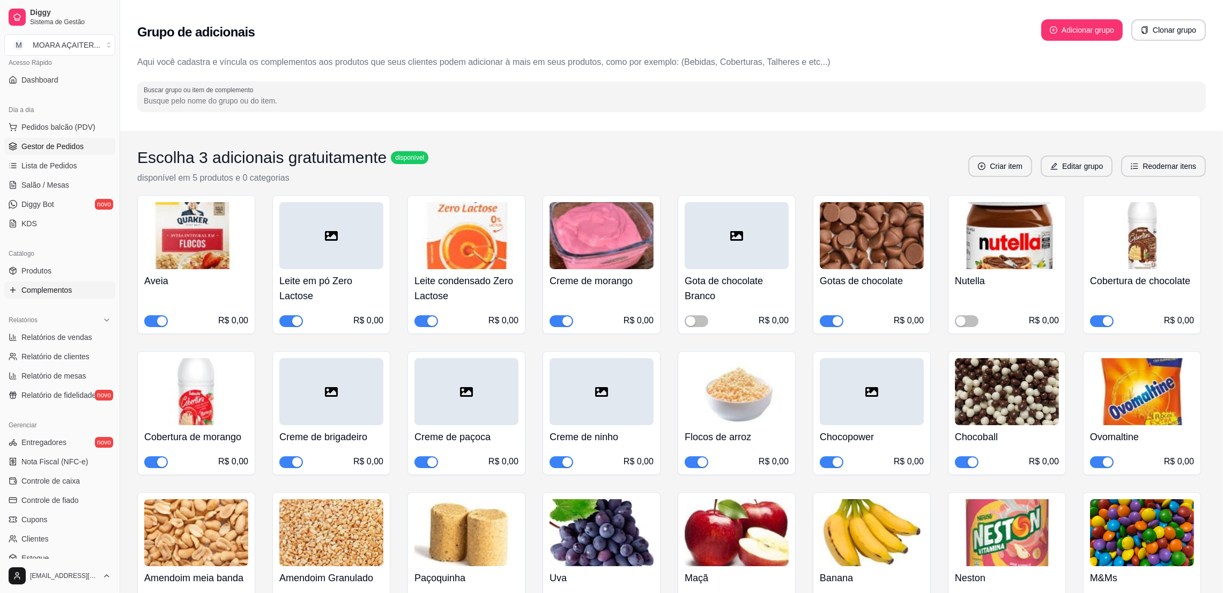
click at [70, 142] on span "Gestor de Pedidos" at bounding box center [52, 146] width 62 height 11
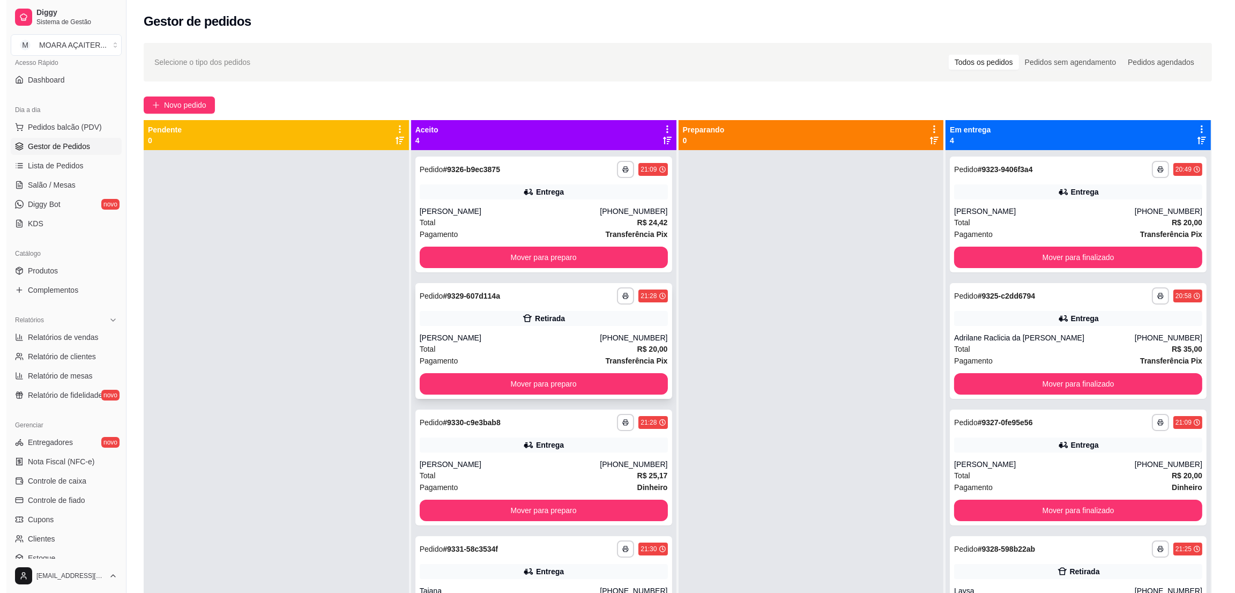
scroll to position [29, 0]
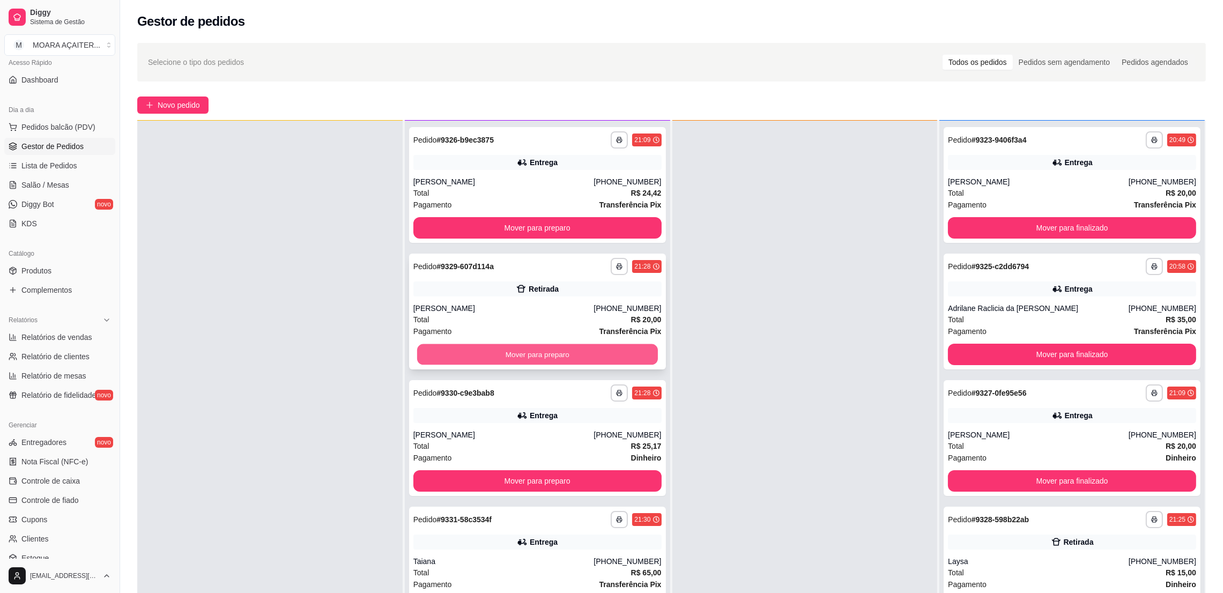
click at [578, 354] on button "Mover para preparo" at bounding box center [537, 354] width 241 height 21
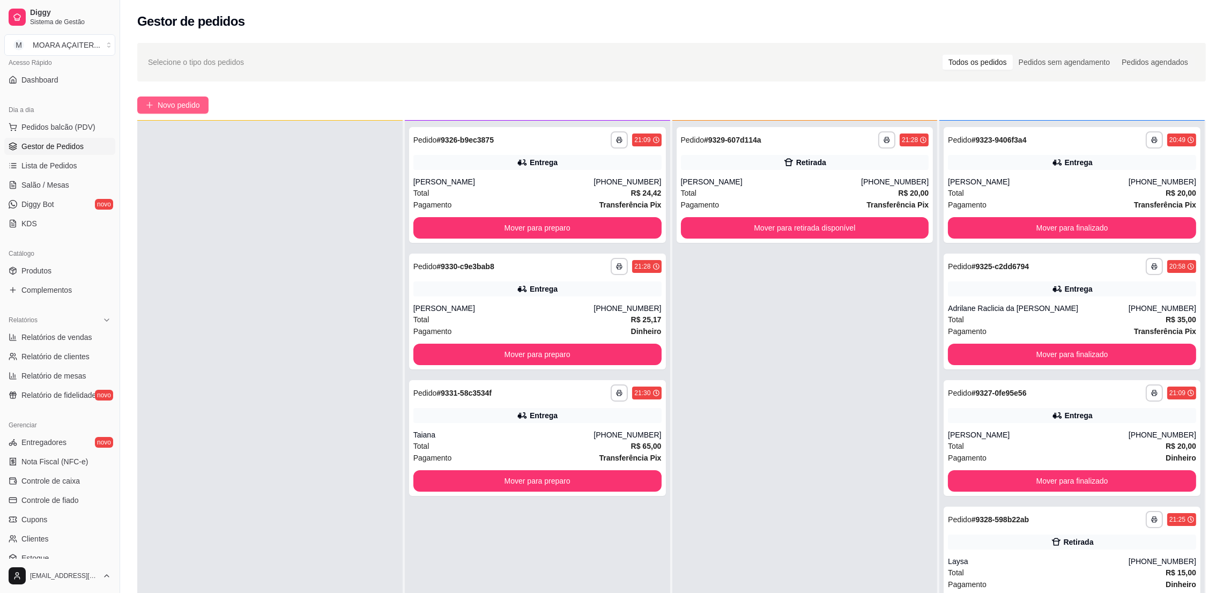
click at [194, 106] on span "Novo pedido" at bounding box center [179, 105] width 42 height 12
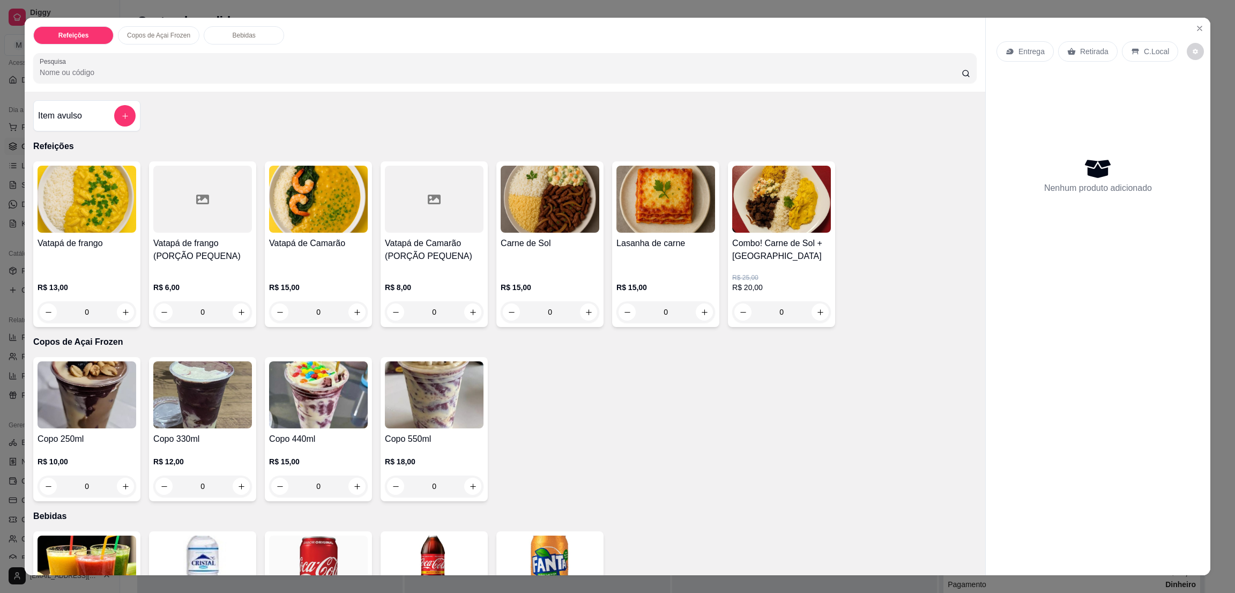
click at [350, 486] on div "0" at bounding box center [318, 485] width 99 height 21
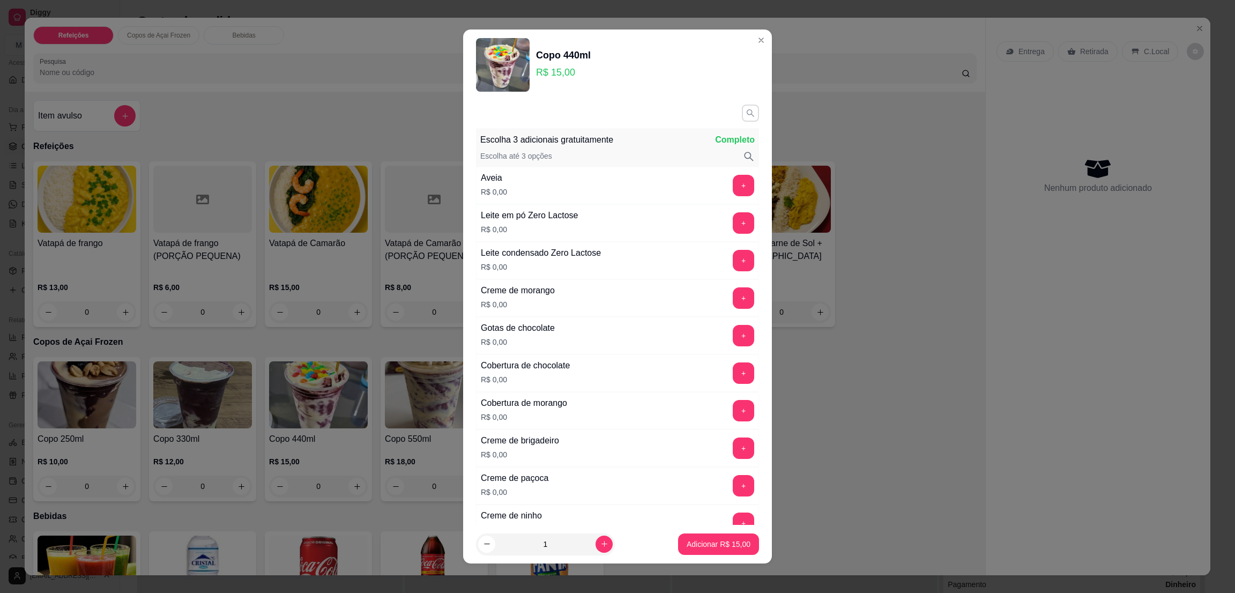
click at [742, 109] on button "button" at bounding box center [750, 113] width 17 height 17
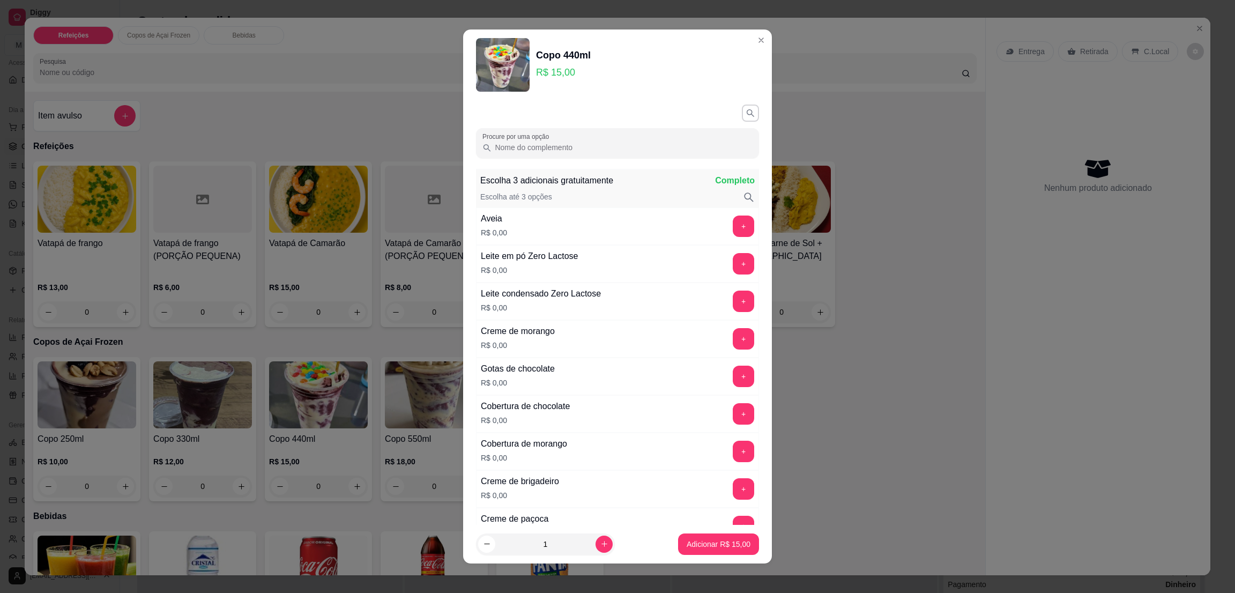
click at [602, 142] on input "Procure por uma opção" at bounding box center [622, 147] width 261 height 11
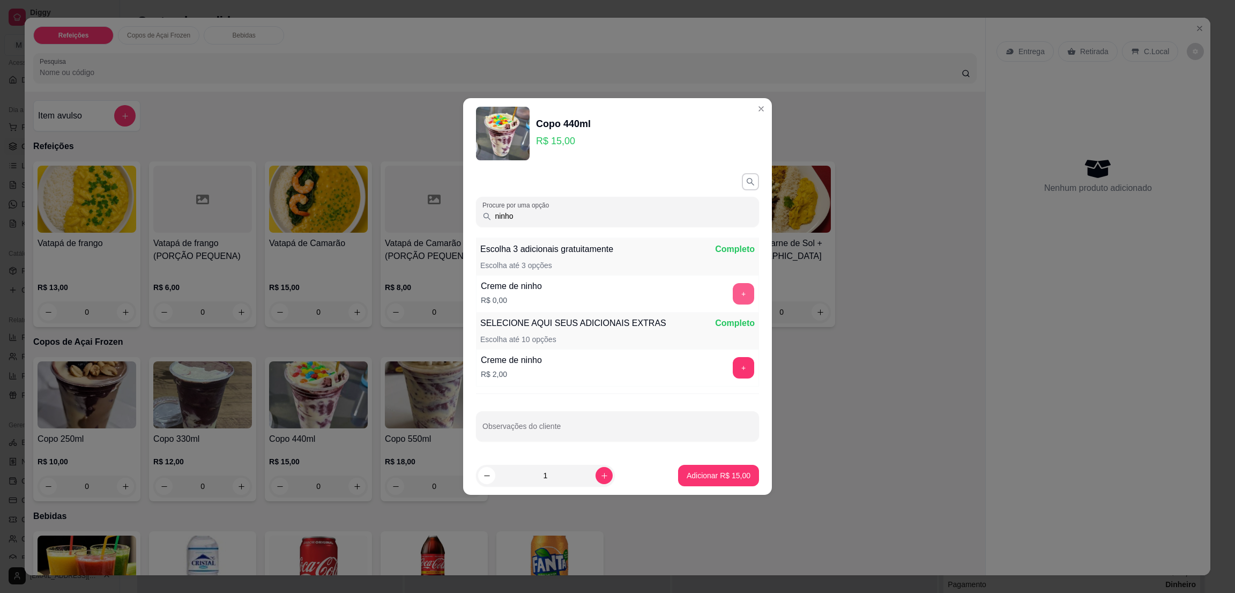
type input "ninho"
click at [733, 289] on button "+" at bounding box center [743, 293] width 21 height 21
click at [733, 291] on button "+" at bounding box center [743, 293] width 21 height 21
drag, startPoint x: 532, startPoint y: 215, endPoint x: 483, endPoint y: 213, distance: 48.9
click at [484, 213] on div "ninho" at bounding box center [617, 211] width 270 height 21
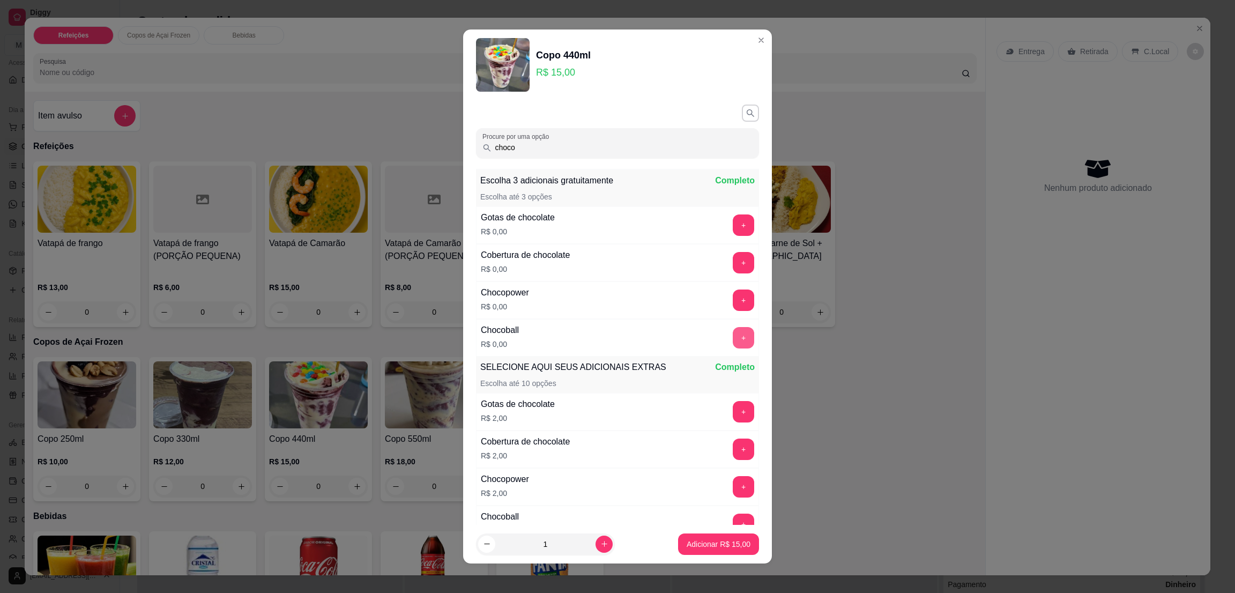
type input "choco"
click at [733, 332] on button "+" at bounding box center [743, 337] width 21 height 21
click at [746, 113] on icon "button" at bounding box center [750, 113] width 9 height 9
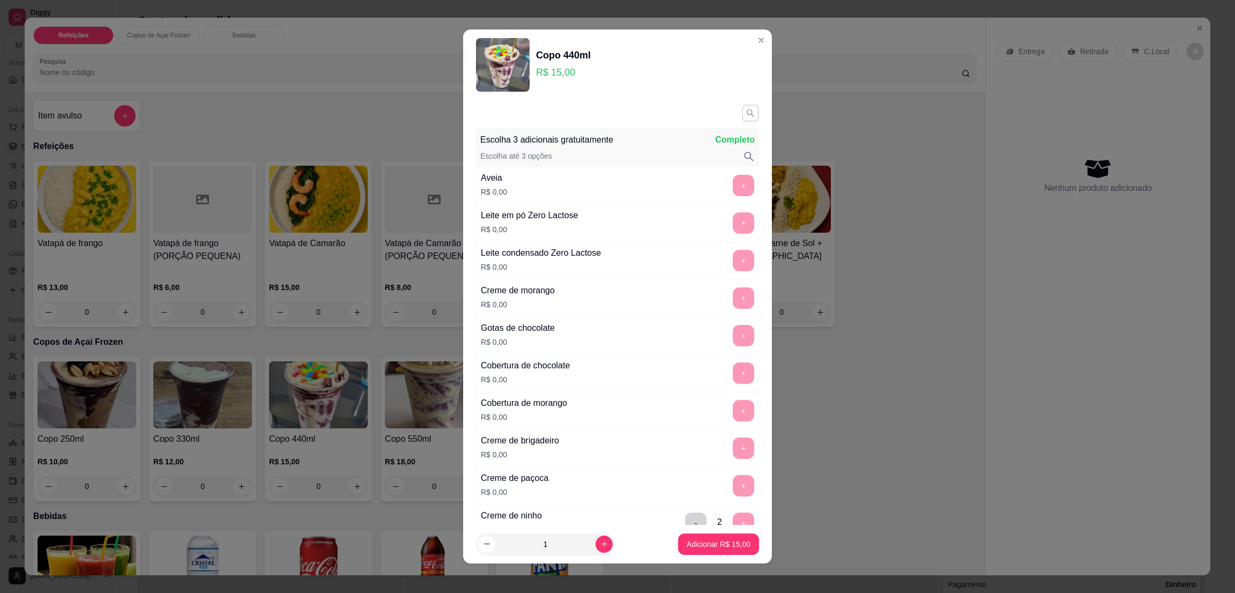
click at [746, 110] on icon "button" at bounding box center [751, 113] width 10 height 10
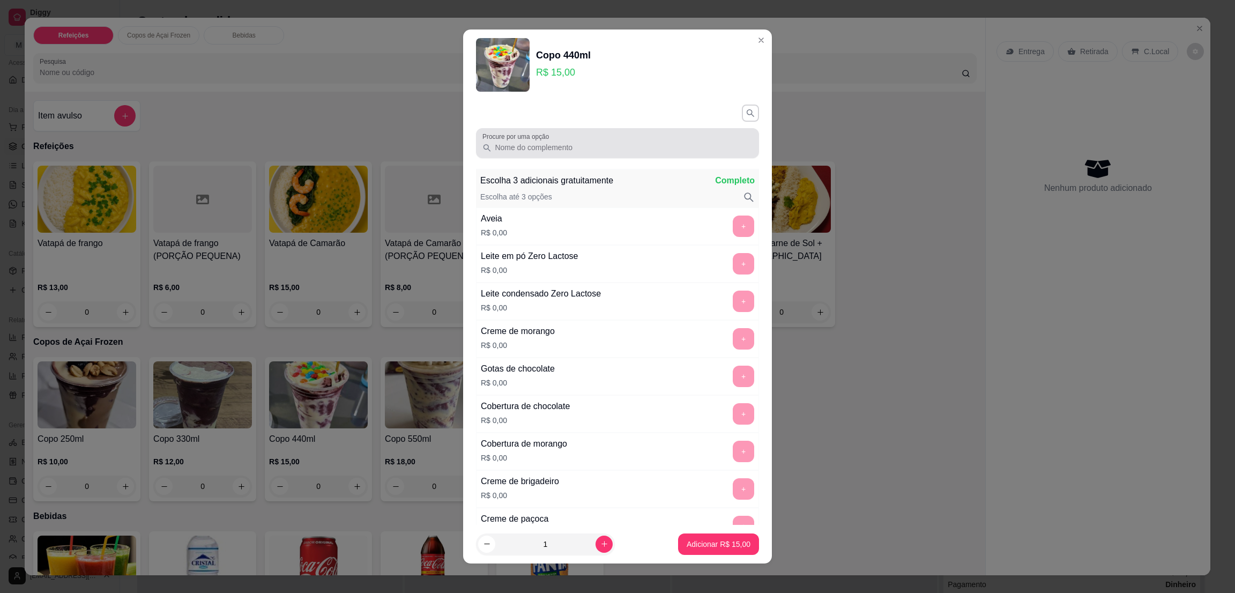
click at [583, 146] on input "Procure por uma opção" at bounding box center [622, 147] width 261 height 11
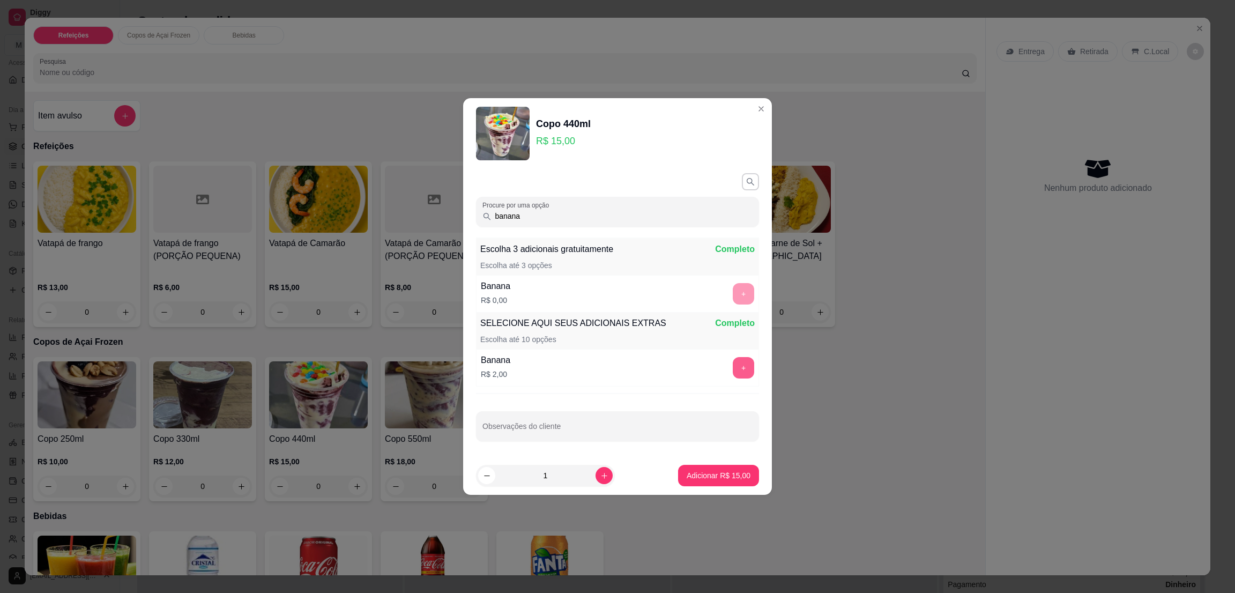
type input "banana"
click at [733, 364] on button "+" at bounding box center [743, 367] width 21 height 21
click at [721, 479] on p "Adicionar R$ 17,00" at bounding box center [719, 475] width 64 height 11
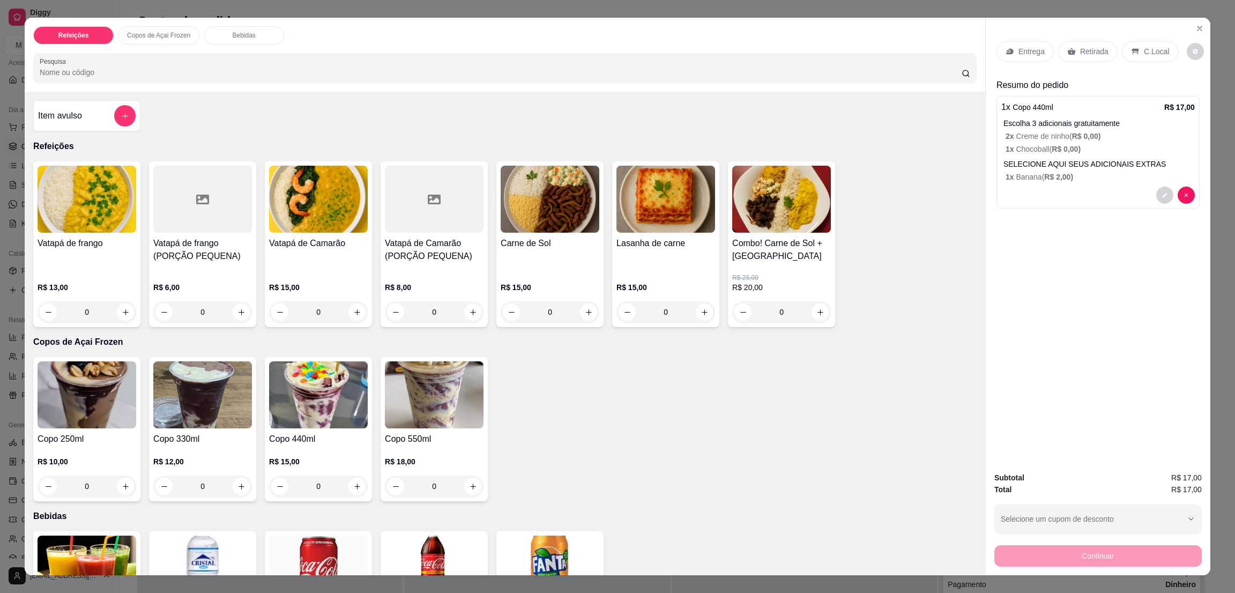
click at [1021, 48] on div "Entrega" at bounding box center [1024, 51] width 57 height 20
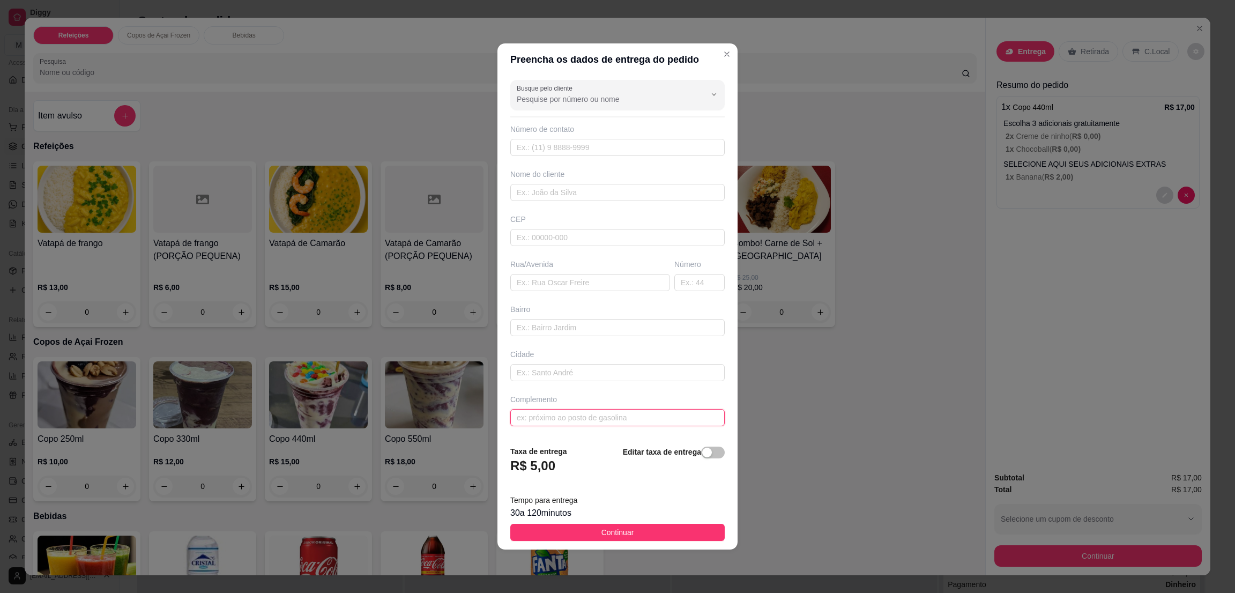
click at [598, 409] on input "text" at bounding box center [617, 417] width 214 height 17
paste input "Bairro terra amarela, Numero da casa [STREET_ADDRESS][PERSON_NAME]"
type input "Bairro terra amarela, Numero da casa [STREET_ADDRESS][PERSON_NAME]"
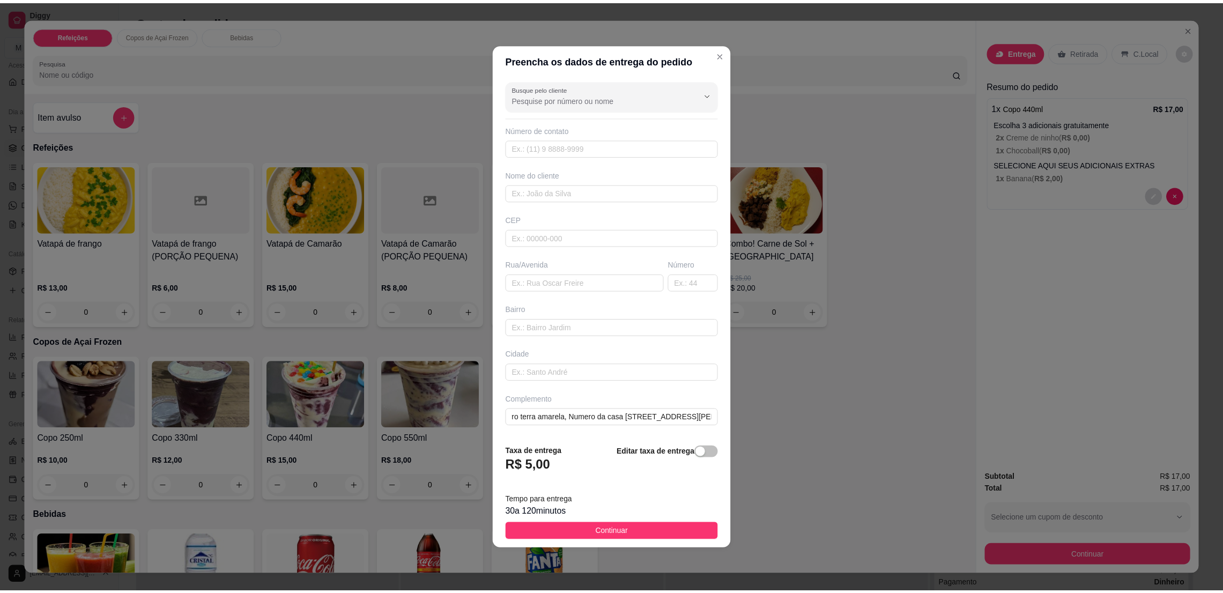
scroll to position [0, 0]
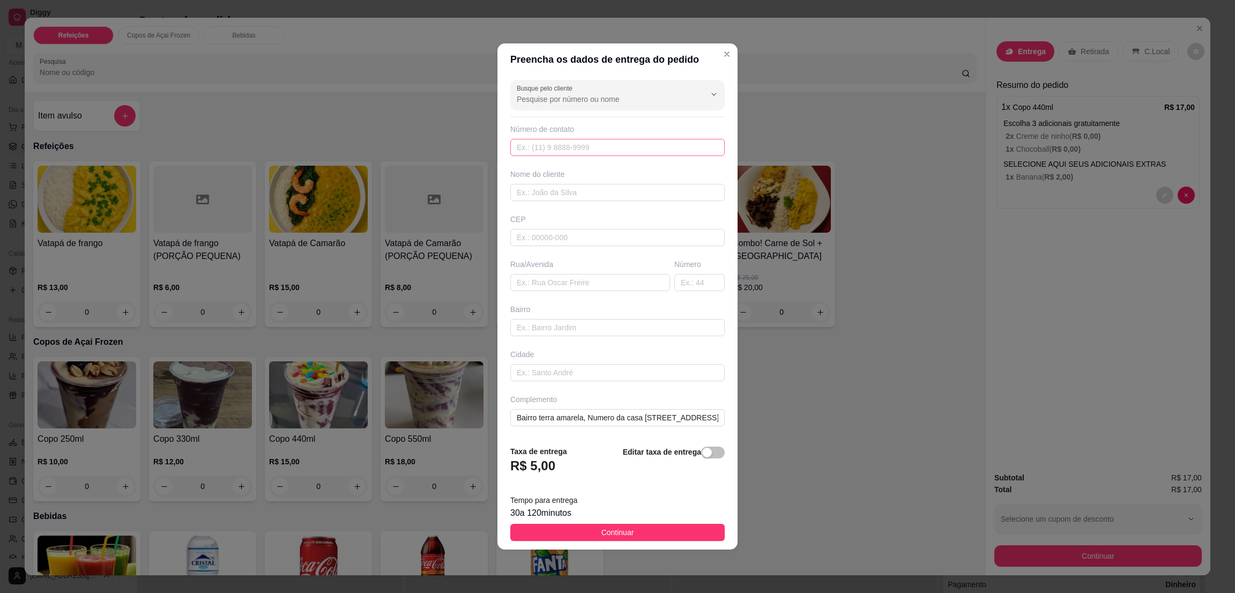
drag, startPoint x: 548, startPoint y: 136, endPoint x: 551, endPoint y: 143, distance: 7.5
click at [549, 143] on div "Número de contato" at bounding box center [617, 140] width 214 height 32
click at [552, 143] on input "text" at bounding box center [617, 147] width 214 height 17
paste input "559 39100-2467"
type input "559 39100-2467"
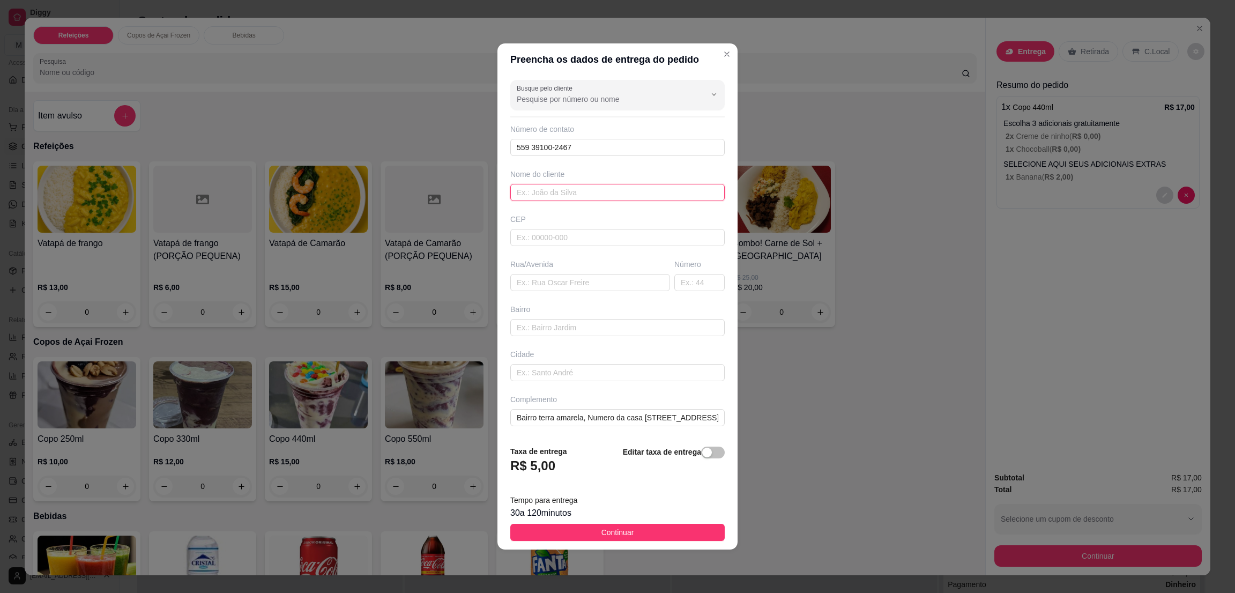
drag, startPoint x: 567, startPoint y: 190, endPoint x: 580, endPoint y: 191, distance: 12.9
click at [567, 191] on input "text" at bounding box center [617, 192] width 214 height 17
paste input "Anderson Maranhão [PHONE_NUMBER]"
drag, startPoint x: 674, startPoint y: 190, endPoint x: 586, endPoint y: 200, distance: 89.0
click at [586, 200] on input "Anderson Maranhão [PHONE_NUMBER]" at bounding box center [617, 192] width 214 height 17
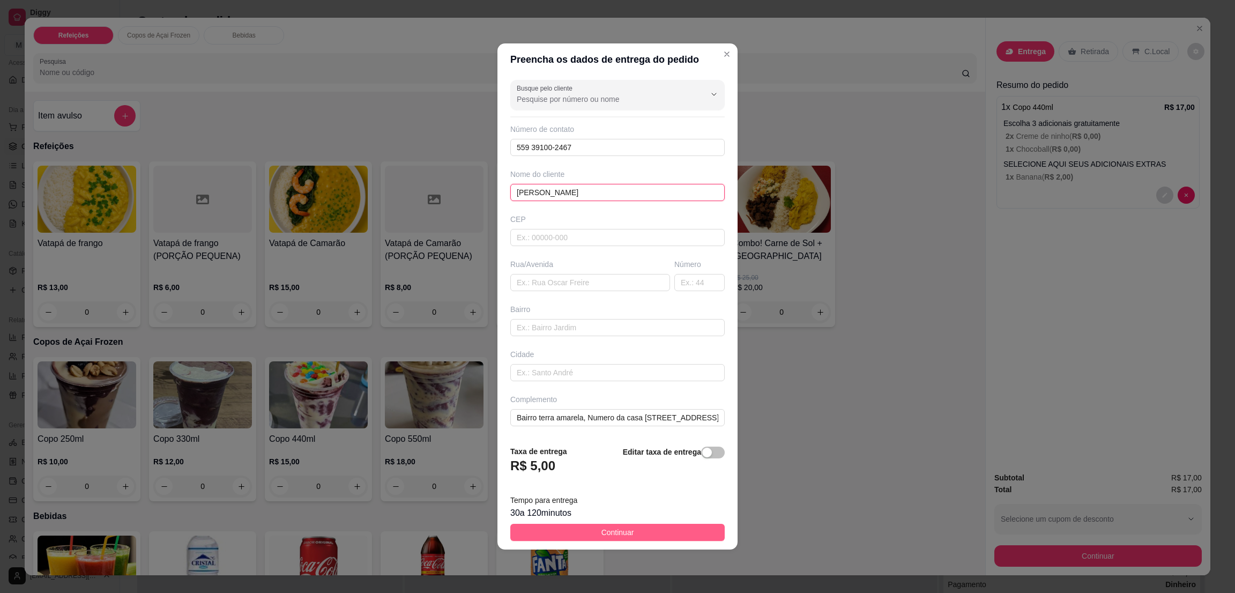
type input "[PERSON_NAME]"
click at [652, 535] on button "Continuar" at bounding box center [617, 532] width 214 height 17
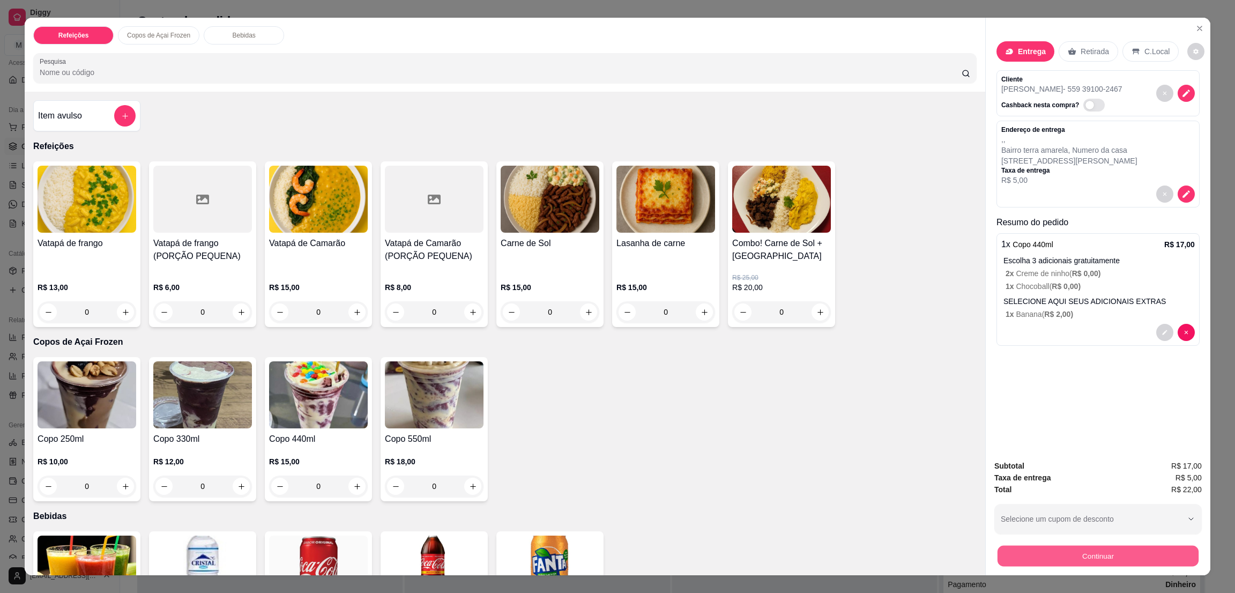
click at [1097, 552] on button "Continuar" at bounding box center [1098, 555] width 201 height 21
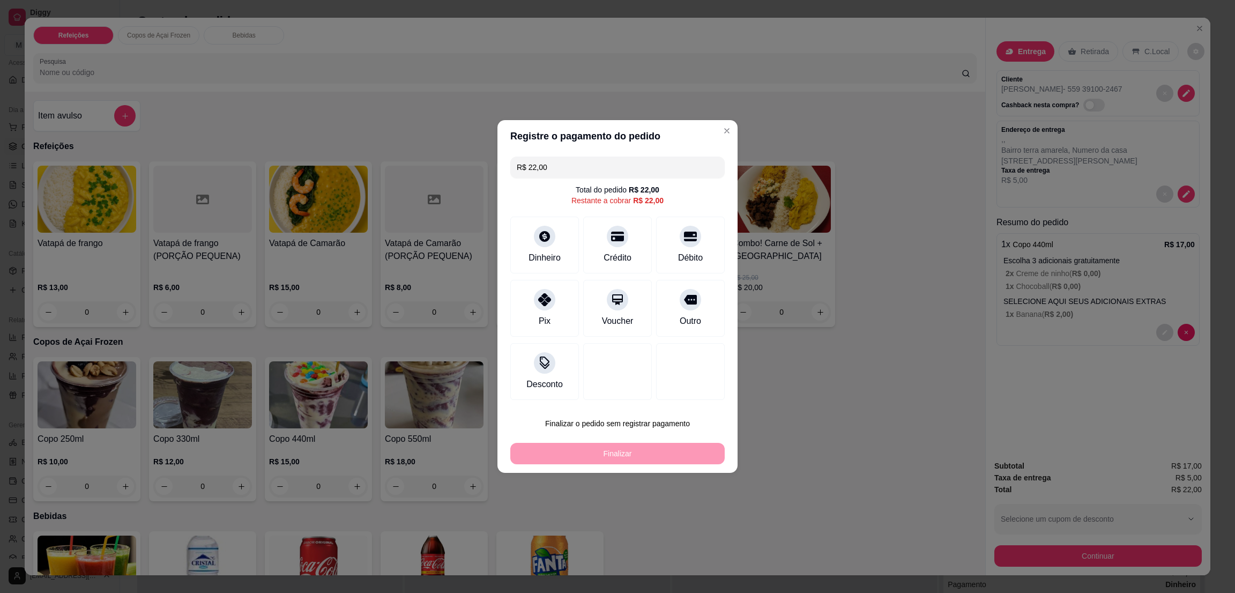
drag, startPoint x: 651, startPoint y: 436, endPoint x: 649, endPoint y: 410, distance: 25.8
click at [649, 423] on div "Finalizar o pedido sem registrar pagamento Finalizar" at bounding box center [617, 438] width 214 height 51
click at [649, 410] on footer "Finalizar o pedido sem registrar pagamento Finalizar" at bounding box center [617, 438] width 240 height 69
click at [648, 421] on button "Finalizar o pedido sem registrar pagamento" at bounding box center [618, 423] width 208 height 21
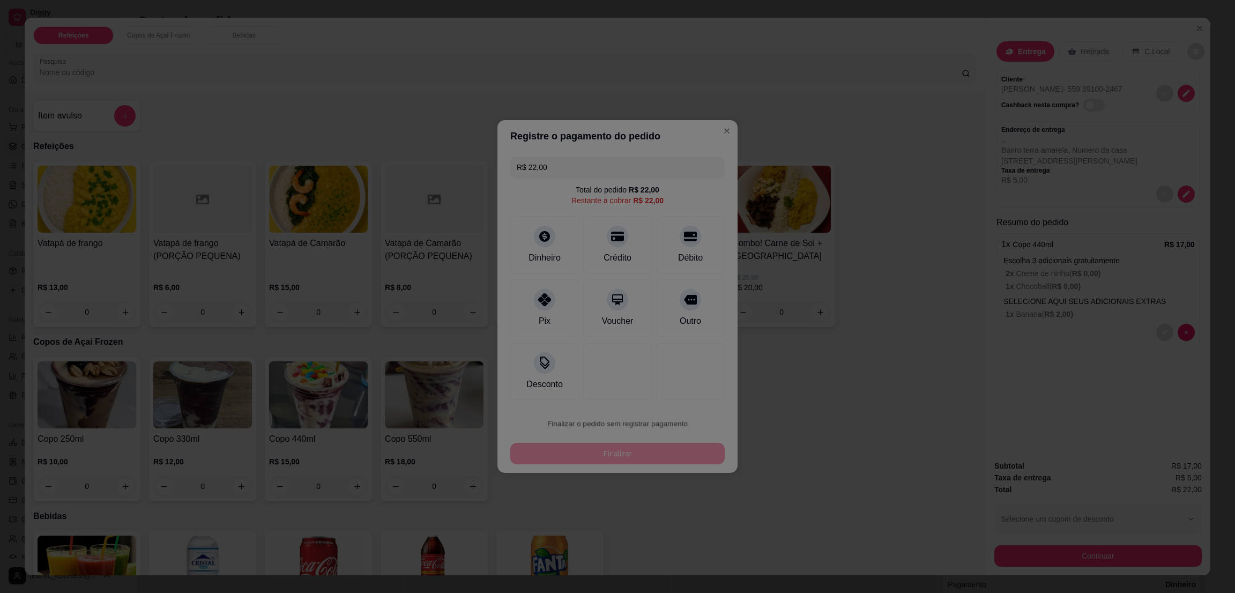
click at [658, 456] on p "Atenção" at bounding box center [648, 451] width 110 height 12
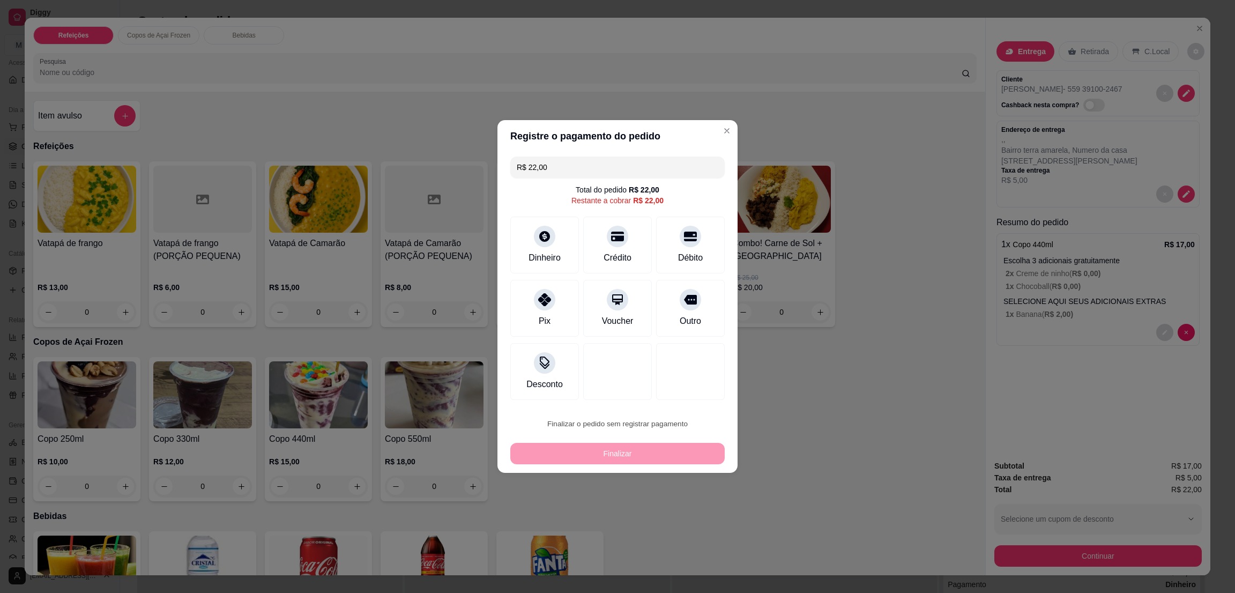
click at [688, 513] on button "Confirmar" at bounding box center [682, 512] width 38 height 16
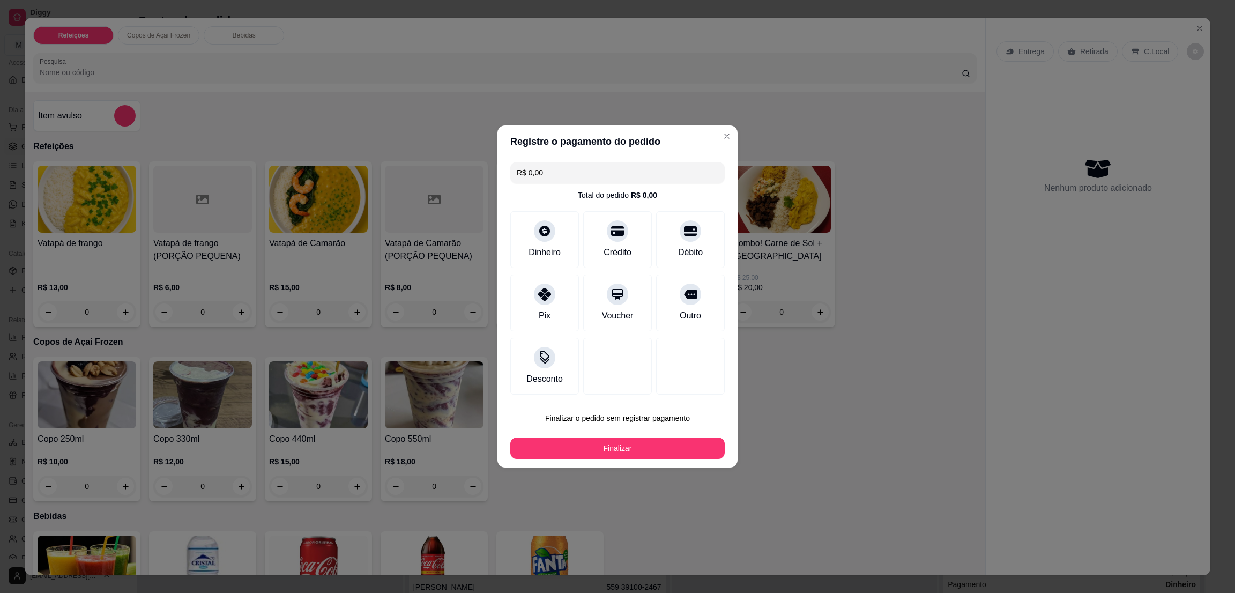
type input "R$ 0,00"
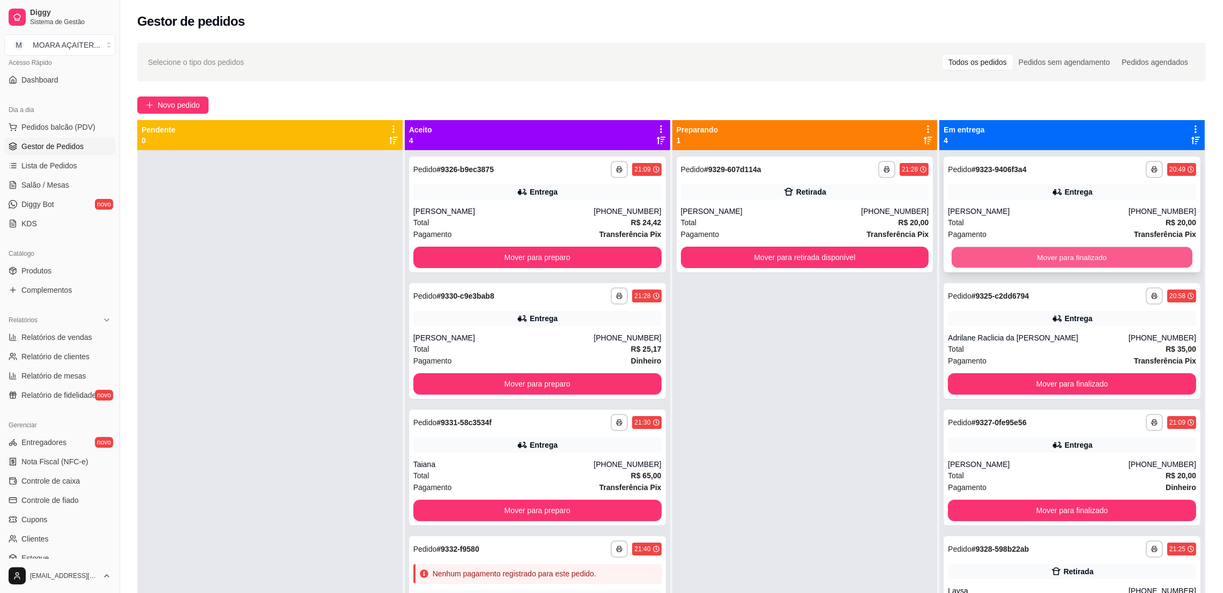
click at [1061, 249] on button "Mover para finalizado" at bounding box center [1071, 257] width 241 height 21
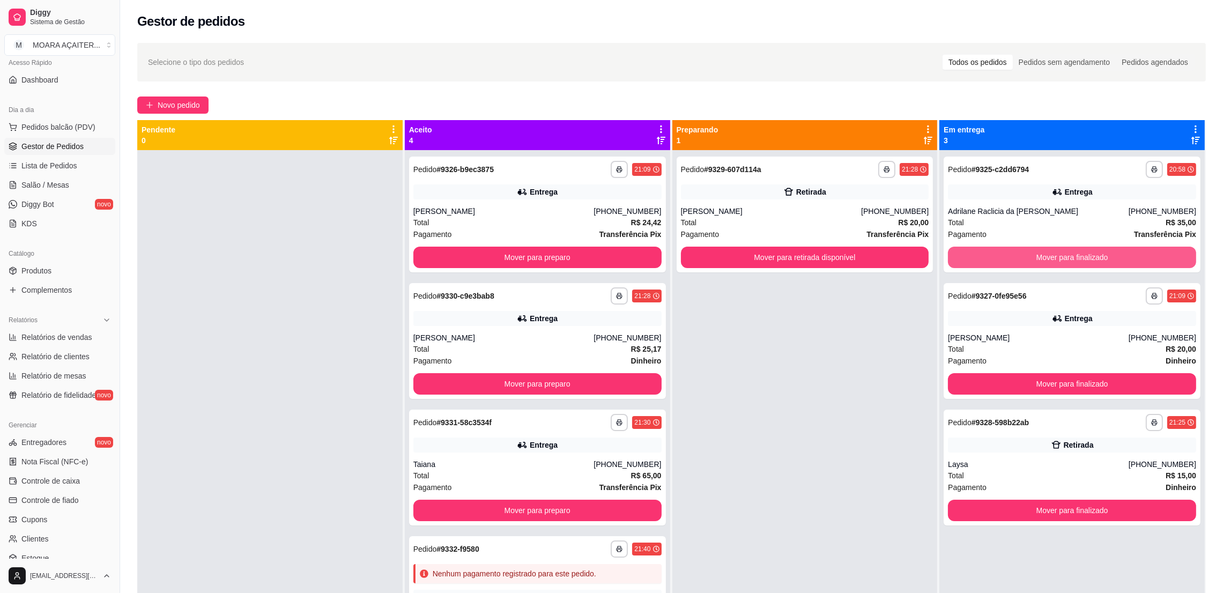
click at [1062, 249] on button "Mover para finalizado" at bounding box center [1072, 257] width 248 height 21
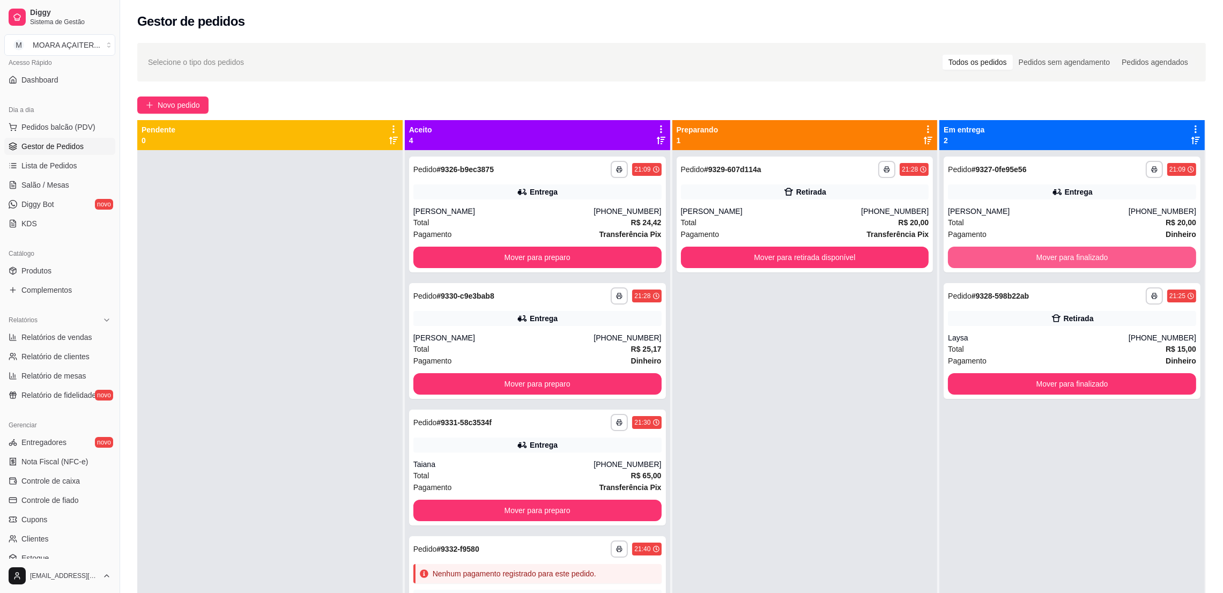
click at [1062, 249] on button "Mover para finalizado" at bounding box center [1072, 257] width 248 height 21
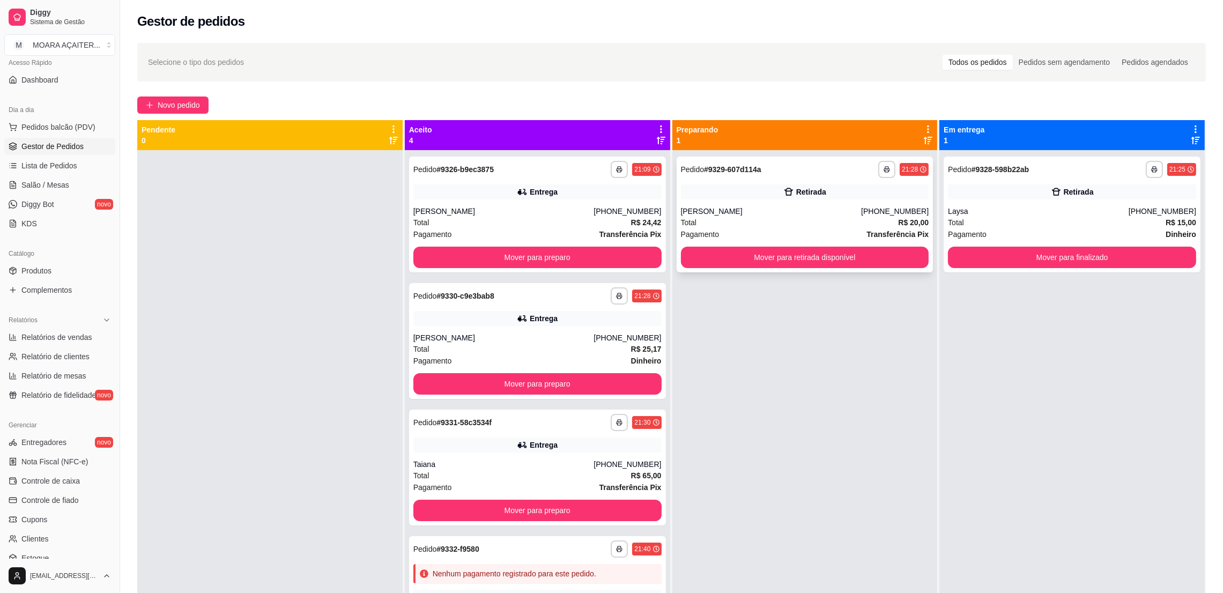
click at [861, 263] on button "Mover para retirada disponível" at bounding box center [805, 257] width 248 height 21
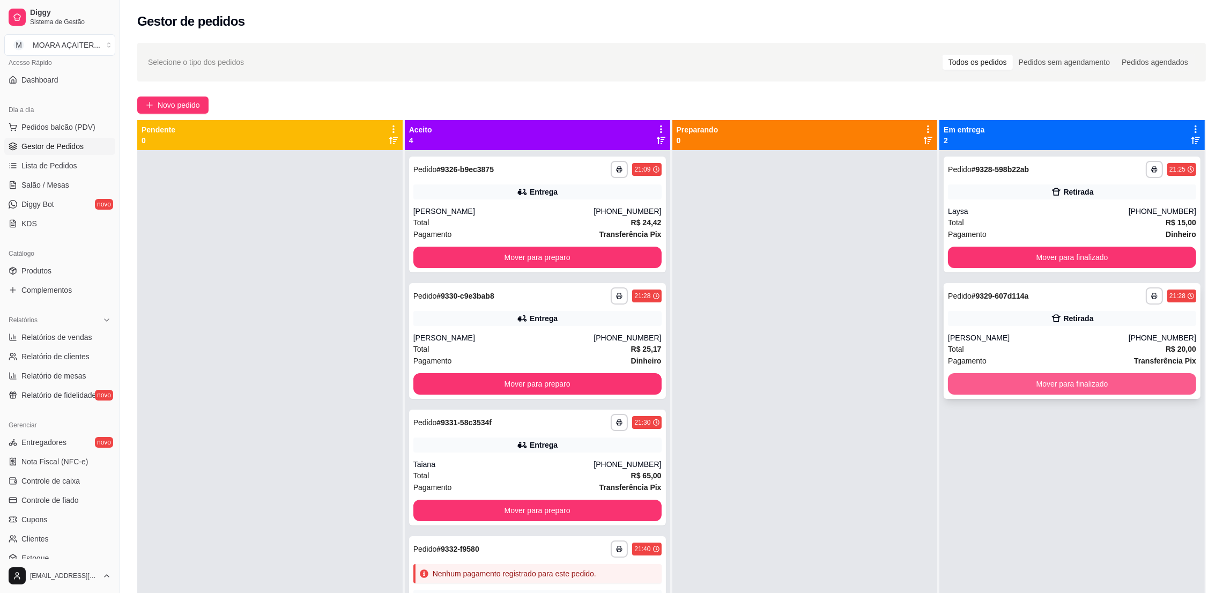
click at [992, 386] on button "Mover para finalizado" at bounding box center [1072, 383] width 248 height 21
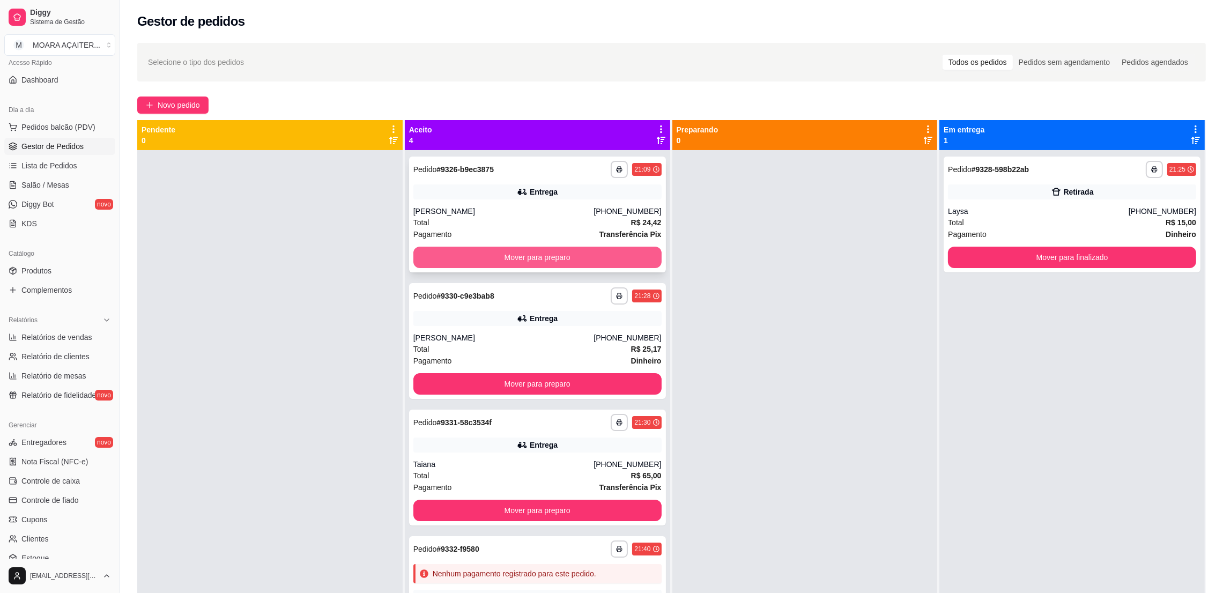
click at [571, 264] on button "Mover para preparo" at bounding box center [537, 257] width 248 height 21
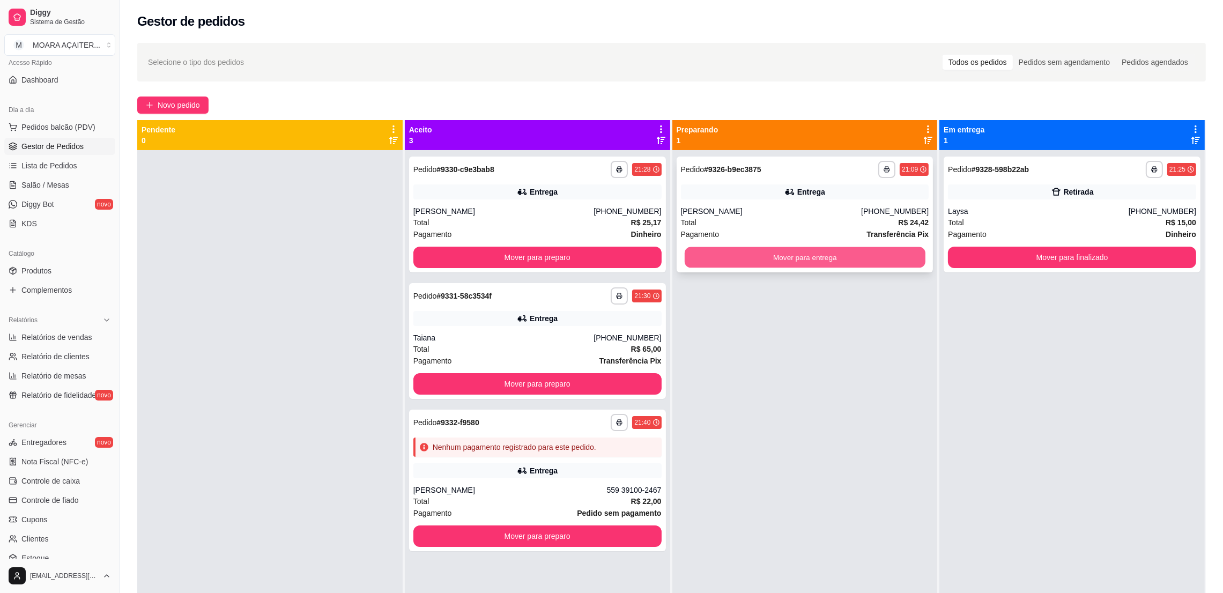
click at [871, 257] on button "Mover para entrega" at bounding box center [804, 257] width 241 height 21
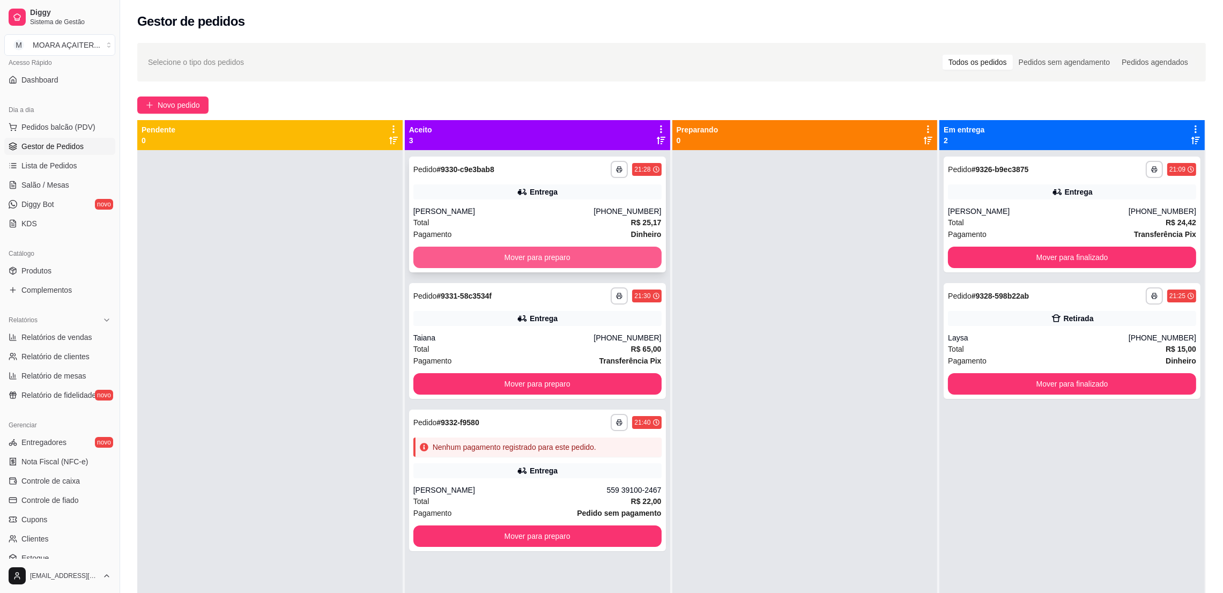
click at [481, 259] on button "Mover para preparo" at bounding box center [537, 257] width 248 height 21
click at [781, 261] on div at bounding box center [804, 446] width 265 height 593
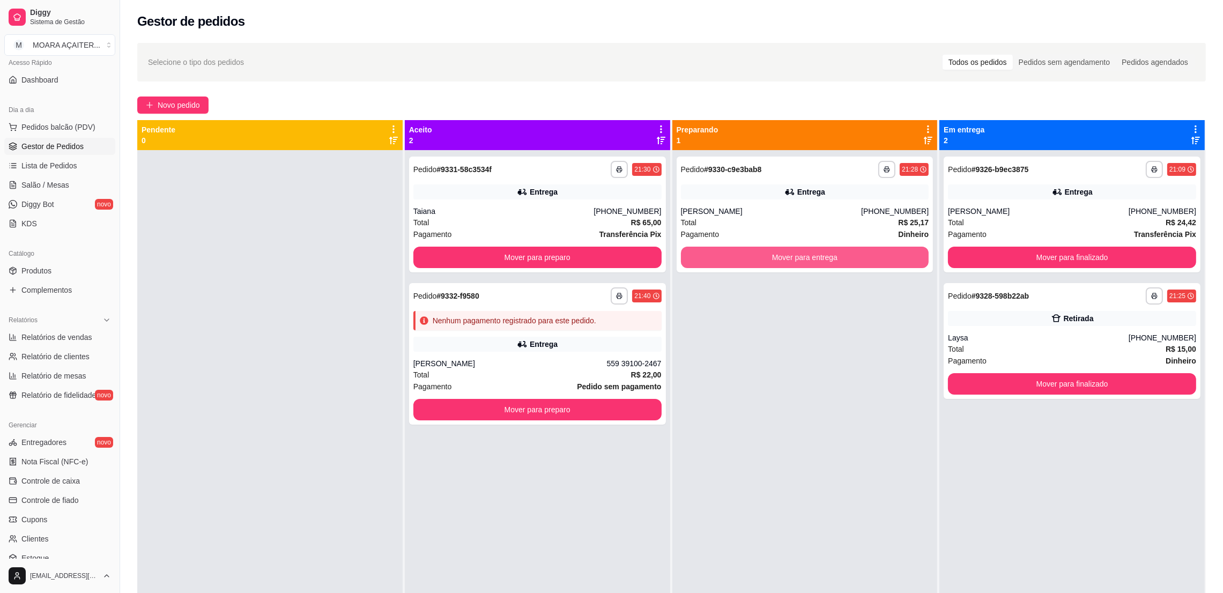
click at [781, 261] on button "Mover para entrega" at bounding box center [805, 257] width 248 height 21
click at [758, 258] on button "Mover para entrega" at bounding box center [805, 257] width 248 height 21
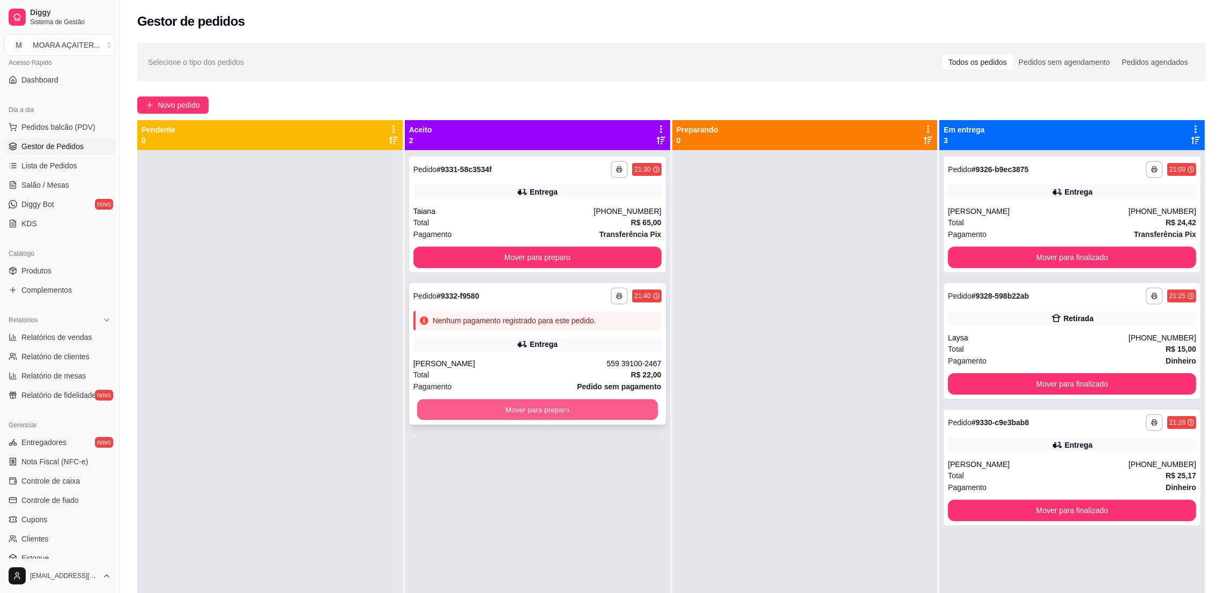
click at [609, 401] on button "Mover para preparo" at bounding box center [537, 409] width 241 height 21
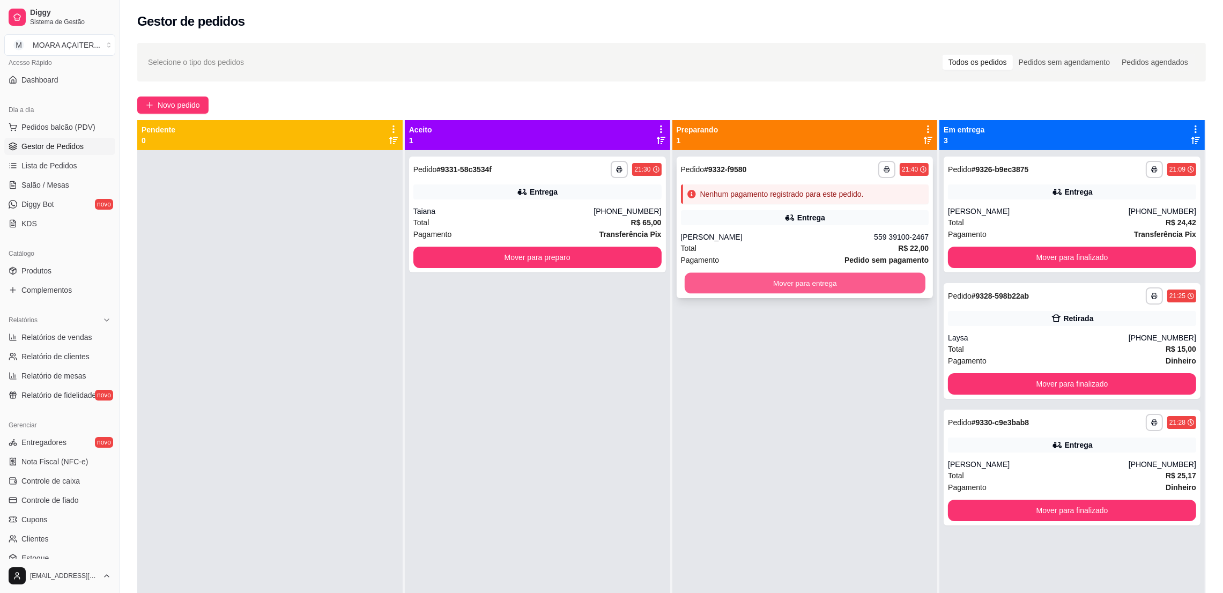
click at [768, 283] on button "Mover para entrega" at bounding box center [804, 283] width 241 height 21
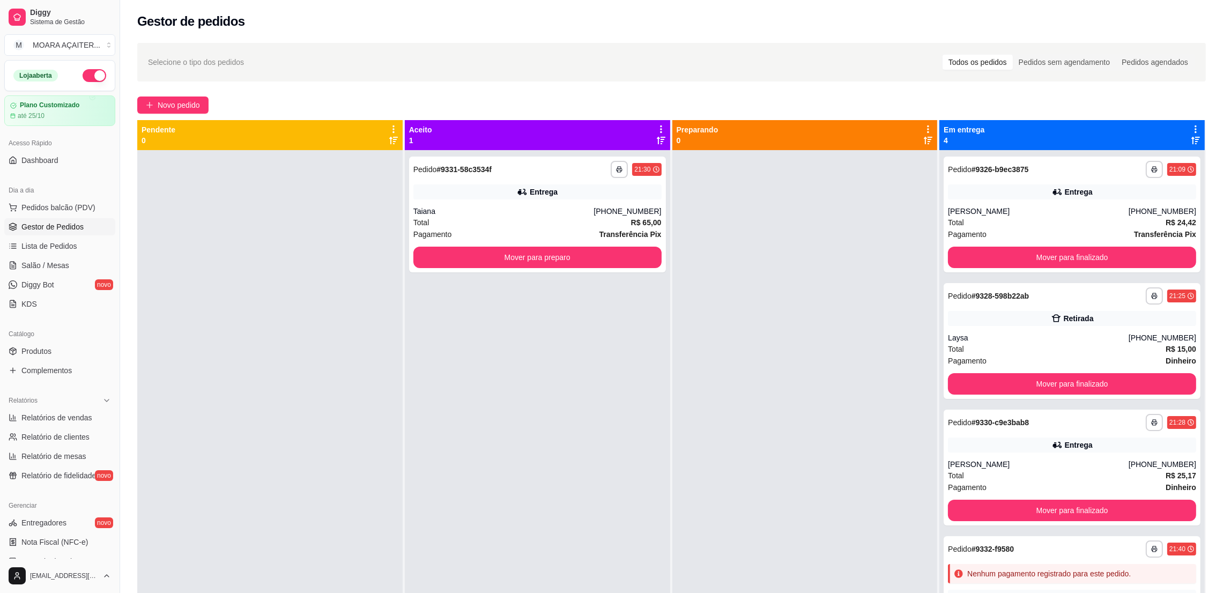
click at [89, 78] on button "button" at bounding box center [95, 75] width 24 height 13
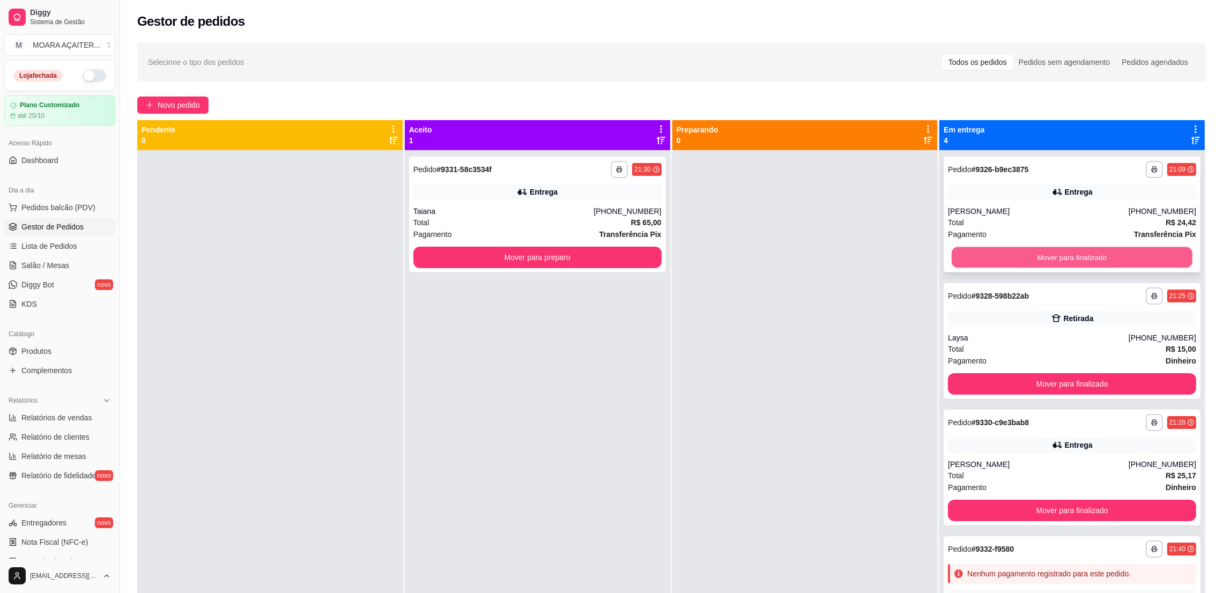
click at [1121, 248] on button "Mover para finalizado" at bounding box center [1071, 257] width 241 height 21
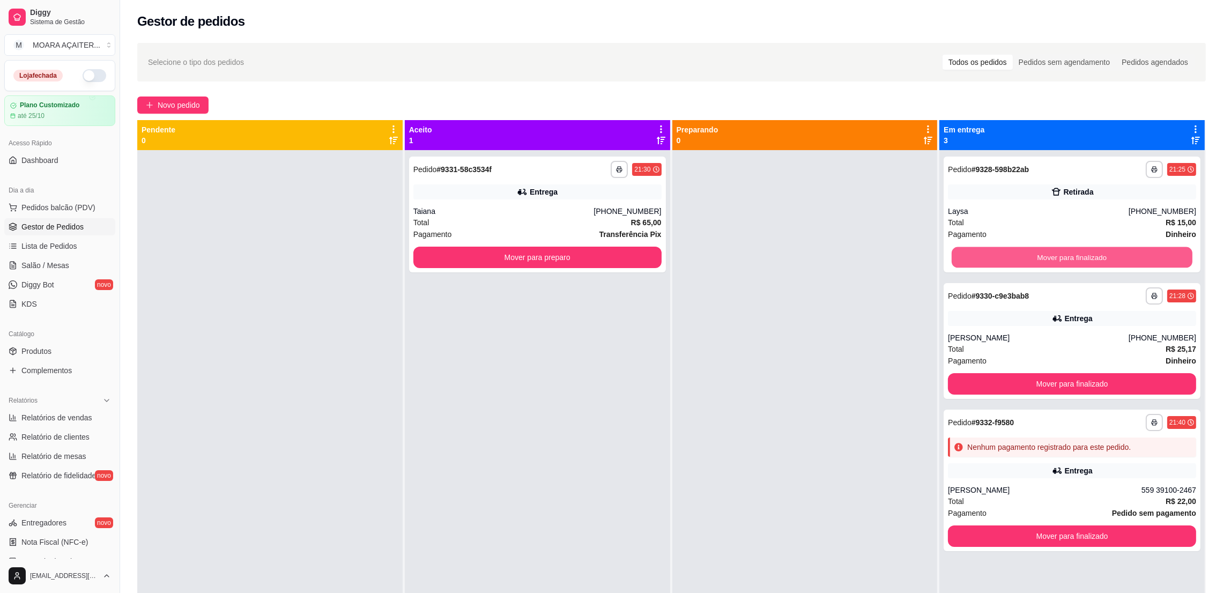
click at [1121, 248] on button "Mover para finalizado" at bounding box center [1071, 257] width 241 height 21
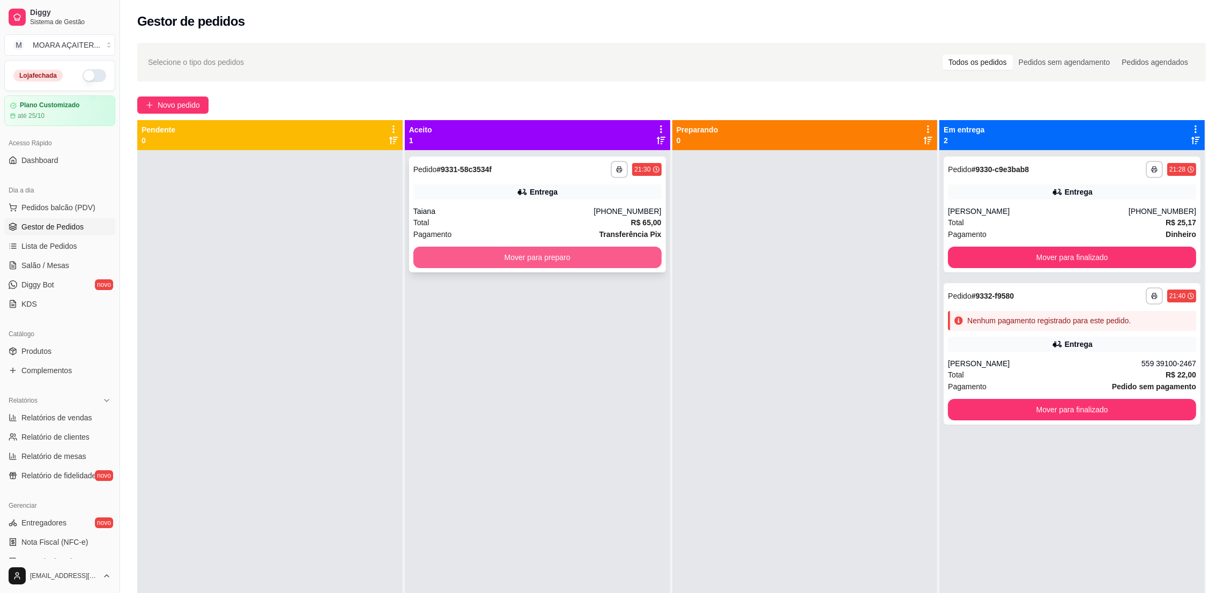
click at [527, 261] on button "Mover para preparo" at bounding box center [537, 257] width 248 height 21
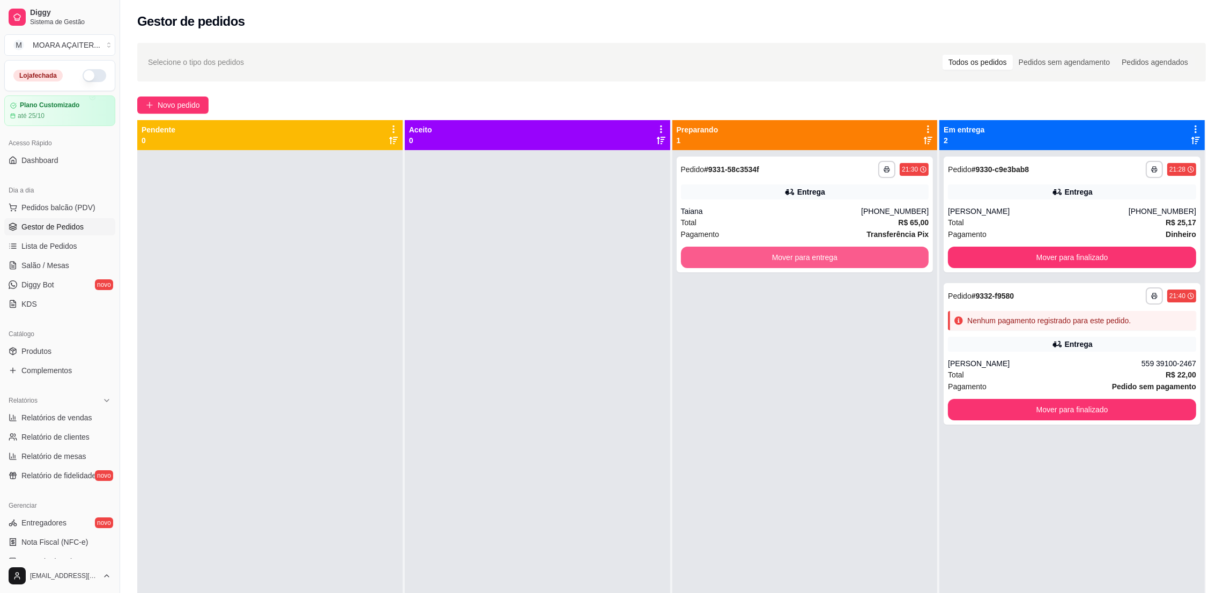
click at [830, 258] on button "Mover para entrega" at bounding box center [805, 257] width 248 height 21
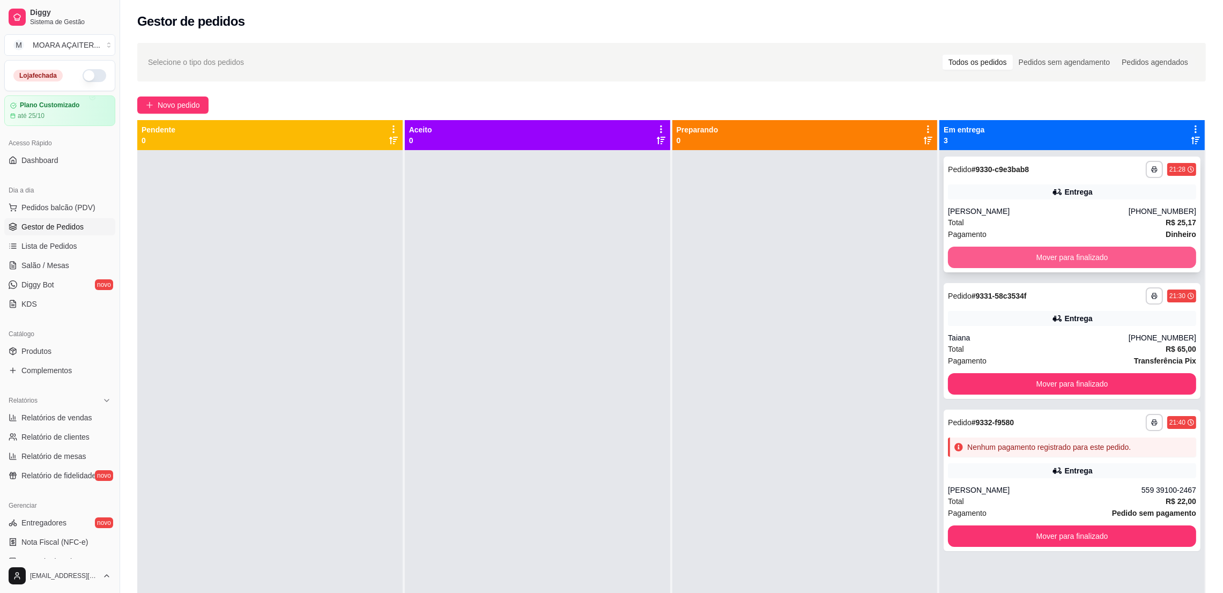
click at [1136, 255] on button "Mover para finalizado" at bounding box center [1072, 257] width 248 height 21
click at [1096, 382] on button "Mover para finalizado" at bounding box center [1072, 383] width 248 height 21
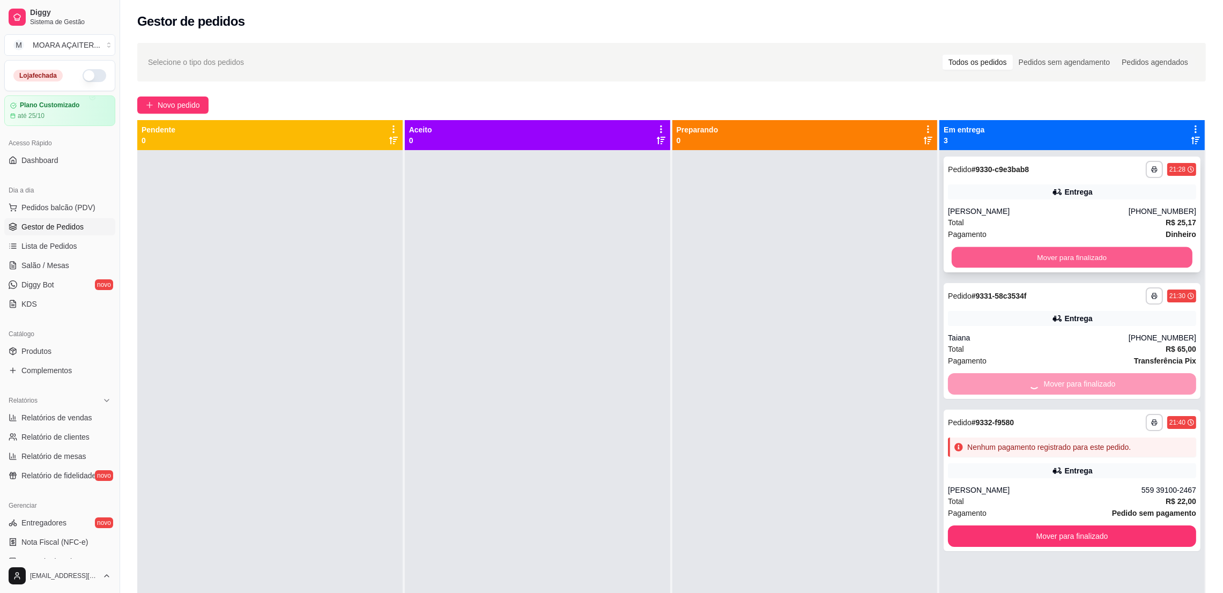
click at [1091, 257] on button "Mover para finalizado" at bounding box center [1071, 257] width 241 height 21
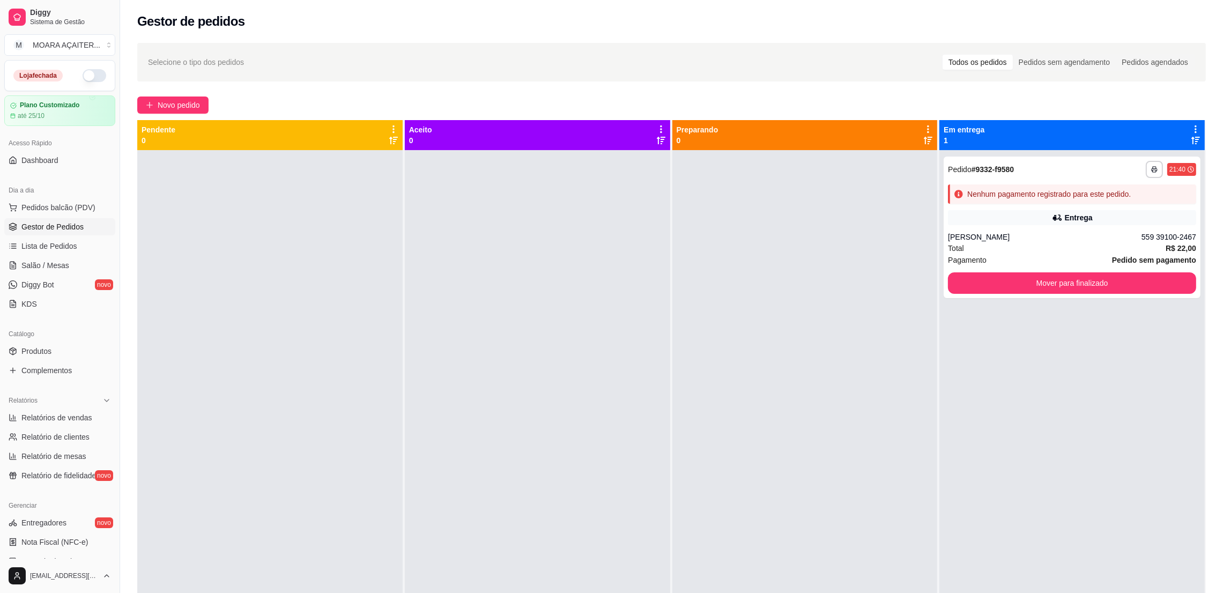
click at [1115, 399] on div "**********" at bounding box center [1071, 446] width 265 height 593
click at [1121, 278] on button "Mover para finalizado" at bounding box center [1072, 282] width 248 height 21
